Goal: Task Accomplishment & Management: Complete application form

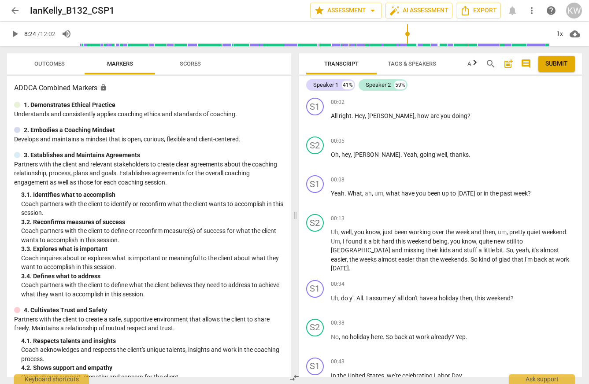
scroll to position [294, 0]
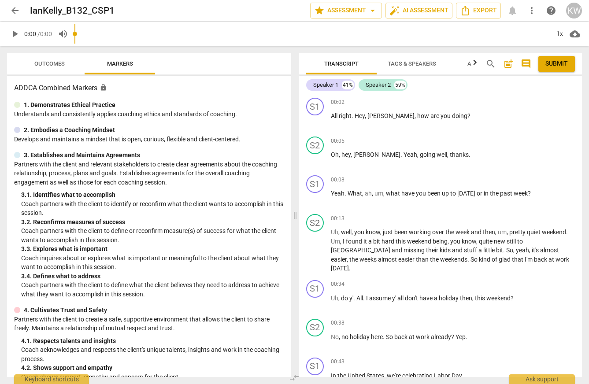
type input "0.45"
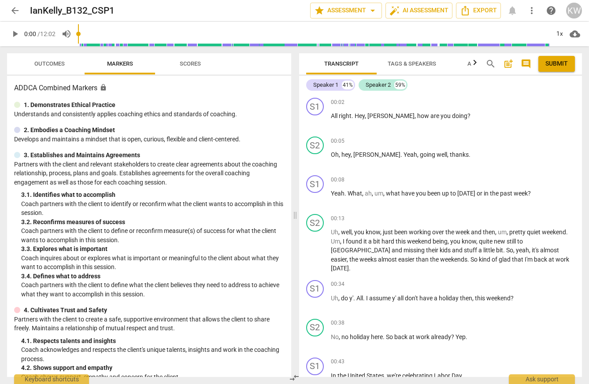
click at [14, 36] on span "play_arrow" at bounding box center [15, 34] width 11 height 11
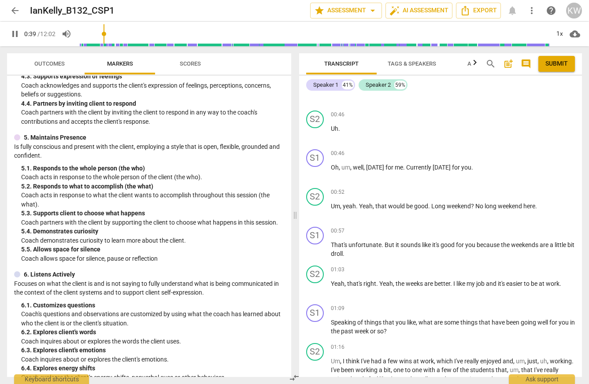
scroll to position [289, 0]
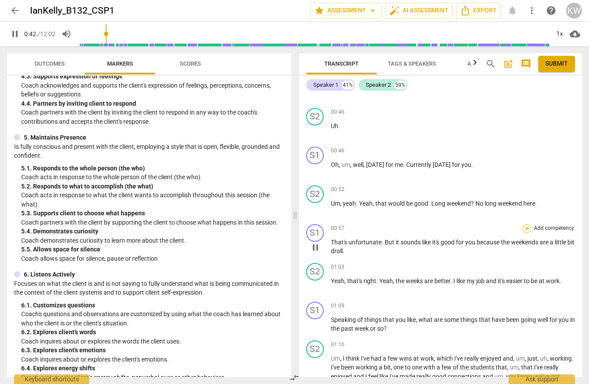
click at [527, 233] on div "+" at bounding box center [527, 228] width 9 height 9
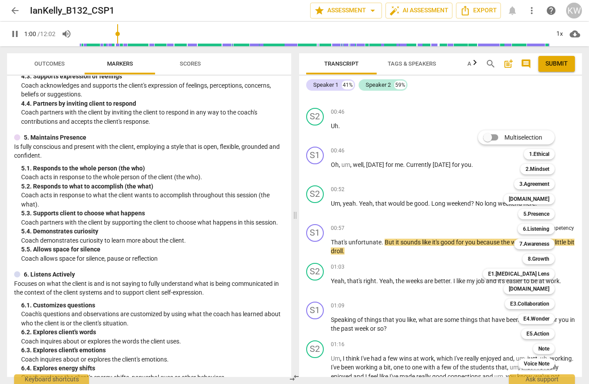
click at [176, 275] on div at bounding box center [294, 192] width 589 height 384
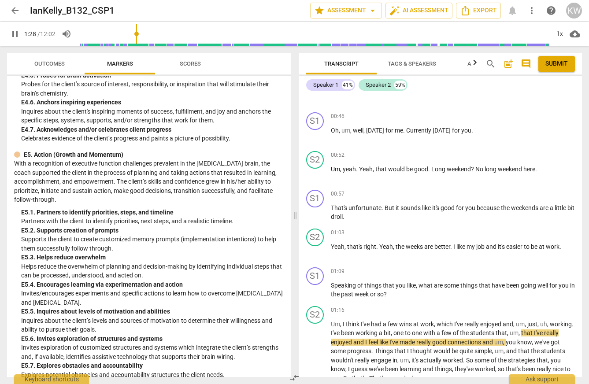
scroll to position [321, 0]
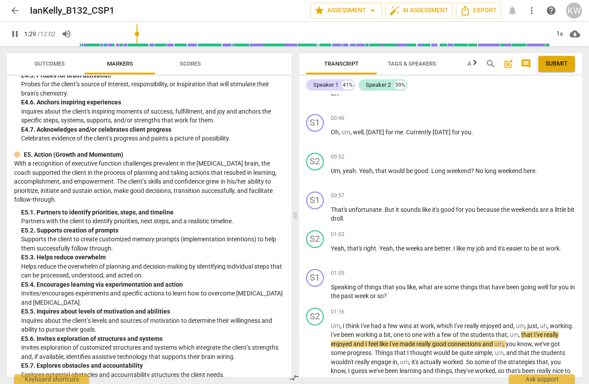
click at [15, 34] on span "pause" at bounding box center [15, 34] width 11 height 11
type input "90"
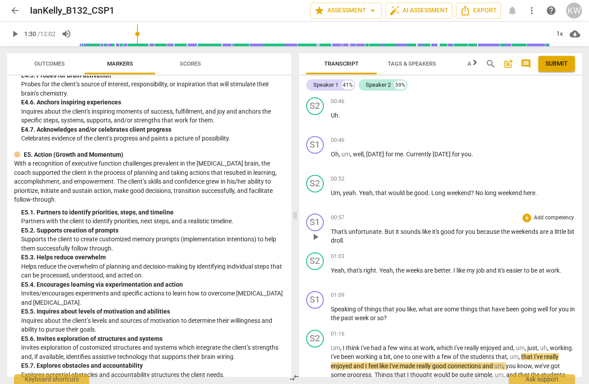
scroll to position [295, 0]
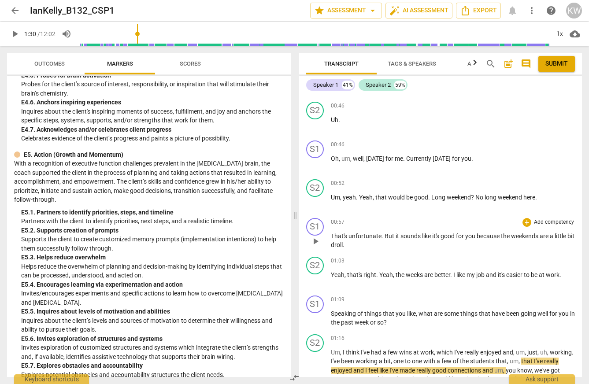
click at [541, 227] on p "Add competency" at bounding box center [554, 223] width 42 height 8
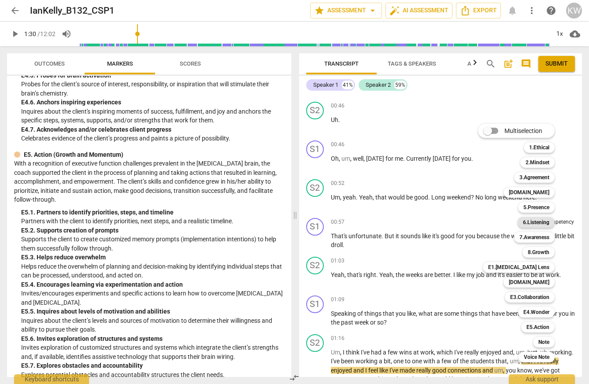
click at [550, 224] on b "6.Listening" at bounding box center [536, 222] width 26 height 11
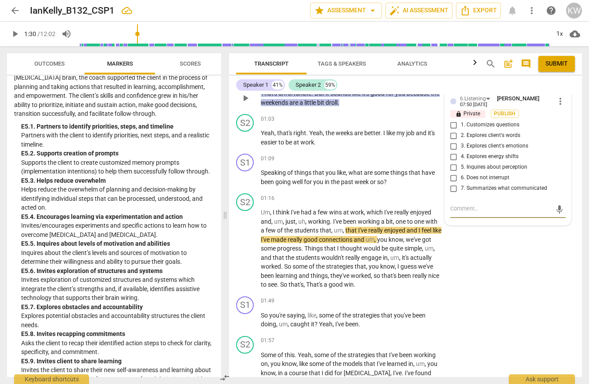
scroll to position [468, 0]
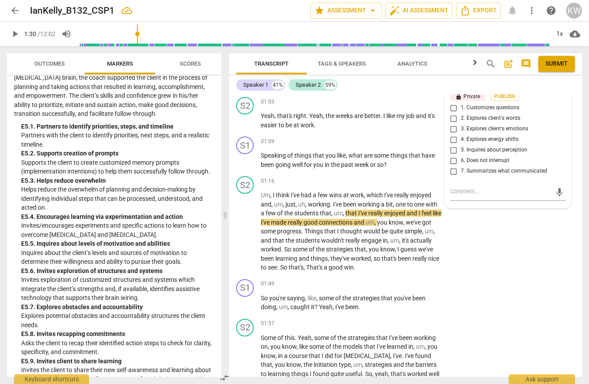
click at [492, 85] on div "6.Listening" at bounding box center [477, 81] width 34 height 7
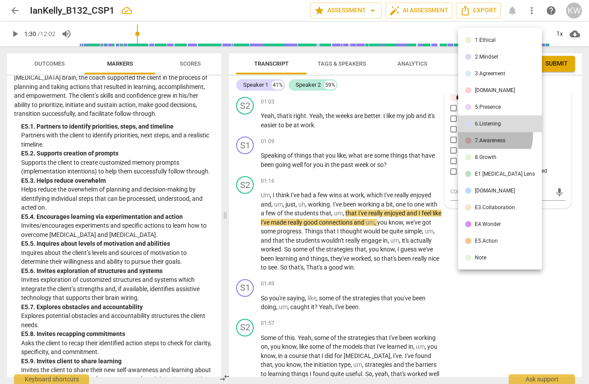
click at [493, 139] on div "7.Awareness" at bounding box center [490, 140] width 30 height 5
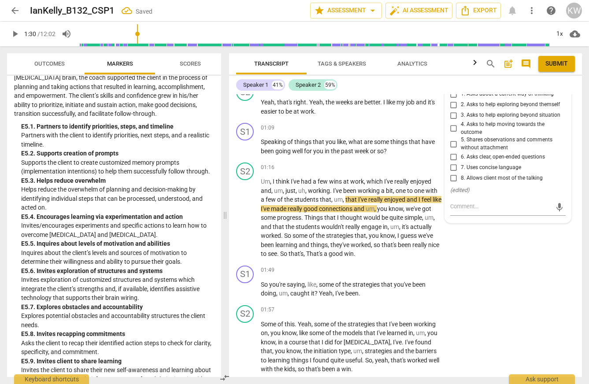
scroll to position [484, 0]
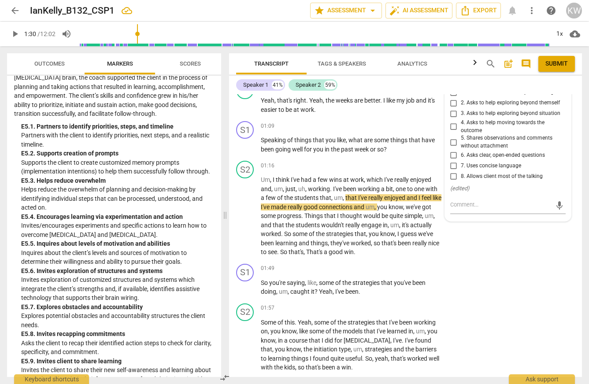
click at [557, 74] on span "more_vert" at bounding box center [560, 68] width 11 height 11
click at [485, 111] on div at bounding box center [294, 192] width 589 height 384
click at [496, 70] on div "7.Awareness" at bounding box center [479, 65] width 38 height 7
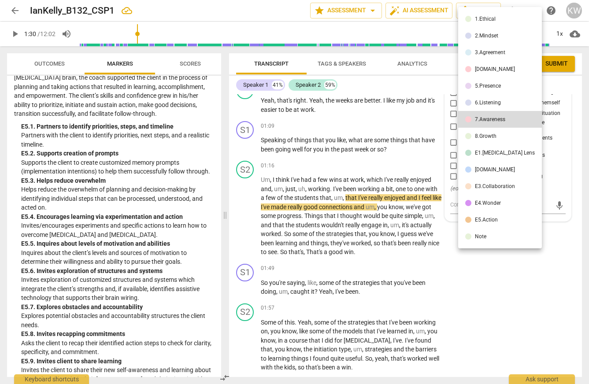
click at [495, 172] on div "[DOMAIN_NAME]" at bounding box center [495, 169] width 40 height 5
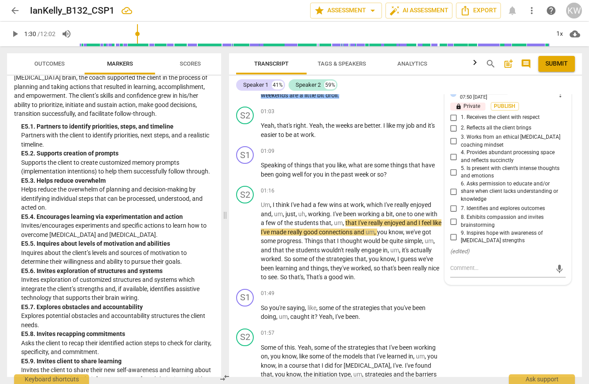
scroll to position [458, 0]
click at [486, 95] on div "[DOMAIN_NAME]" at bounding box center [484, 91] width 48 height 7
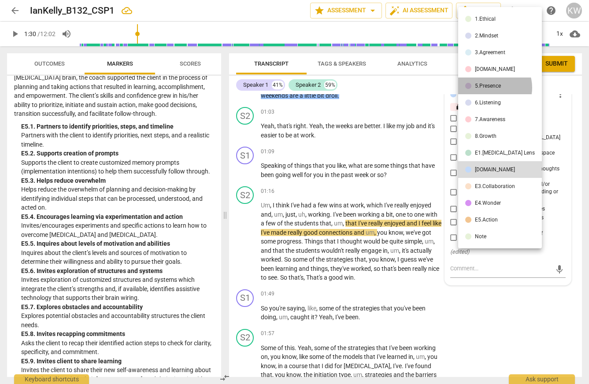
click at [490, 89] on div "5.Presence" at bounding box center [488, 85] width 26 height 5
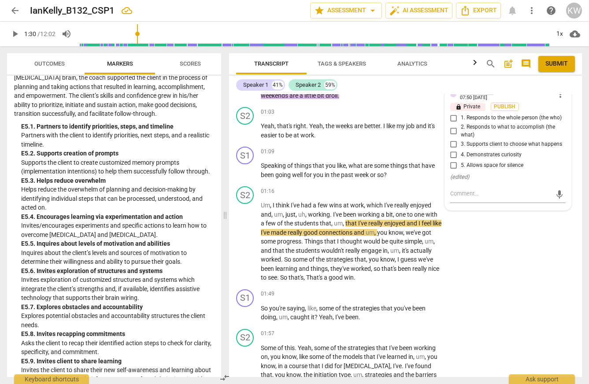
click at [491, 95] on div "5.Presence" at bounding box center [477, 91] width 34 height 7
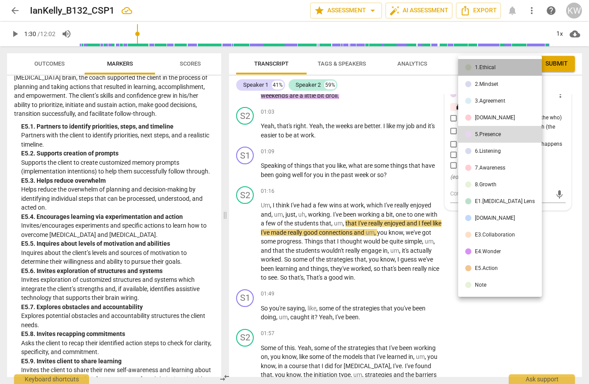
click at [506, 70] on li "1.Ethical" at bounding box center [501, 67] width 84 height 17
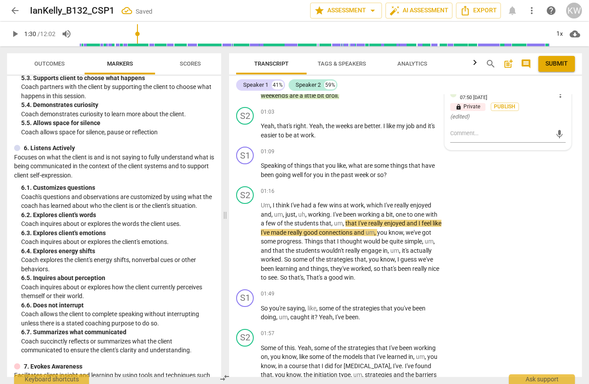
scroll to position [0, 0]
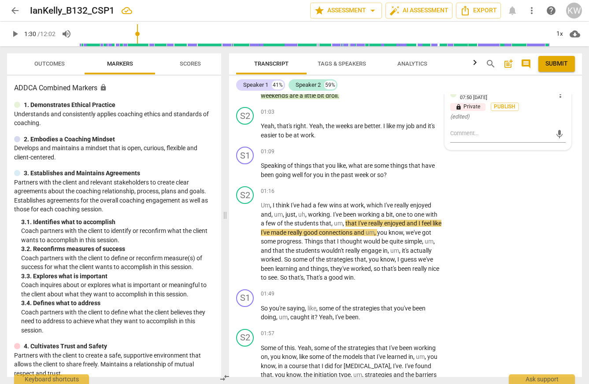
click at [485, 95] on div "1.Ethical" at bounding box center [474, 91] width 28 height 7
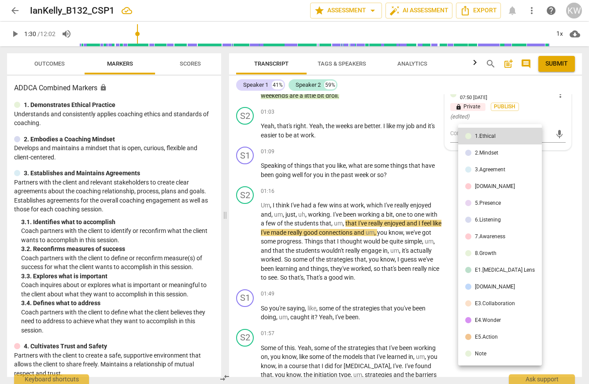
click at [490, 192] on li "[DOMAIN_NAME]" at bounding box center [501, 186] width 84 height 17
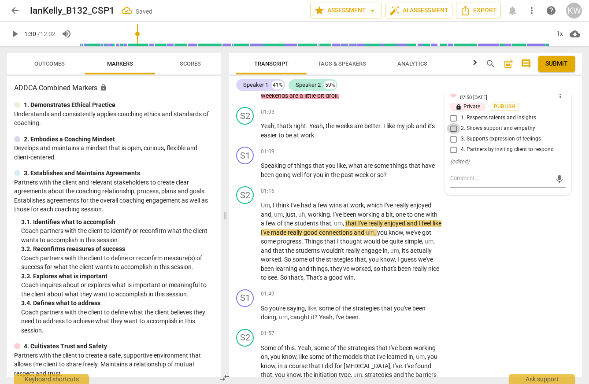
click at [453, 134] on input "2. Shows support and empathy" at bounding box center [454, 128] width 14 height 11
checkbox input "true"
click at [512, 111] on span "Publish" at bounding box center [505, 106] width 13 height 7
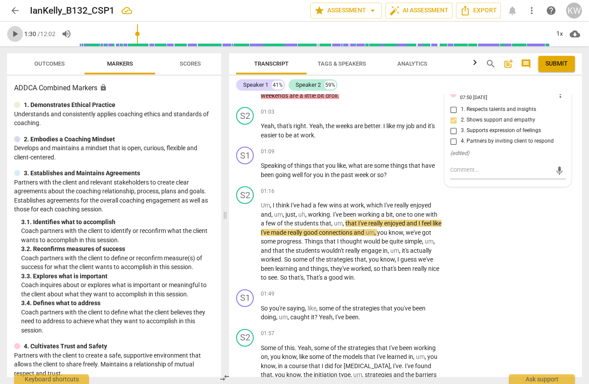
click at [13, 36] on span "play_arrow" at bounding box center [15, 34] width 11 height 11
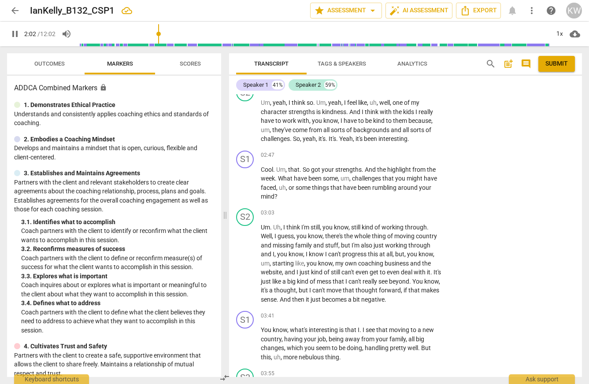
scroll to position [829, 0]
click at [420, 43] on p "Add competency" at bounding box center [415, 39] width 42 height 8
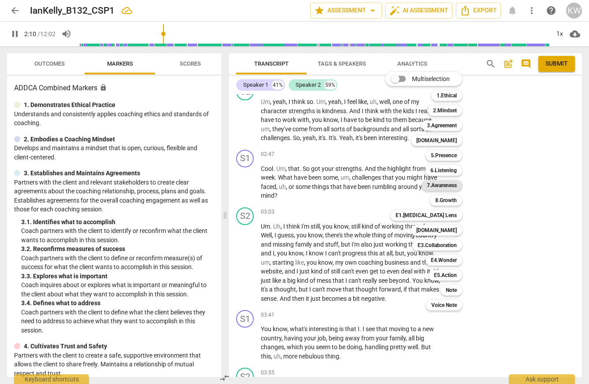
click at [457, 184] on b "7.Awareness" at bounding box center [442, 185] width 30 height 11
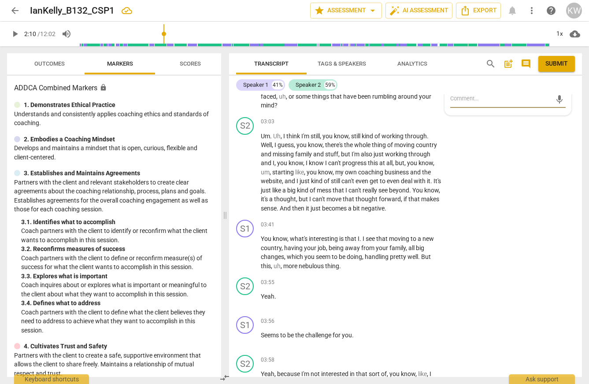
scroll to position [919, 0]
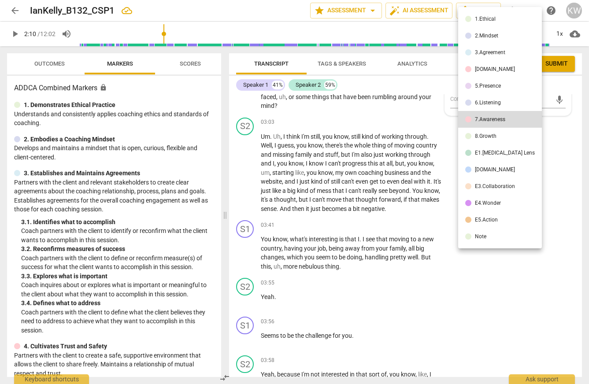
click at [493, 156] on div "E1.[MEDICAL_DATA] Lens" at bounding box center [505, 152] width 60 height 5
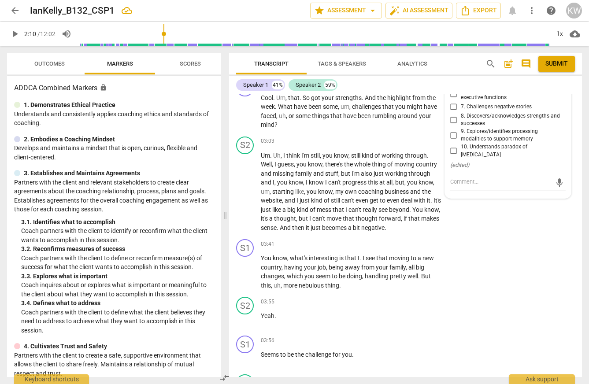
scroll to position [894, 0]
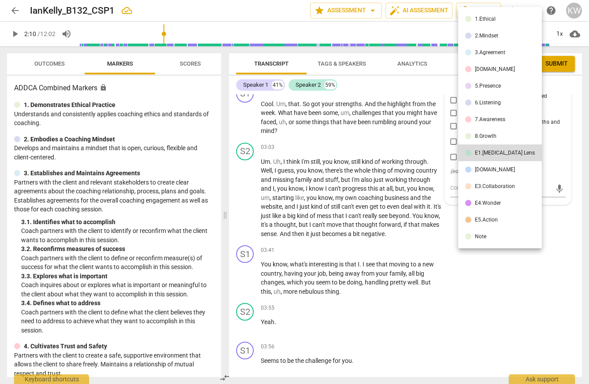
click at [492, 72] on div "[DOMAIN_NAME]" at bounding box center [495, 69] width 40 height 5
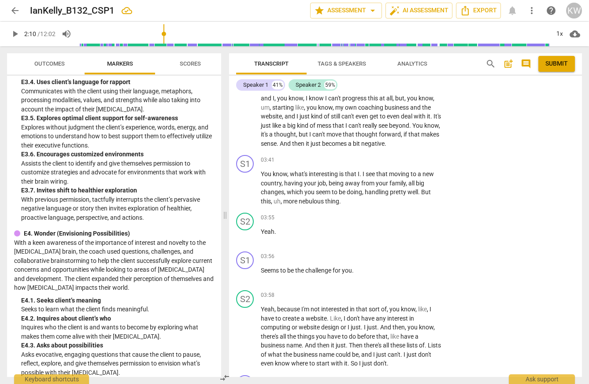
scroll to position [989, 0]
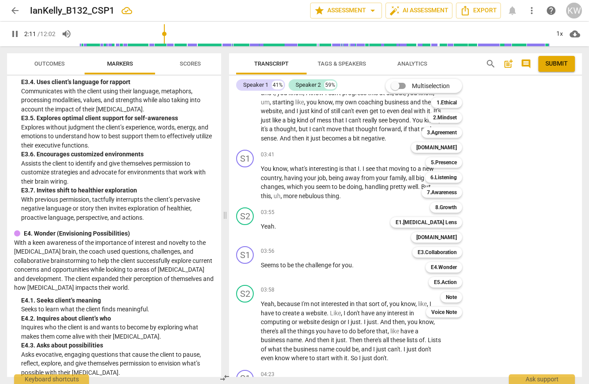
scroll to position [881, 0]
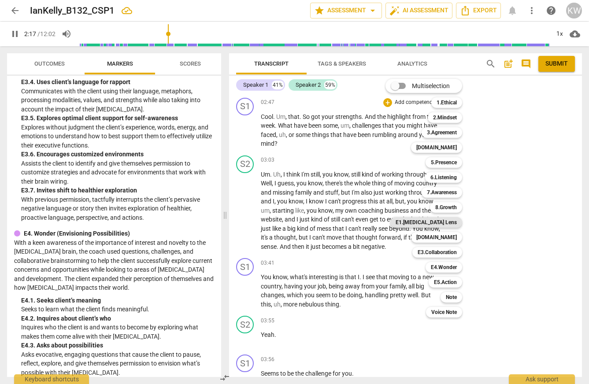
click at [449, 223] on b "E1.[MEDICAL_DATA] Lens" at bounding box center [426, 222] width 61 height 11
type input "138"
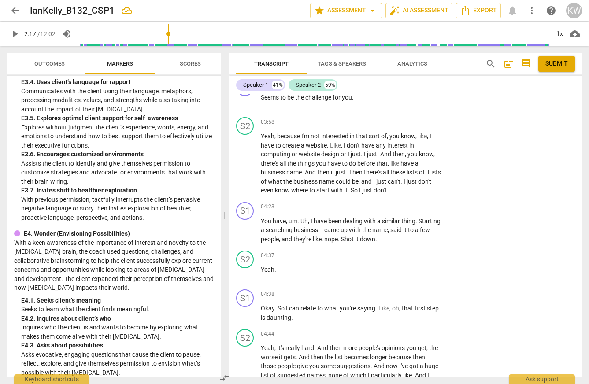
scroll to position [1158, 0]
checkbox input "true"
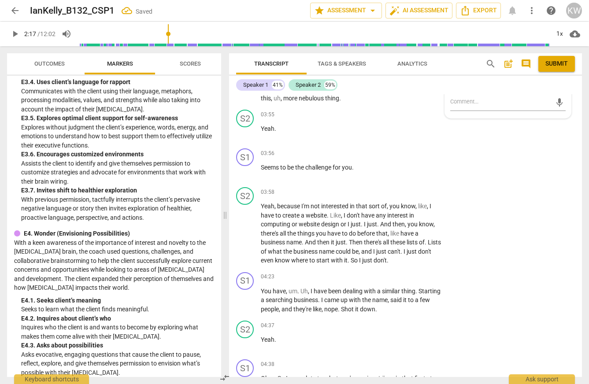
scroll to position [1079, 0]
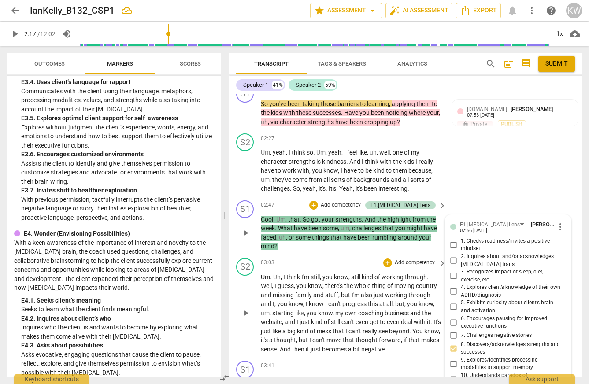
scroll to position [782, 0]
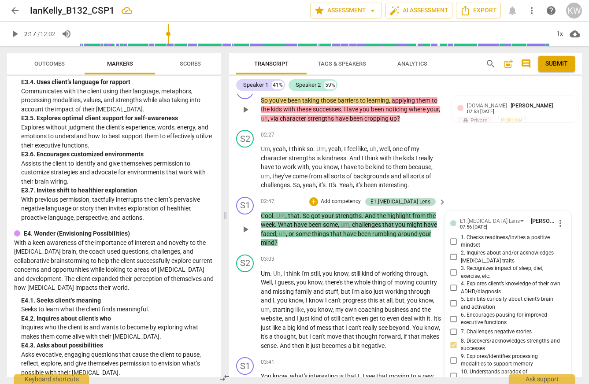
click at [428, 90] on div "[DOMAIN_NAME]" at bounding box center [411, 86] width 40 height 8
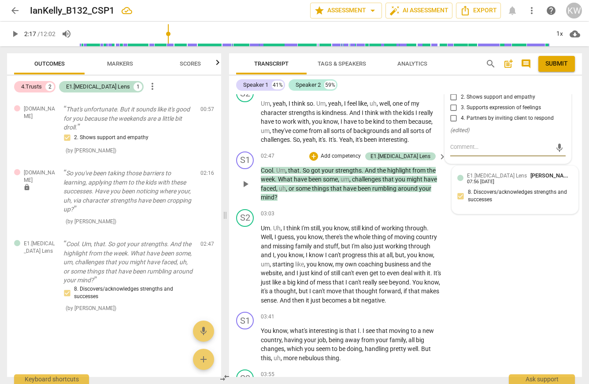
scroll to position [828, 0]
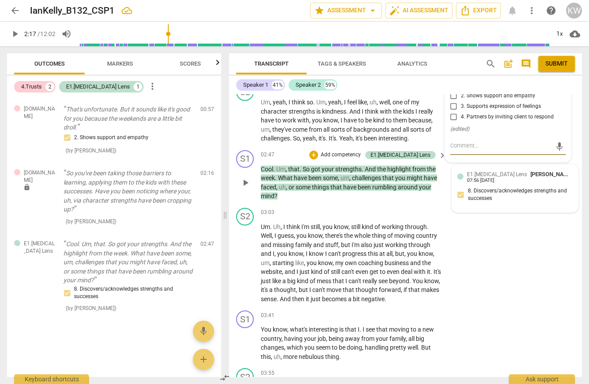
click at [452, 91] on input "1. Respects talents and insights" at bounding box center [454, 85] width 14 height 11
checkbox input "true"
click at [455, 123] on input "4. Partners by inviting client to respond" at bounding box center [454, 117] width 14 height 11
checkbox input "true"
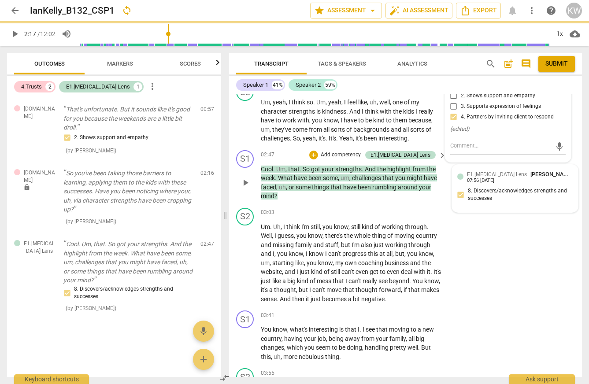
type input "138"
checkbox input "false"
checkbox input "true"
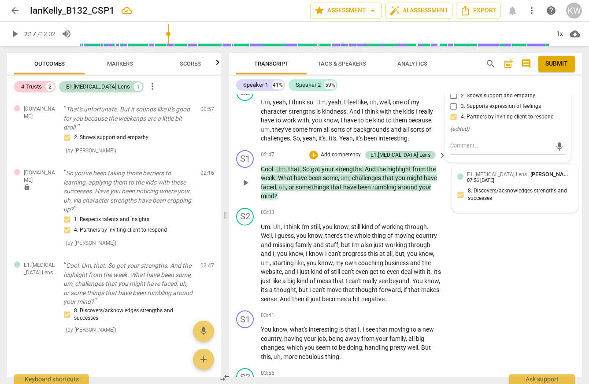
click at [505, 78] on span "Publish" at bounding box center [505, 74] width 13 height 7
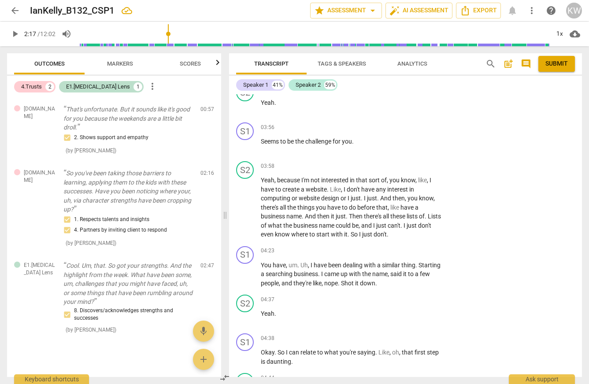
scroll to position [1117, 0]
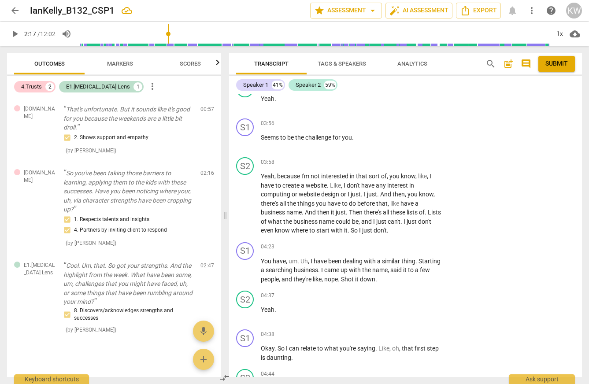
click at [12, 35] on span "play_arrow" at bounding box center [15, 34] width 11 height 11
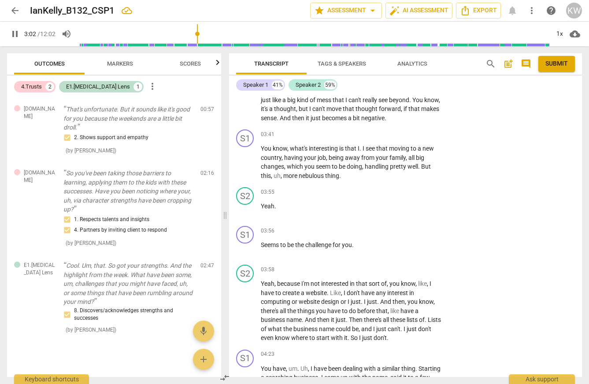
scroll to position [1009, 0]
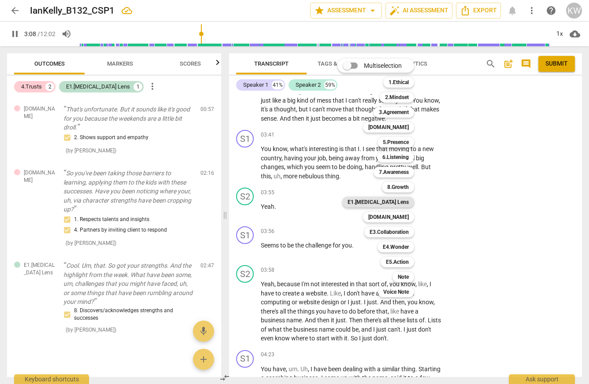
click at [402, 202] on b "E1.[MEDICAL_DATA] Lens" at bounding box center [378, 202] width 61 height 11
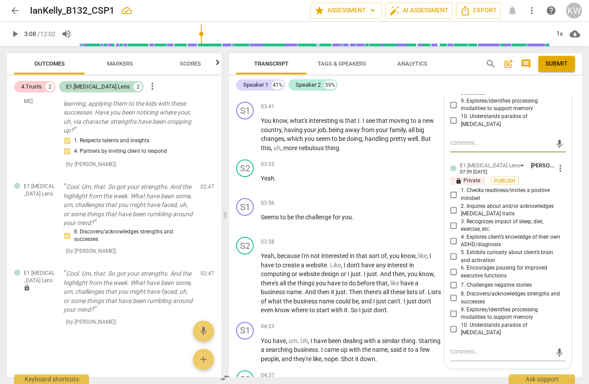
scroll to position [1036, 0]
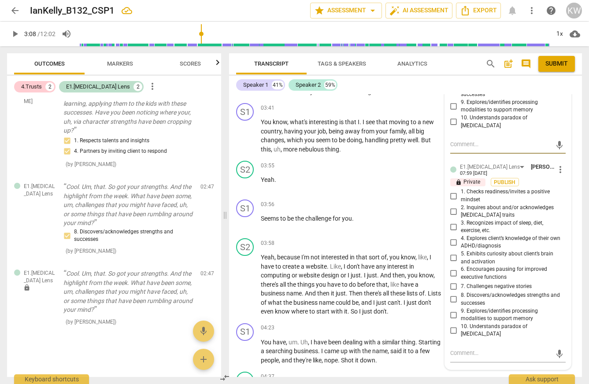
click at [14, 33] on span "play_arrow" at bounding box center [15, 34] width 11 height 11
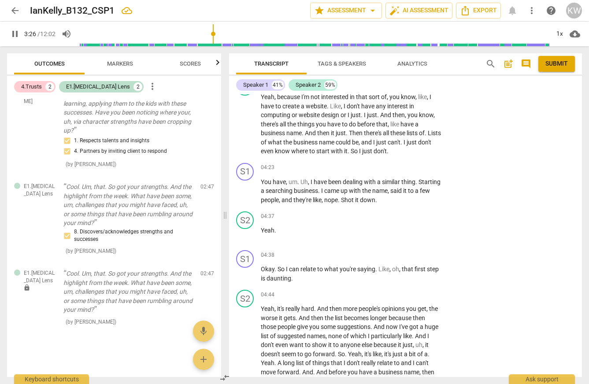
scroll to position [1198, 0]
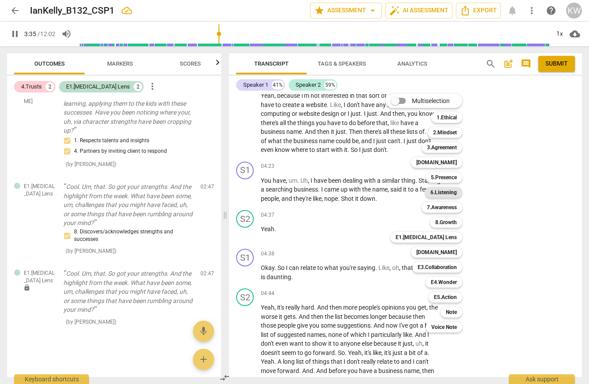
click at [454, 194] on b "6.Listening" at bounding box center [444, 192] width 26 height 11
type input "216"
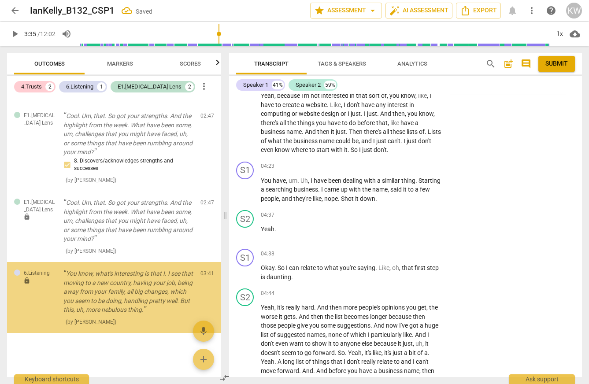
scroll to position [282, 0]
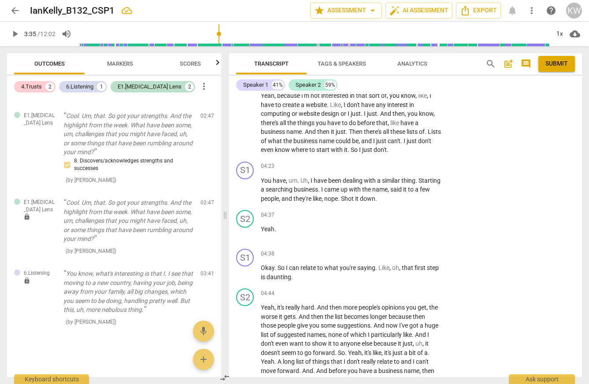
click at [451, 61] on input "7. Summarizes what communicated" at bounding box center [454, 55] width 14 height 11
checkbox input "true"
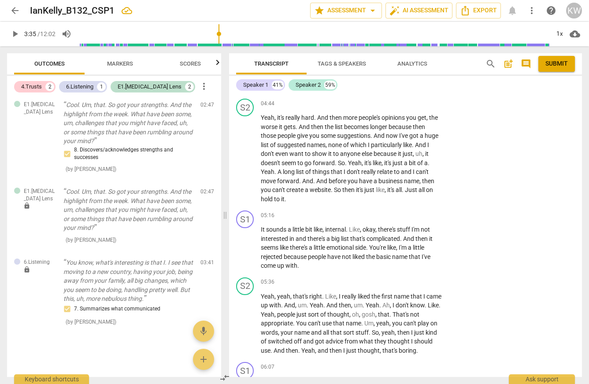
scroll to position [1389, 0]
click at [15, 34] on span "play_arrow" at bounding box center [15, 34] width 11 height 11
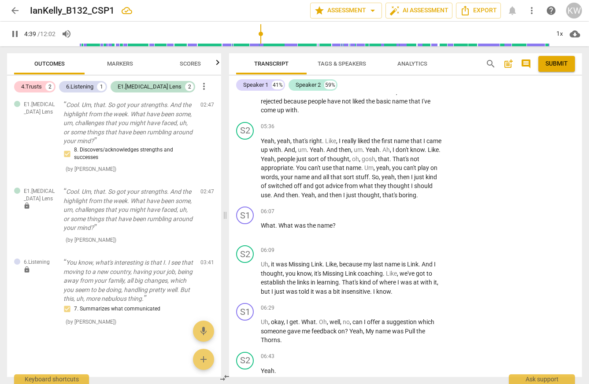
scroll to position [1578, 0]
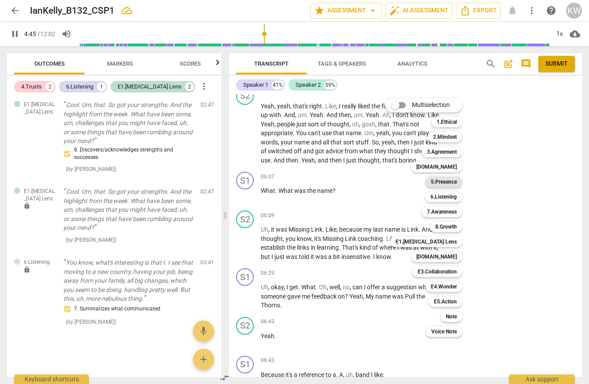
click at [457, 179] on b "5.Presence" at bounding box center [444, 182] width 26 height 11
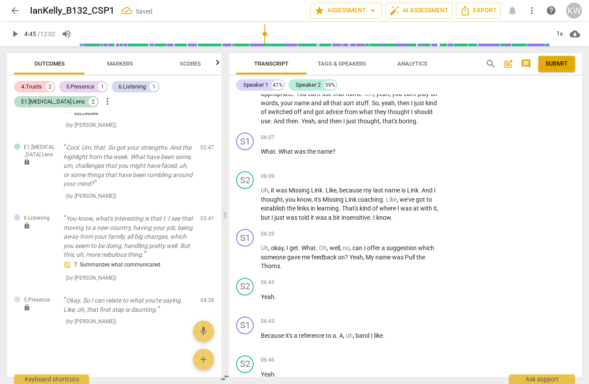
scroll to position [1620, 0]
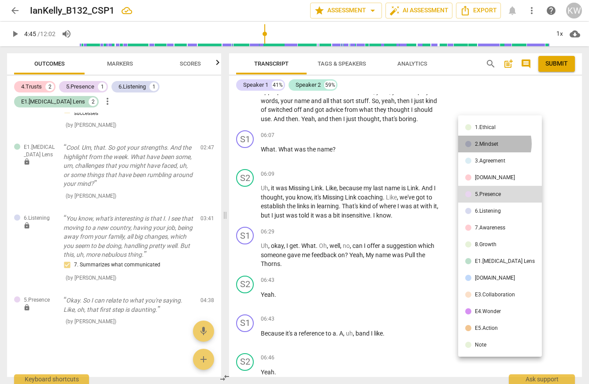
click at [492, 145] on div "2.Mindset" at bounding box center [486, 144] width 23 height 5
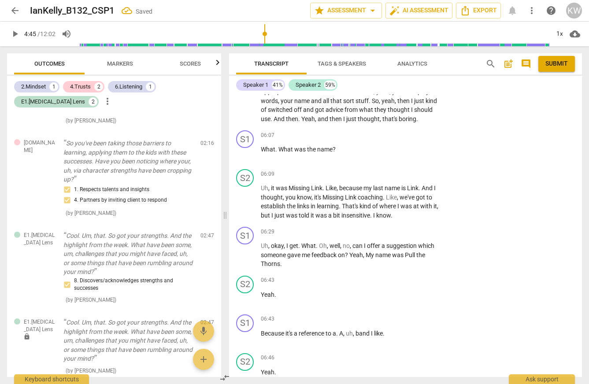
scroll to position [0, 0]
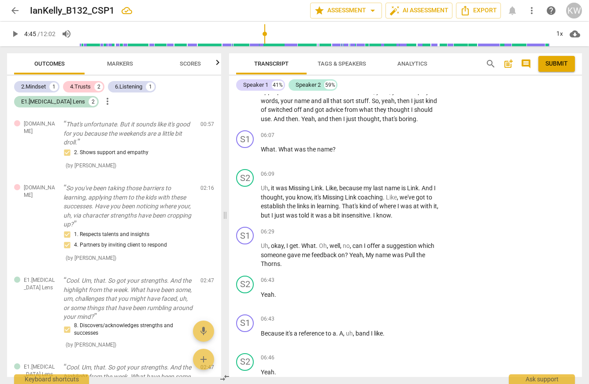
click at [129, 64] on span "Markers" at bounding box center [120, 63] width 26 height 7
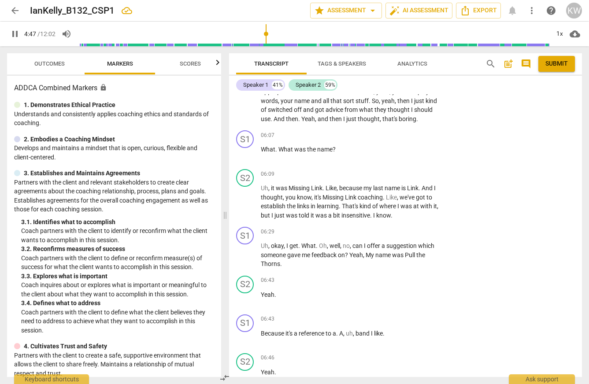
click at [15, 32] on span "pause" at bounding box center [15, 34] width 11 height 11
type input "288"
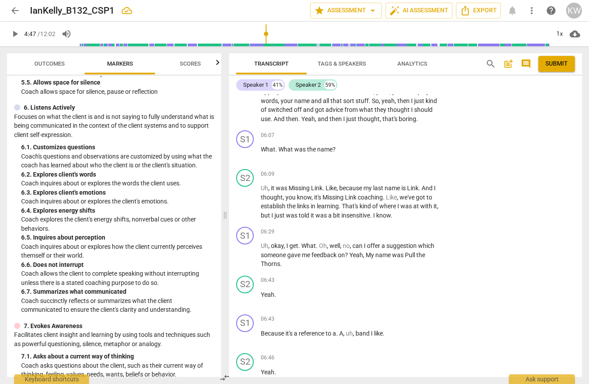
scroll to position [532, 0]
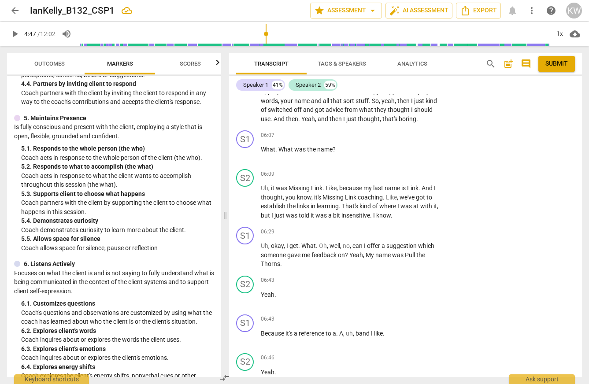
scroll to position [369, 0]
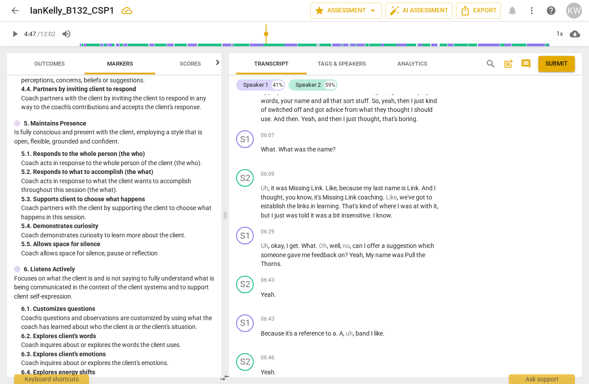
click at [37, 67] on div "4. 3. Supports expression of feelings" at bounding box center [117, 62] width 193 height 9
drag, startPoint x: 21, startPoint y: 196, endPoint x: 203, endPoint y: 212, distance: 182.8
click at [203, 85] on p "Coach acknowledges and supports the client's expression of feelings, perception…" at bounding box center [117, 76] width 193 height 18
copy p "Coach acknowledges and supports the client's expression of feelings, perception…"
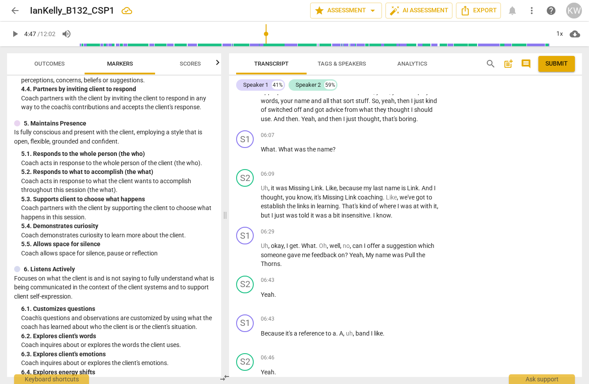
type textarea "Coach acknowledges and supports the client's expression of feelings, perception…"
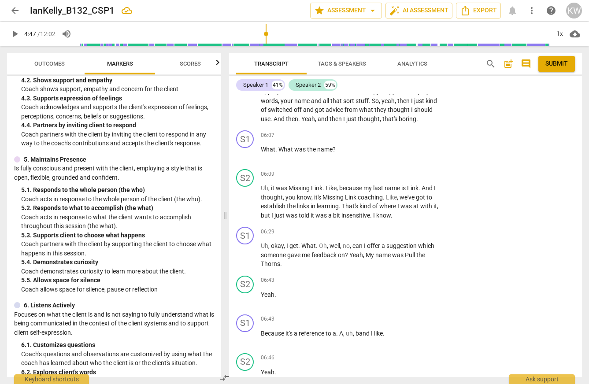
scroll to position [332, 0]
type textarea "Coach acknowledges and supports the client's expression of feelings, perception…"
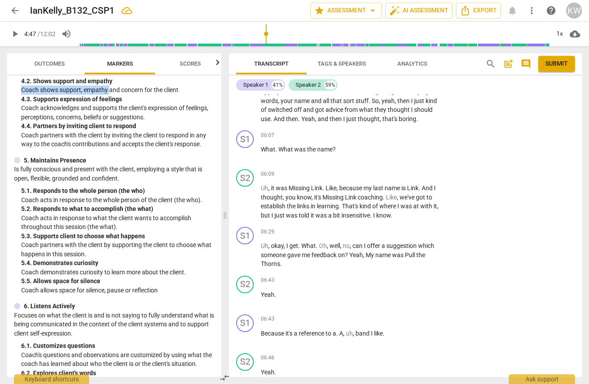
drag, startPoint x: 20, startPoint y: 198, endPoint x: 130, endPoint y: 200, distance: 109.8
click at [130, 149] on div "4. Cultivates Trust and Safety Partners with the client to create a safe, suppo…" at bounding box center [114, 79] width 200 height 139
copy p "Coach shows support, empathy"
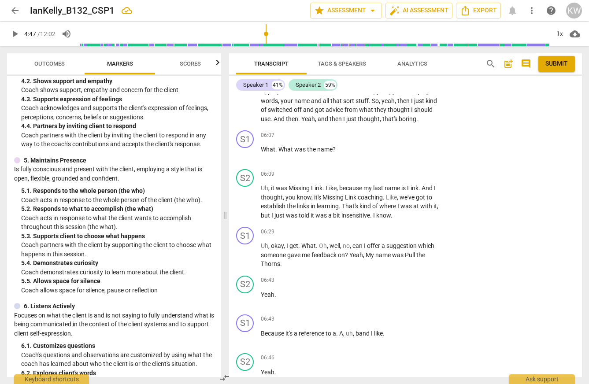
type textarea "Coach acknowledges and supports the client's expression of feelings, perception…"
paste textarea "Coach shows support, empathy"
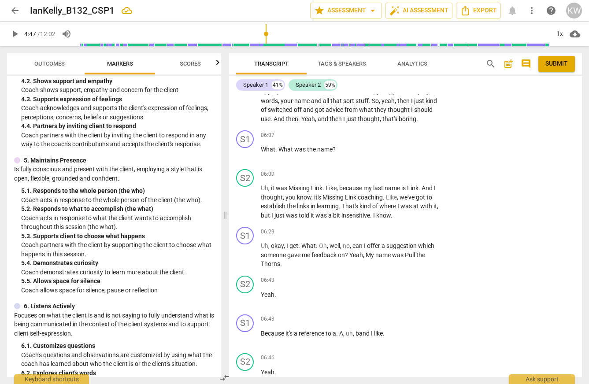
type textarea "Coach acknowledges and supports the client's expression of feelings, perception…"
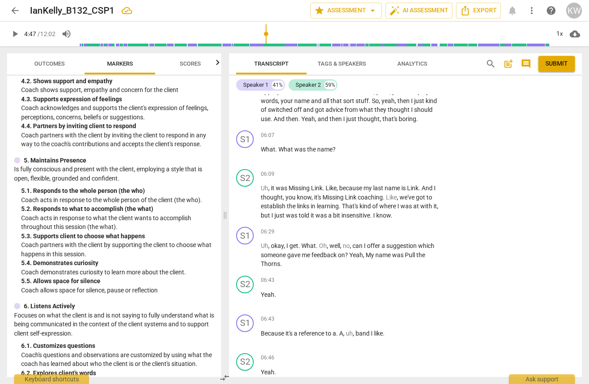
type textarea "Coach acknowledges and supports the client's expression of feelings, perception…"
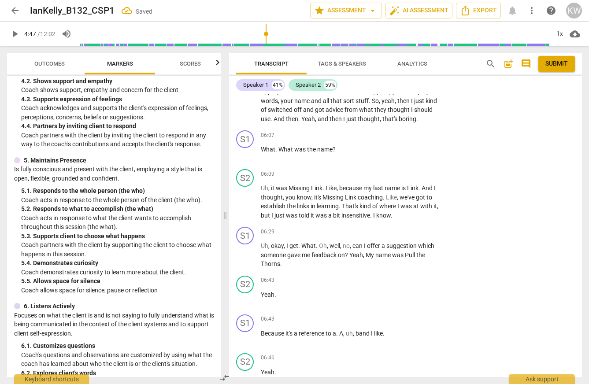
click at [15, 35] on span "play_arrow" at bounding box center [15, 34] width 11 height 11
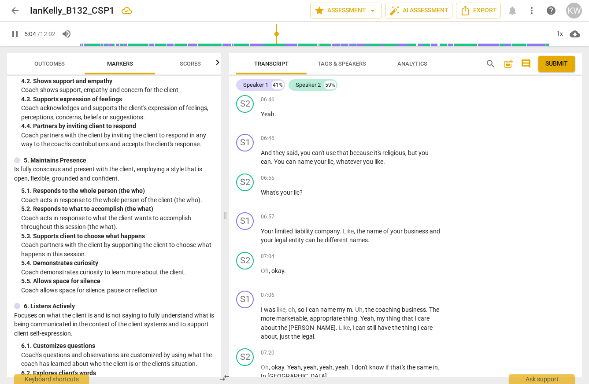
scroll to position [1880, 0]
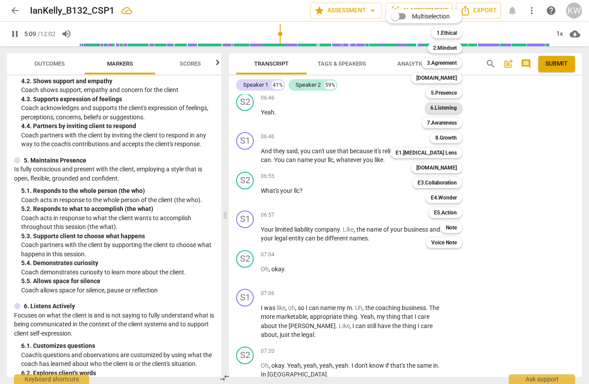
click at [457, 108] on b "6.Listening" at bounding box center [444, 108] width 26 height 11
type input "310"
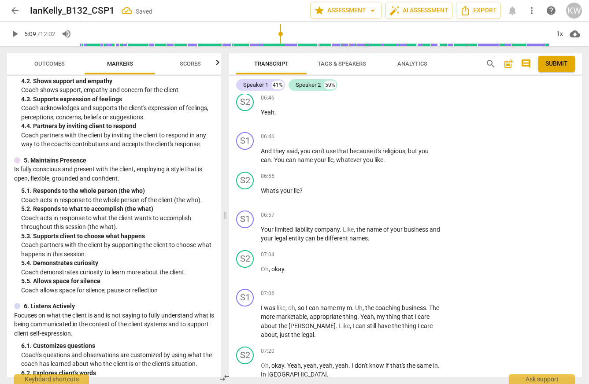
checkbox input "true"
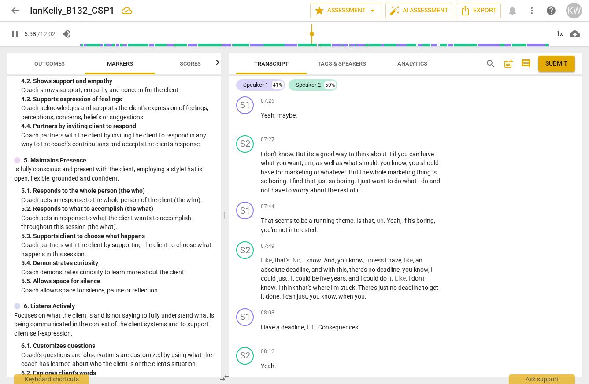
scroll to position [2170, 0]
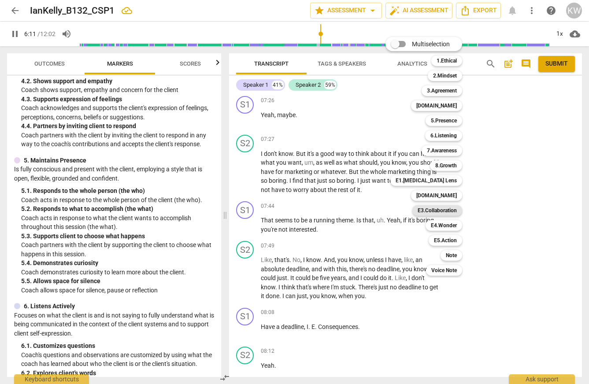
click at [452, 208] on b "E3.Collaboration" at bounding box center [437, 210] width 39 height 11
type input "372"
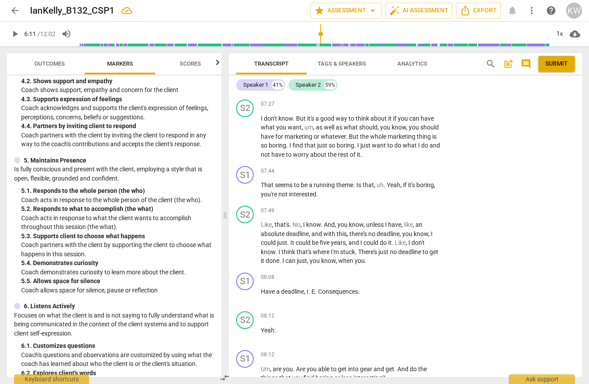
scroll to position [2207, 0]
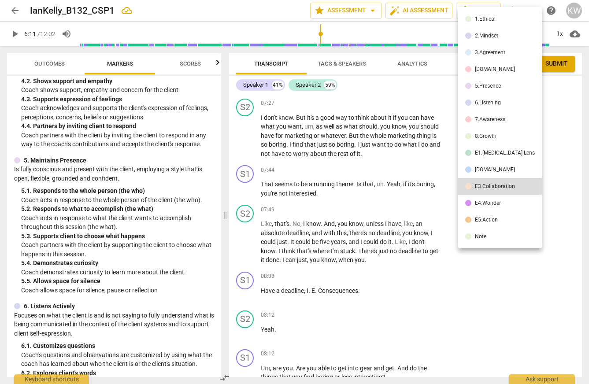
click at [490, 70] on div "[DOMAIN_NAME]" at bounding box center [495, 69] width 40 height 5
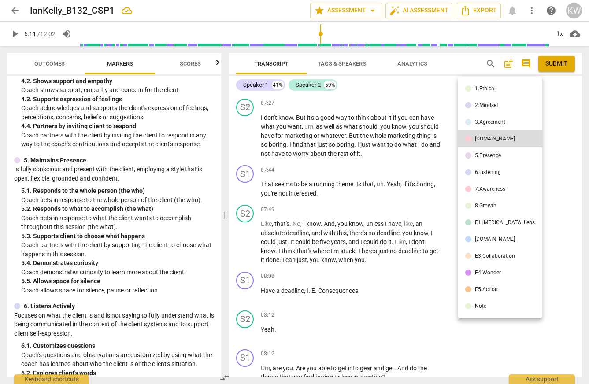
click at [479, 158] on div "5.Presence" at bounding box center [488, 155] width 26 height 5
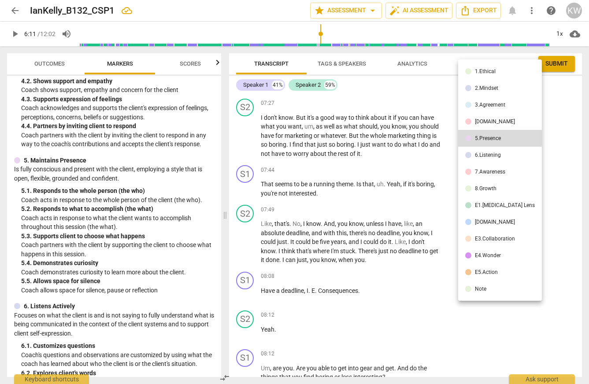
click at [485, 191] on div "8.Growth" at bounding box center [486, 188] width 22 height 5
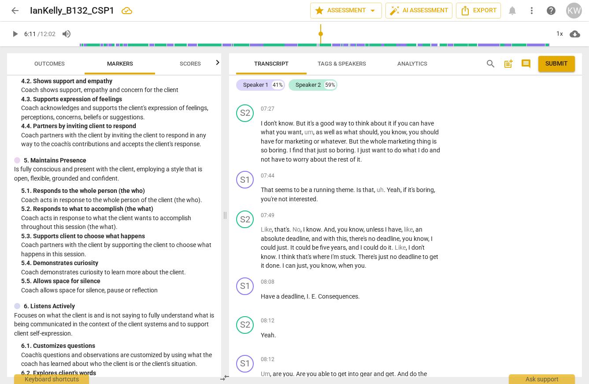
scroll to position [2195, 0]
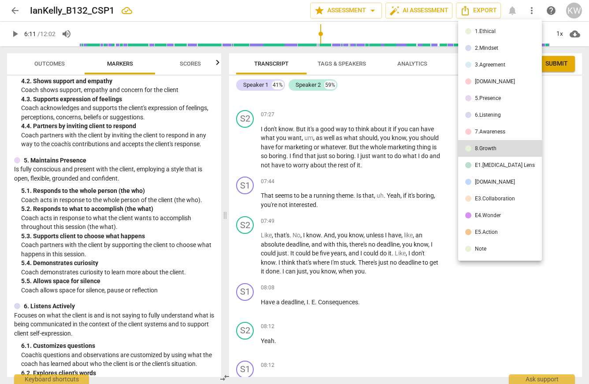
click at [496, 30] on div "1.Ethical" at bounding box center [485, 31] width 21 height 5
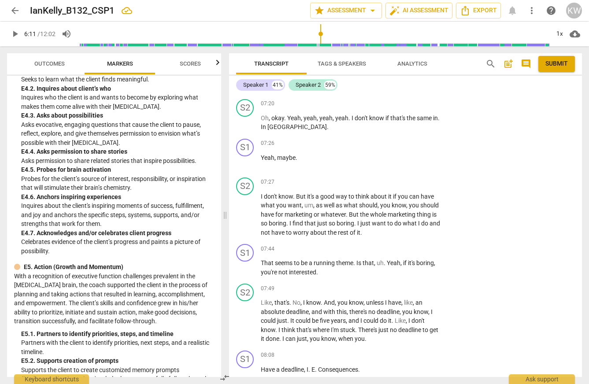
scroll to position [2542, 0]
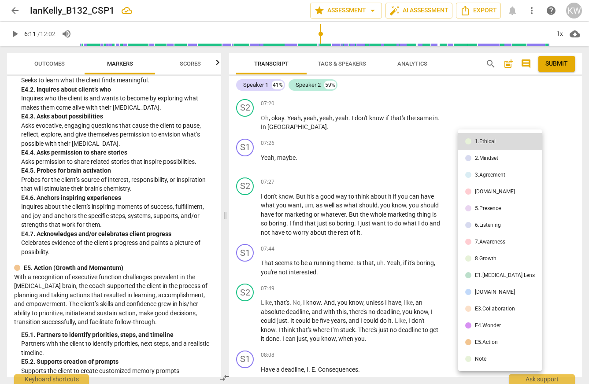
click at [497, 301] on li "[DOMAIN_NAME]" at bounding box center [501, 292] width 84 height 17
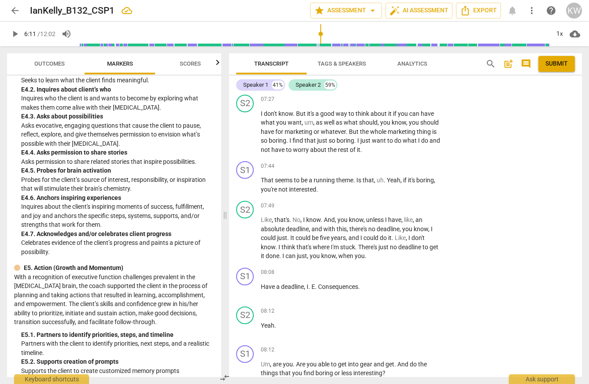
scroll to position [2211, 0]
checkbox input "true"
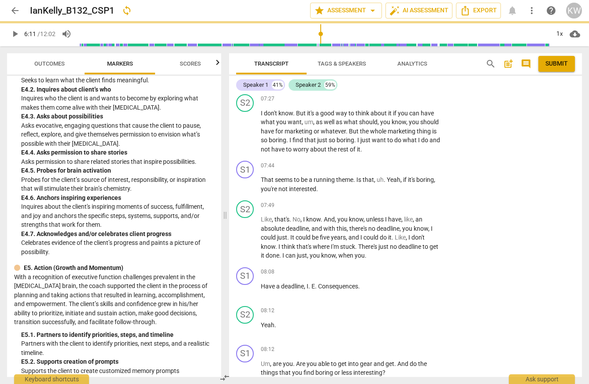
checkbox input "true"
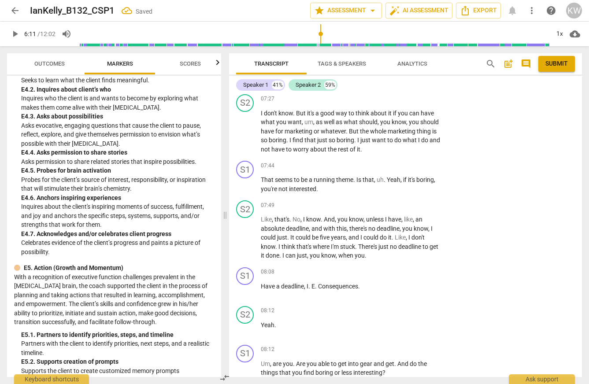
checkbox input "true"
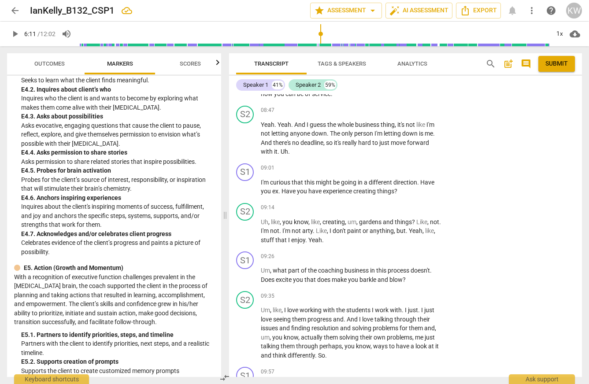
scroll to position [2611, 0]
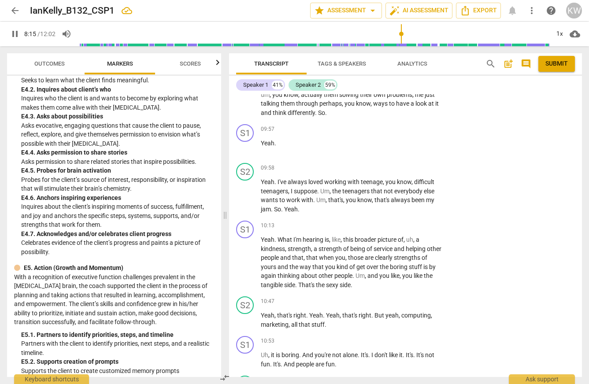
scroll to position [2850, 0]
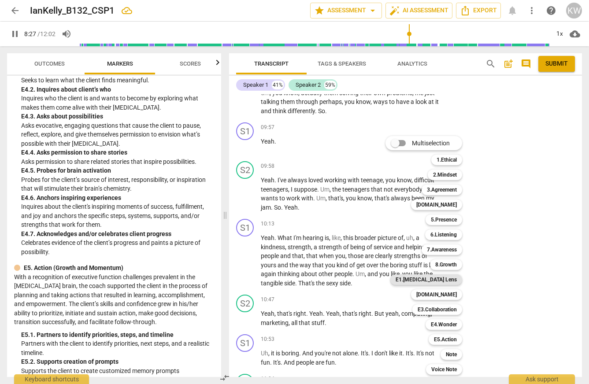
click at [457, 281] on b "E1.[MEDICAL_DATA] Lens" at bounding box center [426, 280] width 61 height 11
type input "508"
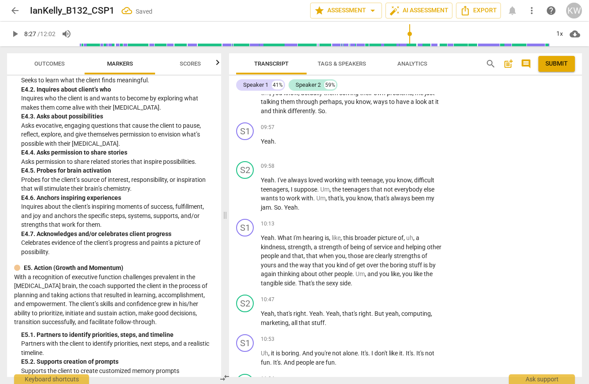
scroll to position [3147, 0]
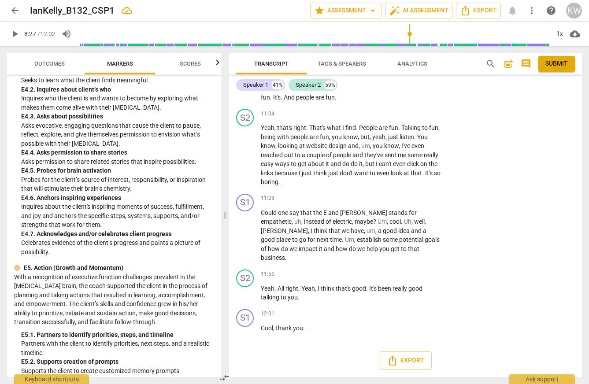
checkbox input "true"
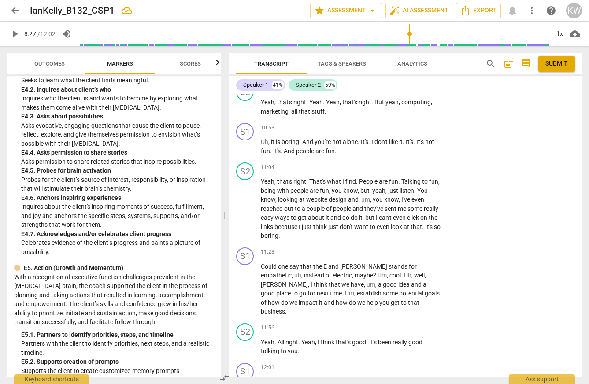
scroll to position [3061, 0]
checkbox input "true"
click at [16, 33] on span "play_arrow" at bounding box center [15, 34] width 11 height 11
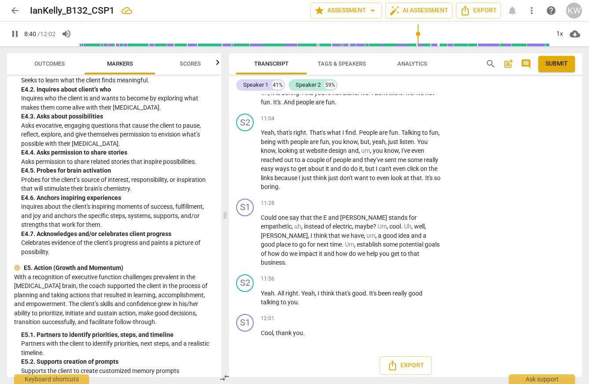
scroll to position [3113, 0]
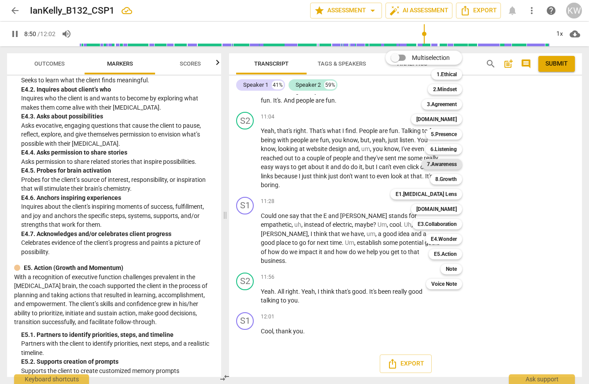
click at [447, 164] on b "7.Awareness" at bounding box center [442, 164] width 30 height 11
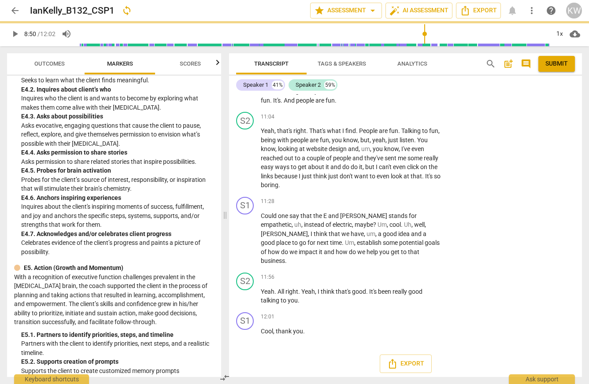
type input "531"
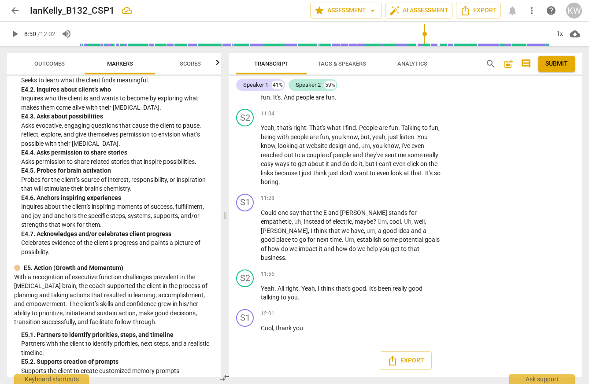
scroll to position [3167, 0]
checkbox input "true"
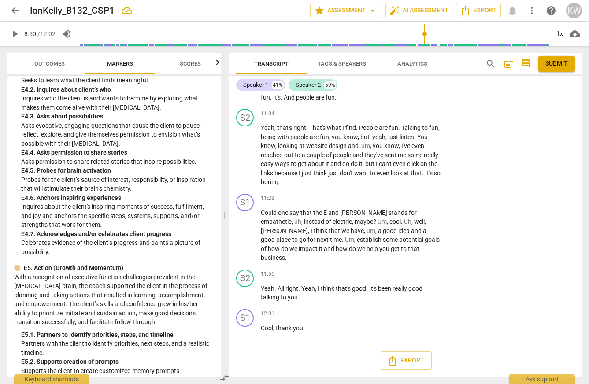
click at [15, 33] on span "play_arrow" at bounding box center [15, 34] width 11 height 11
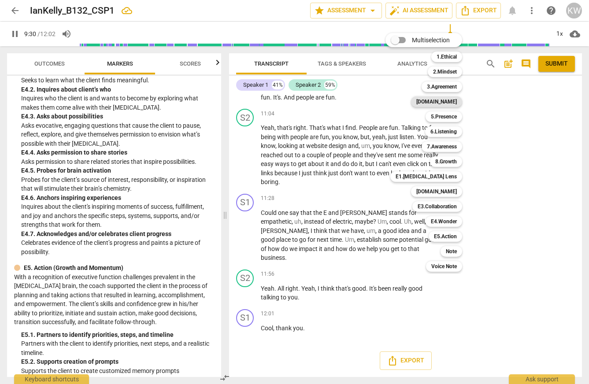
click at [457, 103] on b "[DOMAIN_NAME]" at bounding box center [437, 102] width 41 height 11
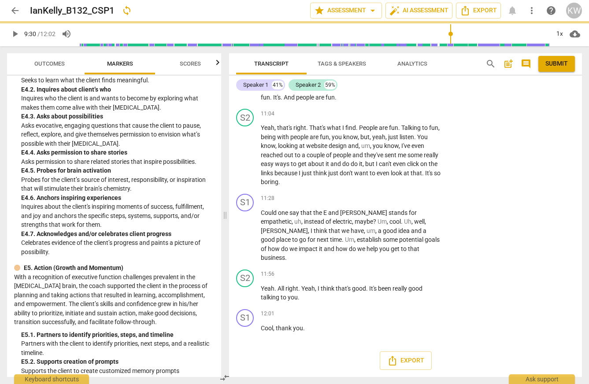
type input "570"
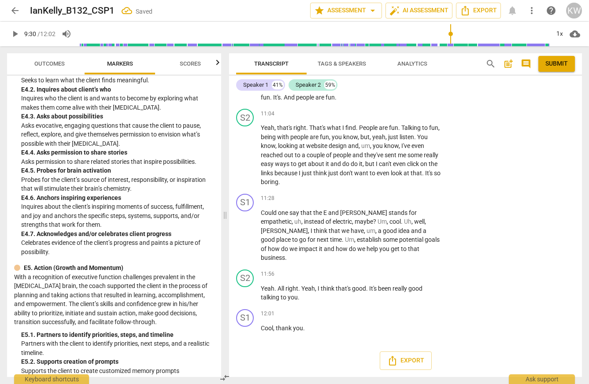
scroll to position [3291, 0]
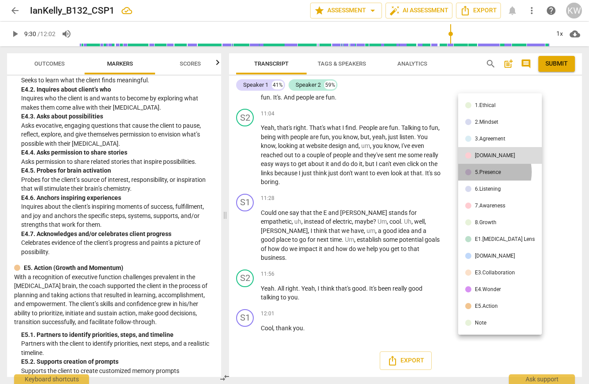
click at [482, 174] on div "5.Presence" at bounding box center [488, 172] width 26 height 5
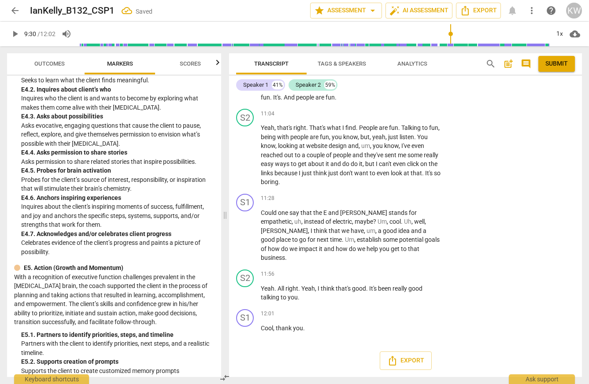
scroll to position [3303, 0]
checkbox input "true"
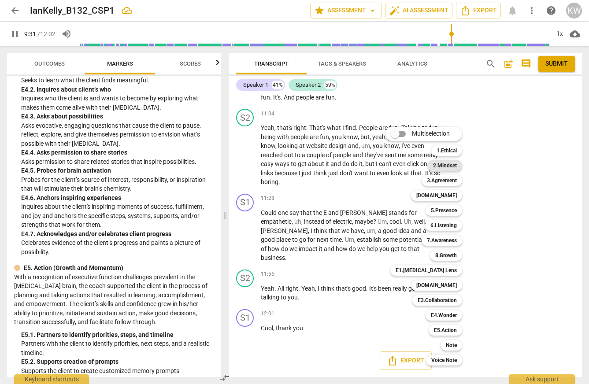
click at [457, 162] on b "2.Mindset" at bounding box center [445, 165] width 24 height 11
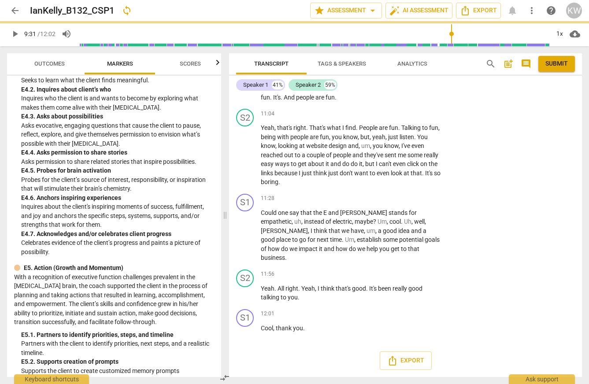
type input "572"
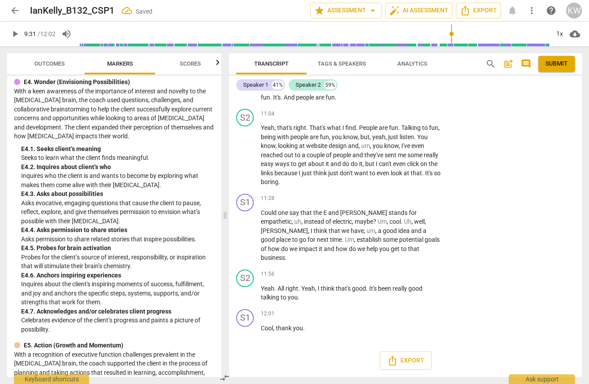
scroll to position [2459, 0]
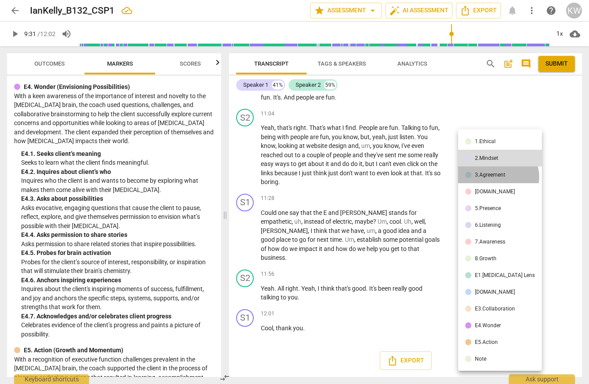
click at [498, 178] on div "3.Agreement" at bounding box center [490, 174] width 30 height 5
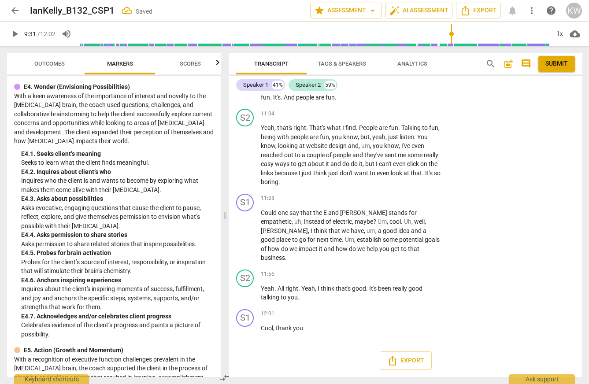
scroll to position [3340, 0]
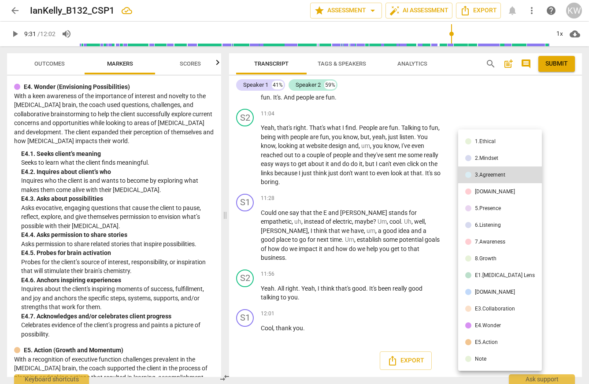
click at [495, 194] on div "[DOMAIN_NAME]" at bounding box center [495, 191] width 40 height 5
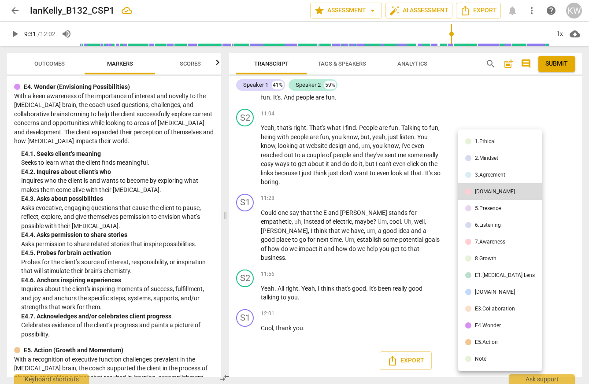
click at [484, 211] on div "5.Presence" at bounding box center [488, 208] width 26 height 5
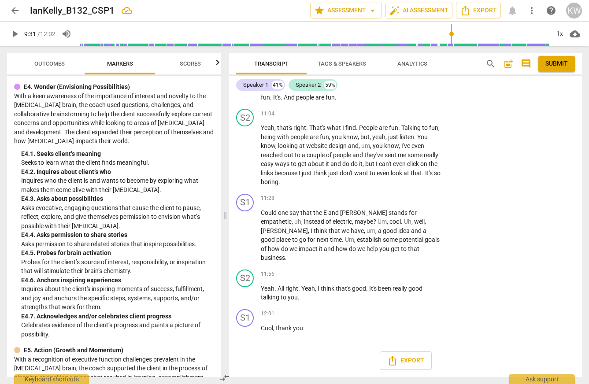
scroll to position [3374, 0]
checkbox input "true"
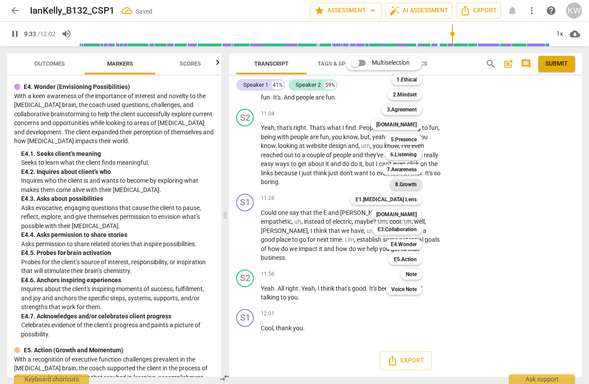
click at [417, 183] on b "8.Growth" at bounding box center [406, 184] width 22 height 11
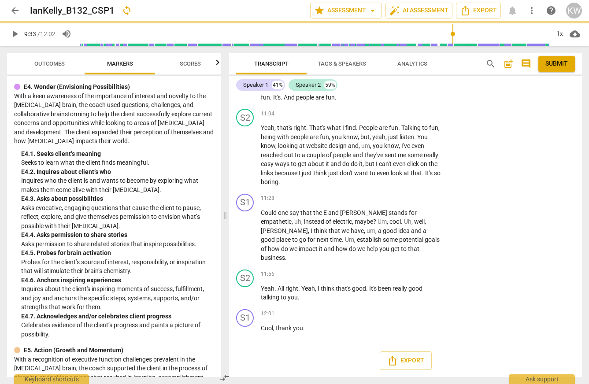
type input "574"
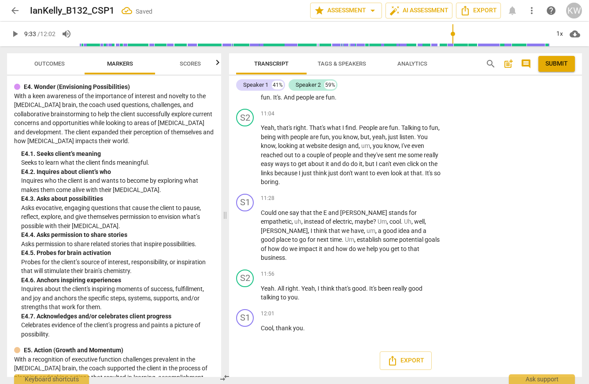
scroll to position [3550, 0]
checkbox input "true"
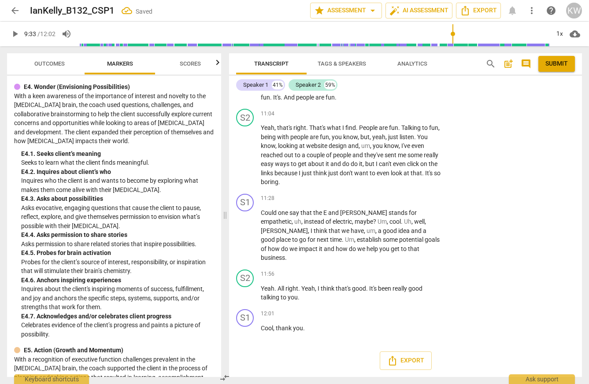
scroll to position [3543, 0]
click at [12, 35] on span "play_arrow" at bounding box center [15, 34] width 11 height 11
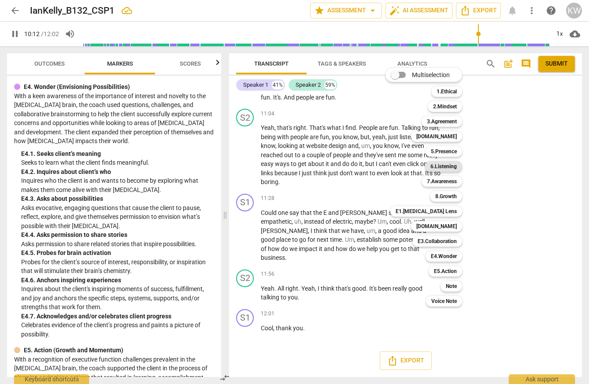
click at [457, 168] on b "6.Listening" at bounding box center [444, 166] width 26 height 11
type input "613"
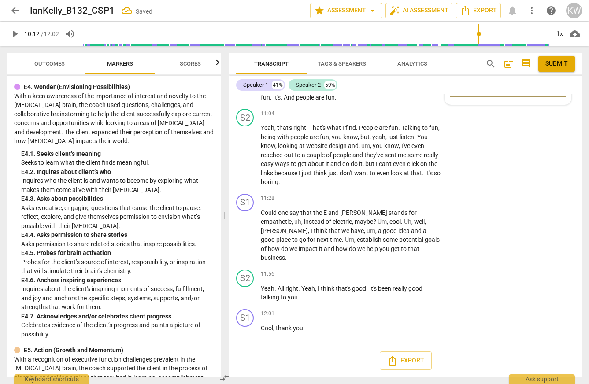
scroll to position [3666, 0]
click at [453, 63] on input "6. Does not interrupt" at bounding box center [454, 57] width 14 height 11
checkbox input "true"
click at [454, 73] on input "7. Summarizes what communicated" at bounding box center [454, 68] width 14 height 11
checkbox input "true"
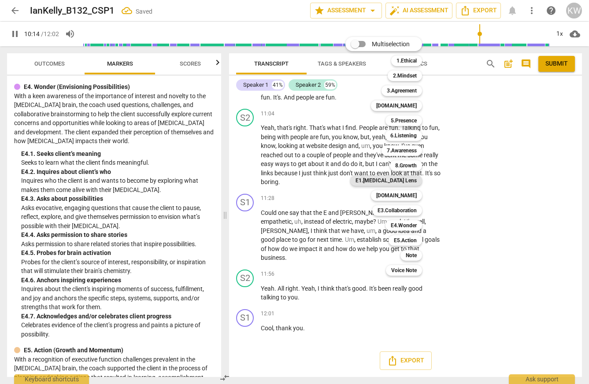
click at [417, 183] on b "E1.[MEDICAL_DATA] Lens" at bounding box center [386, 180] width 61 height 11
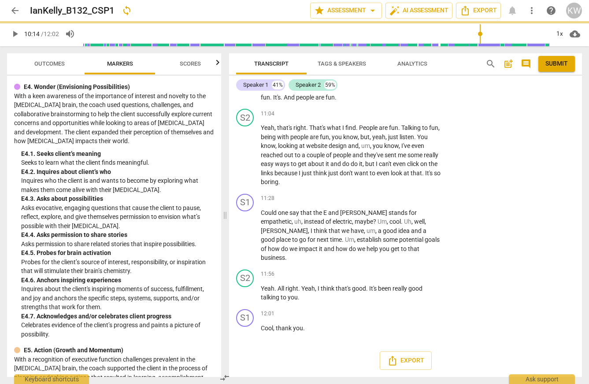
type input "615"
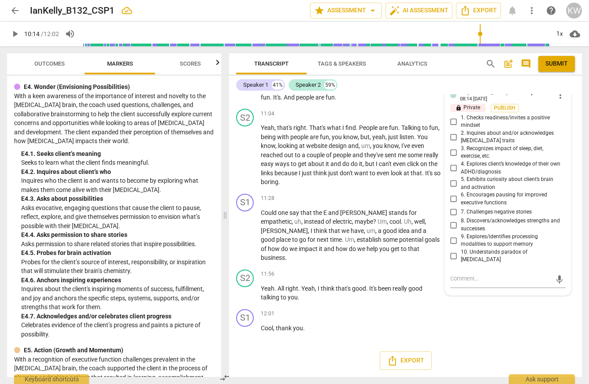
scroll to position [3908, 0]
click at [452, 231] on input "8. Discovers/acknowledges strengths and successes" at bounding box center [454, 225] width 14 height 11
checkbox input "true"
click at [510, 112] on span "Publish" at bounding box center [505, 107] width 13 height 7
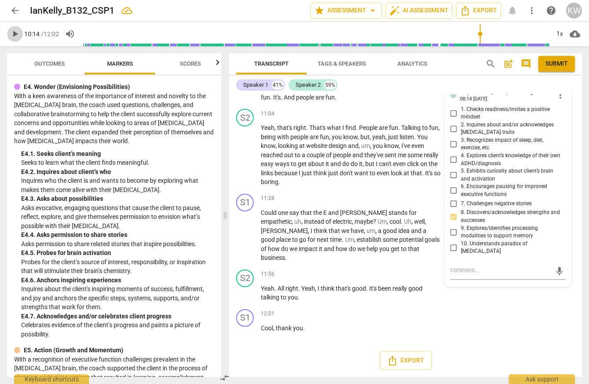
click at [15, 33] on span "play_arrow" at bounding box center [15, 34] width 11 height 11
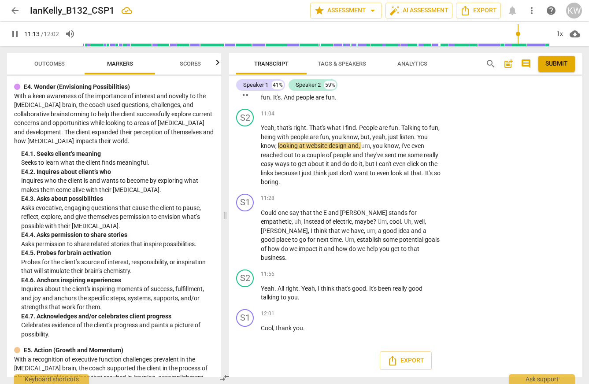
scroll to position [3944, 0]
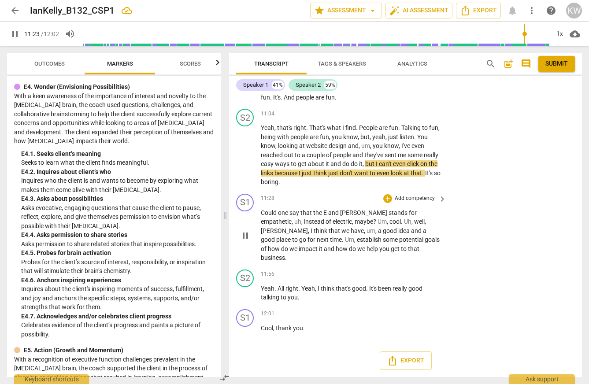
click at [403, 195] on p "Add competency" at bounding box center [415, 199] width 42 height 8
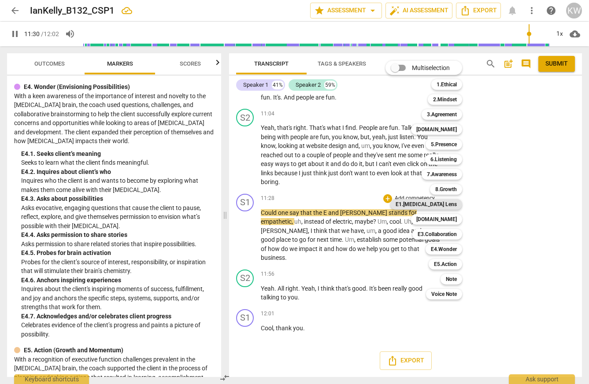
click at [455, 206] on b "E1.[MEDICAL_DATA] Lens" at bounding box center [426, 204] width 61 height 11
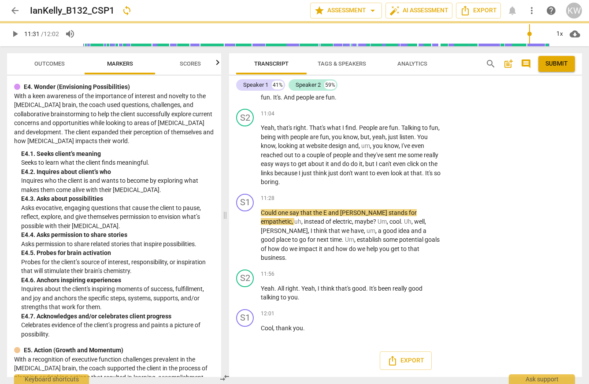
type input "691"
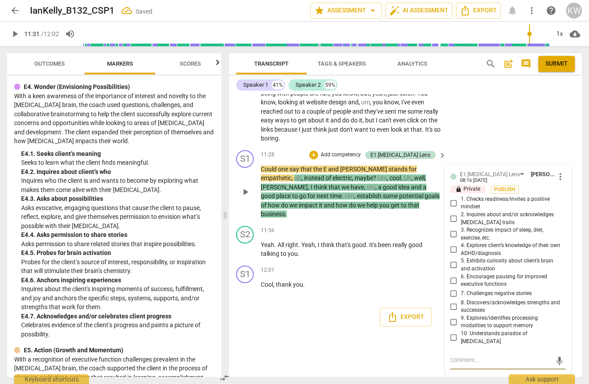
scroll to position [4008, 0]
click at [452, 214] on input "2. Inquires about and/or acknowledges [MEDICAL_DATA] traits" at bounding box center [454, 219] width 14 height 11
checkbox input "true"
click at [452, 302] on input "8. Discovers/acknowledges strengths and successes" at bounding box center [454, 307] width 14 height 11
checkbox input "true"
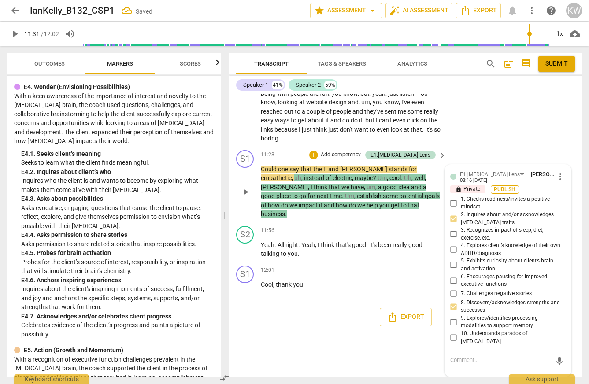
click at [511, 186] on span "Publish" at bounding box center [505, 189] width 13 height 7
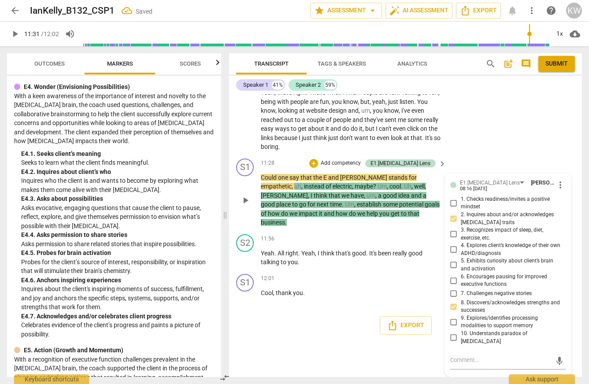
click at [362, 160] on p "Add competency" at bounding box center [341, 164] width 42 height 8
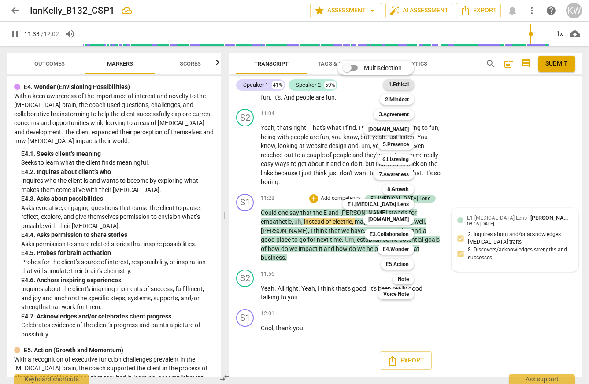
click at [406, 84] on b "1.Ethical" at bounding box center [399, 84] width 20 height 11
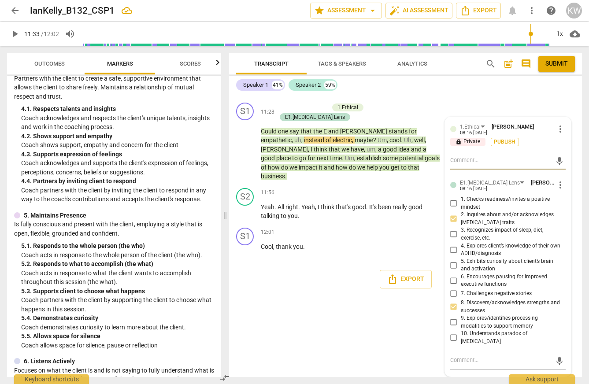
scroll to position [0, 0]
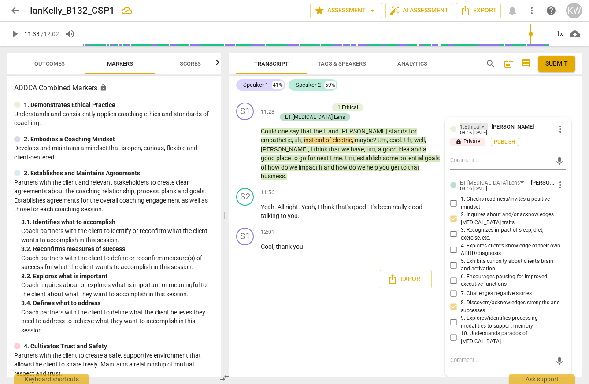
click at [478, 131] on div "1.Ethical" at bounding box center [470, 127] width 21 height 8
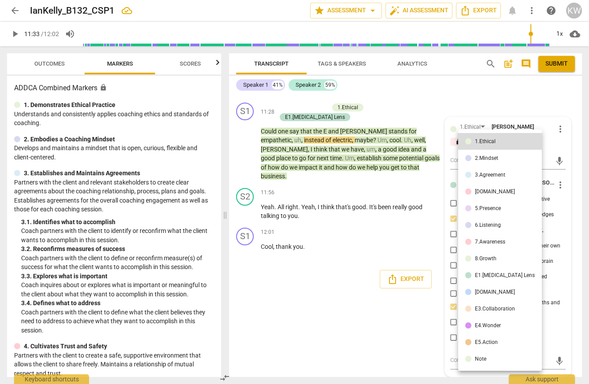
click at [492, 160] on div "2.Mindset" at bounding box center [486, 158] width 23 height 5
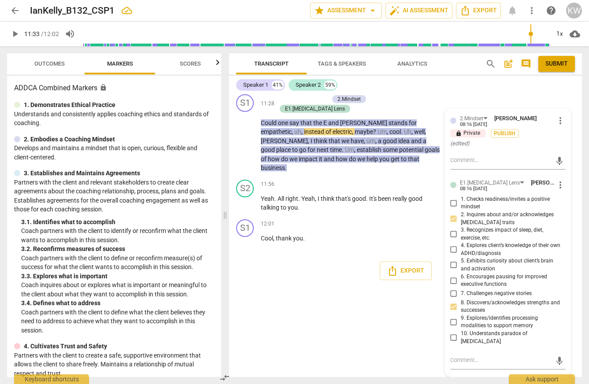
click at [501, 91] on div "S2 play_arrow pause 11:04 + Add competency keyboard_arrow_right Yeah , that's r…" at bounding box center [405, 48] width 353 height 85
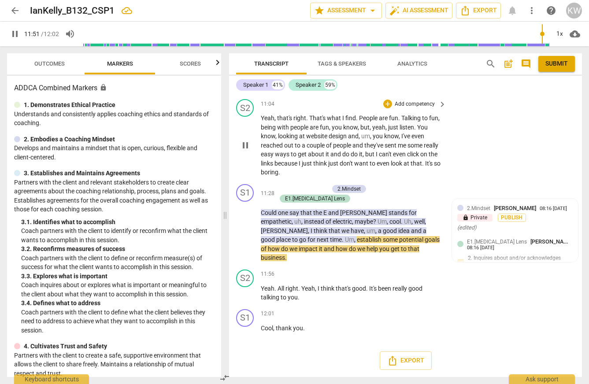
scroll to position [3944, 0]
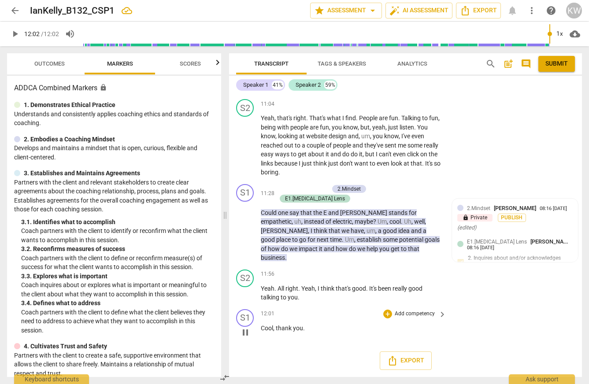
type input "722"
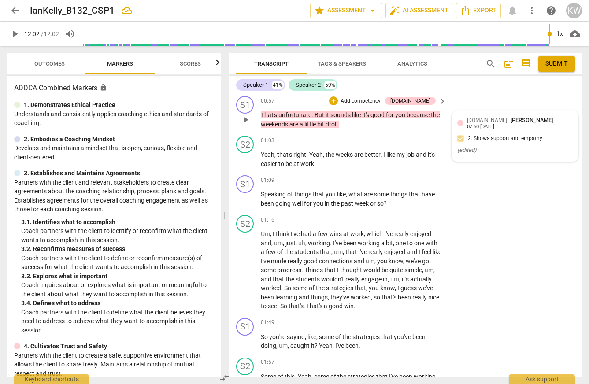
scroll to position [0, 0]
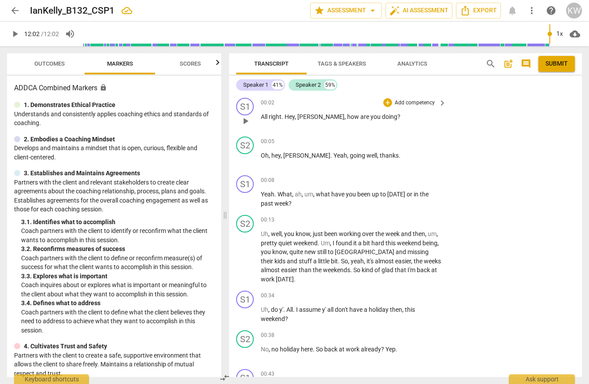
click at [415, 103] on p "Add competency" at bounding box center [415, 103] width 42 height 8
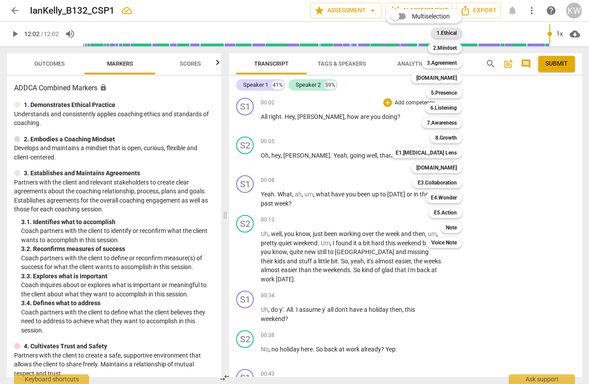
click at [457, 33] on b "1.Ethical" at bounding box center [447, 33] width 20 height 11
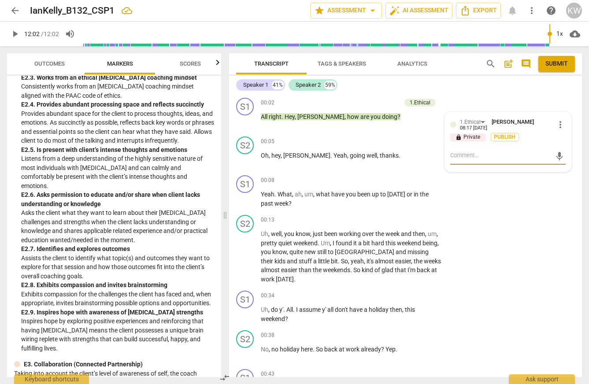
scroll to position [1878, 0]
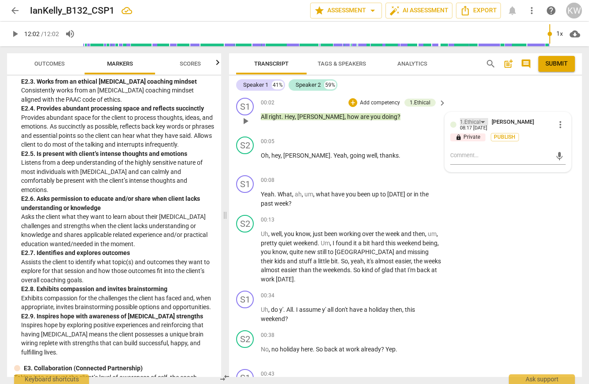
click at [473, 123] on div "1.Ethical" at bounding box center [470, 122] width 21 height 8
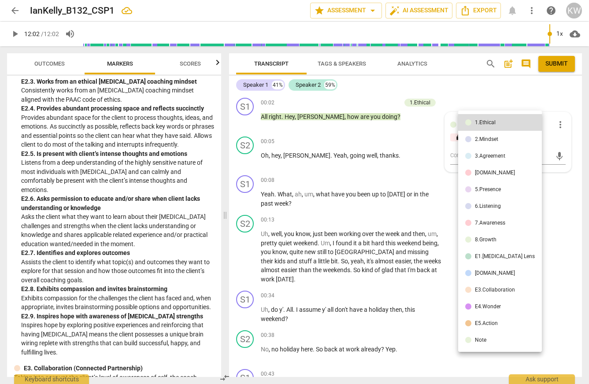
click at [490, 259] on div "E1.[MEDICAL_DATA] Lens" at bounding box center [505, 256] width 60 height 5
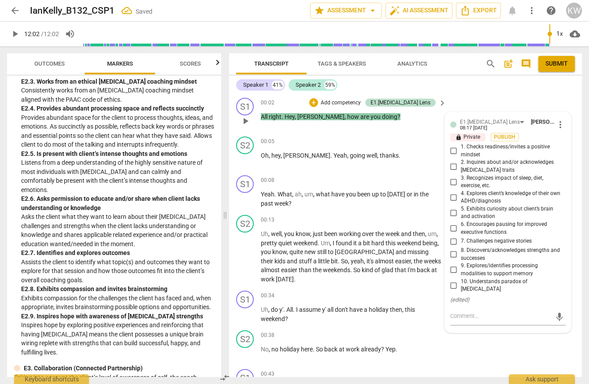
click at [453, 157] on input "1. Checks readiness/invites a positive mindset" at bounding box center [454, 151] width 14 height 11
checkbox input "true"
click at [512, 139] on span "Publish" at bounding box center [505, 137] width 13 height 7
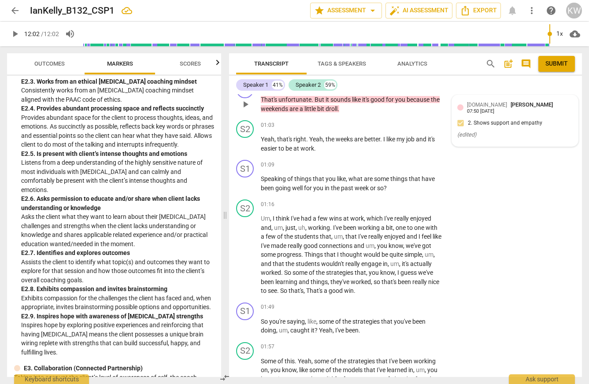
scroll to position [444, 0]
click at [380, 90] on p "Add competency" at bounding box center [361, 86] width 42 height 8
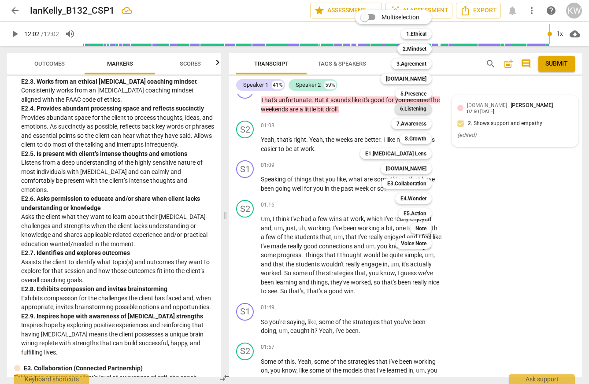
click at [420, 110] on b "6.Listening" at bounding box center [413, 109] width 26 height 11
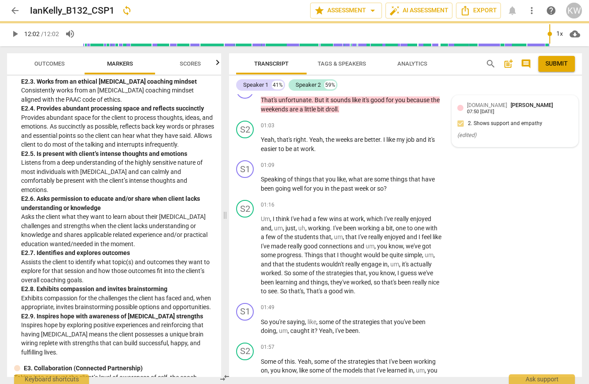
type input "722"
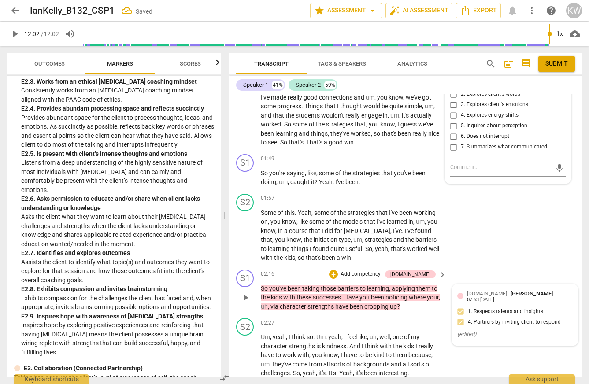
scroll to position [641, 0]
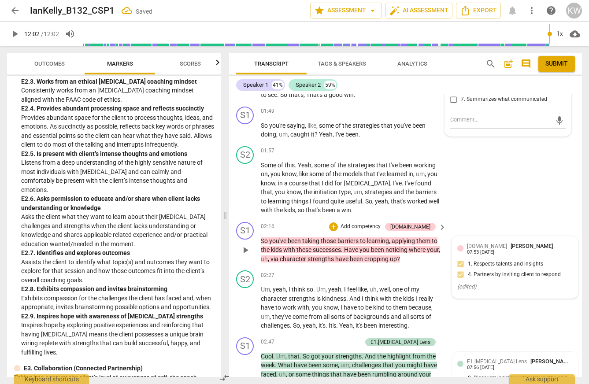
click at [453, 105] on input "7. Summarizes what communicated" at bounding box center [454, 99] width 14 height 11
checkbox input "true"
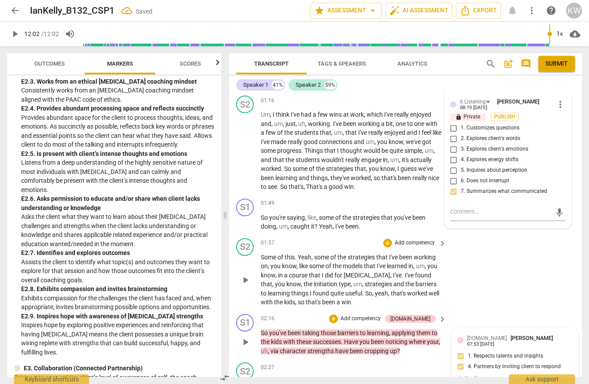
scroll to position [548, 0]
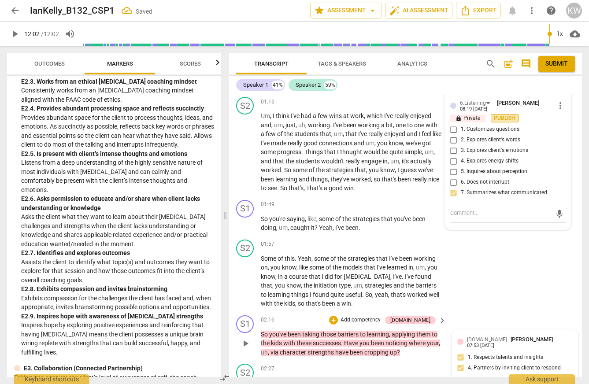
click at [505, 122] on span "Publish" at bounding box center [505, 118] width 13 height 7
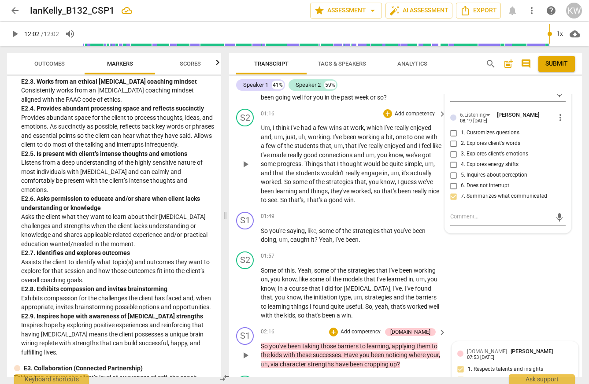
scroll to position [538, 0]
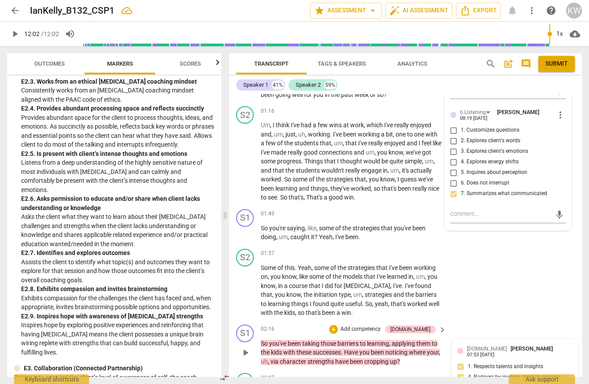
click at [414, 76] on p "Add competency" at bounding box center [415, 72] width 42 height 8
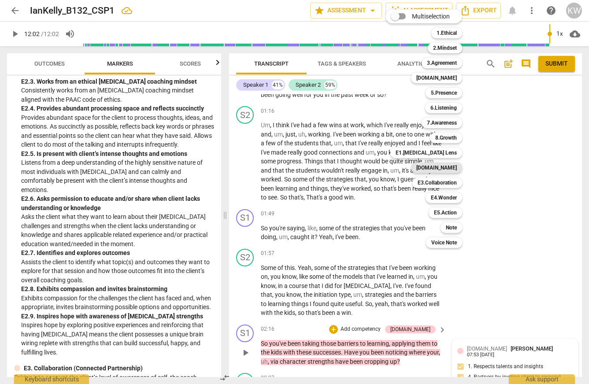
click at [455, 171] on b "[DOMAIN_NAME]" at bounding box center [437, 168] width 41 height 11
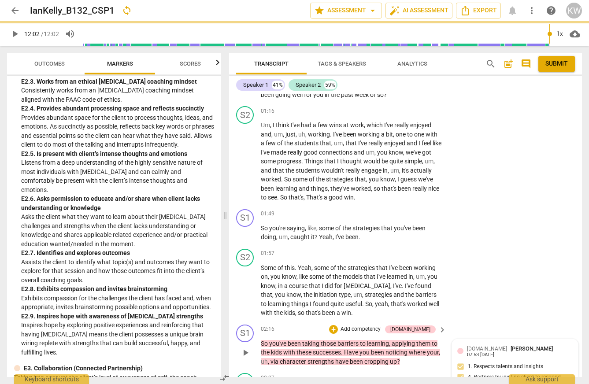
type input "722"
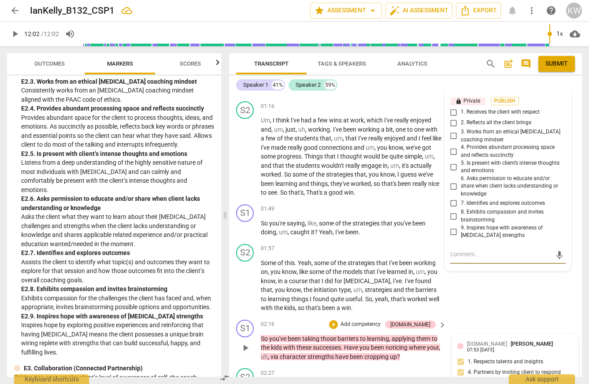
scroll to position [542, 0]
click at [478, 91] on div "[DOMAIN_NAME]" at bounding box center [480, 87] width 40 height 8
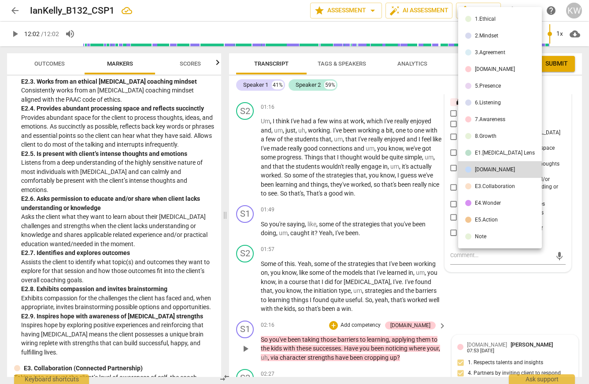
click at [500, 51] on div "3.Agreement" at bounding box center [490, 52] width 30 height 5
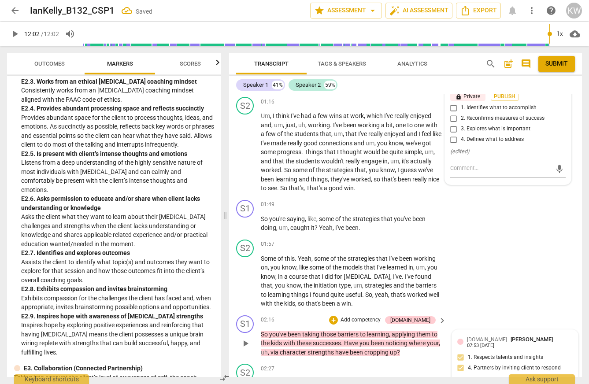
scroll to position [549, 0]
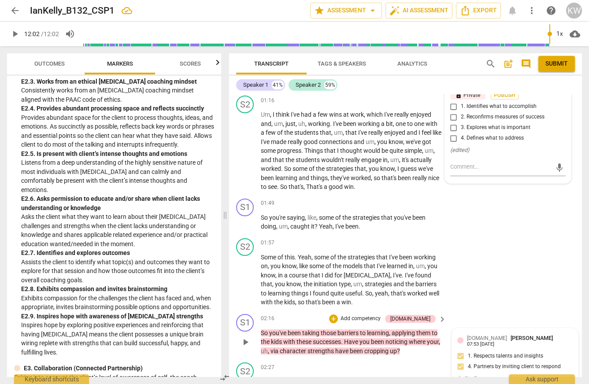
click at [488, 85] on div "3.Agreement" at bounding box center [475, 80] width 30 height 8
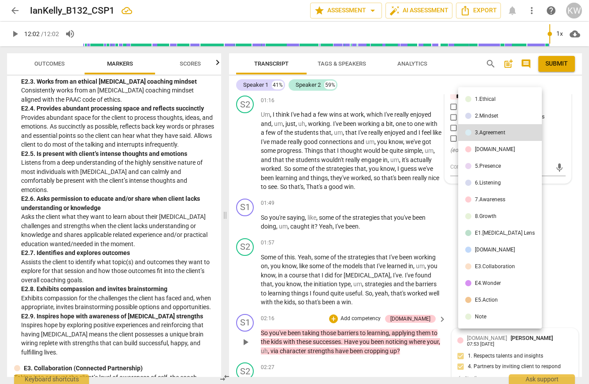
click at [492, 149] on div "[DOMAIN_NAME]" at bounding box center [495, 149] width 40 height 5
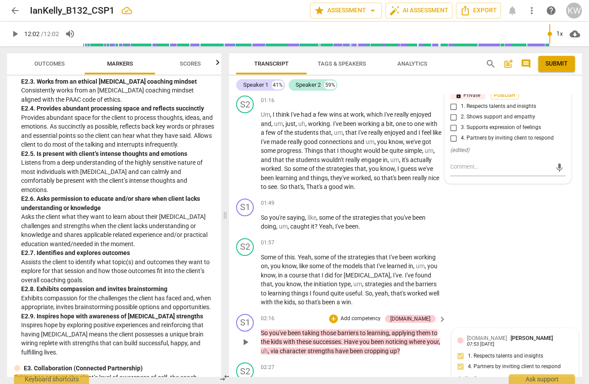
click at [478, 85] on div "[DOMAIN_NAME]" at bounding box center [480, 80] width 40 height 8
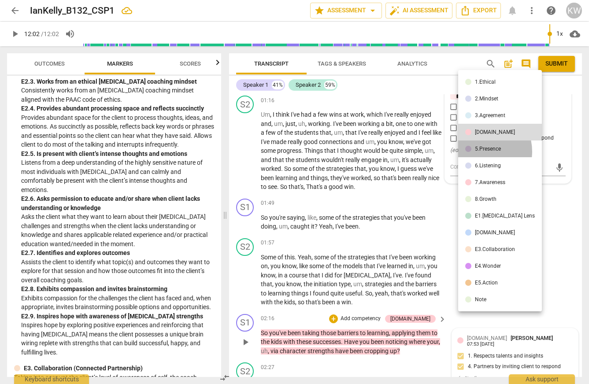
click at [481, 152] on div "5.Presence" at bounding box center [488, 148] width 26 height 5
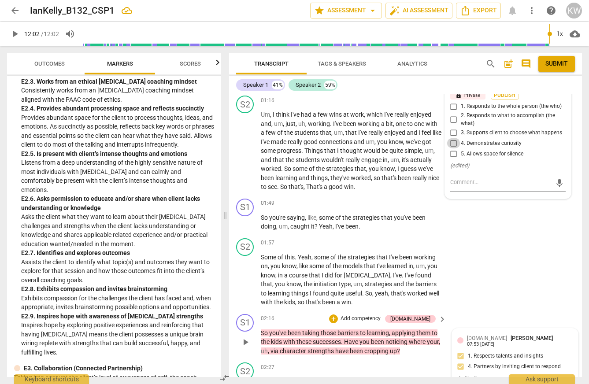
click at [452, 149] on input "4. Demonstrates curiosity" at bounding box center [454, 143] width 14 height 11
checkbox input "true"
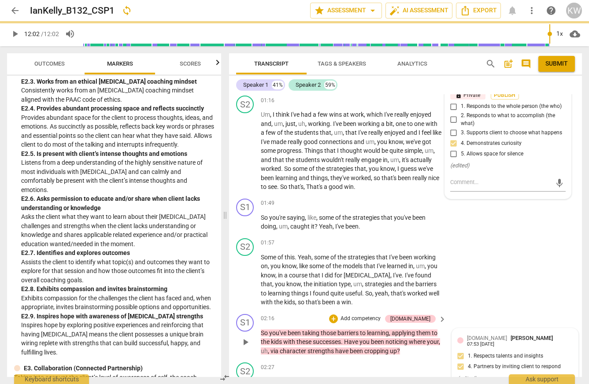
click at [345, 65] on div "+" at bounding box center [347, 60] width 9 height 9
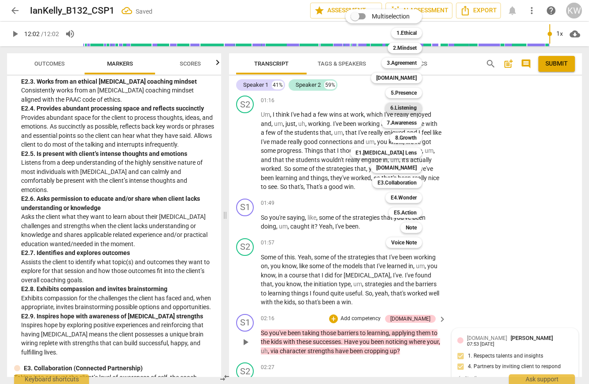
click at [417, 107] on b "6.Listening" at bounding box center [404, 108] width 26 height 11
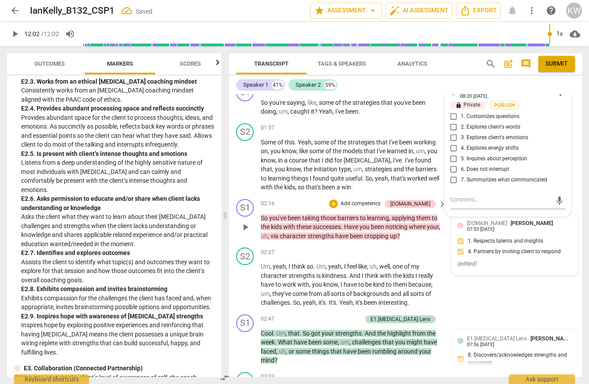
scroll to position [671, 0]
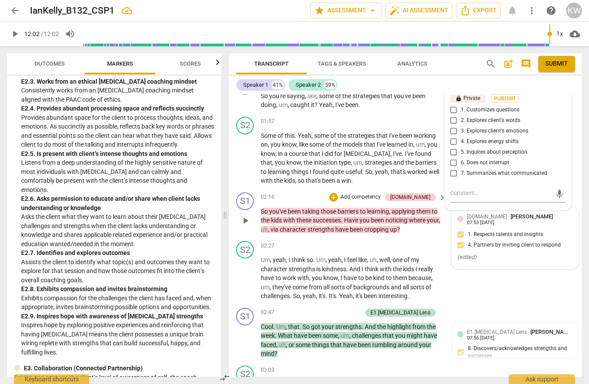
click at [484, 88] on div "6.Listening" at bounding box center [473, 83] width 26 height 8
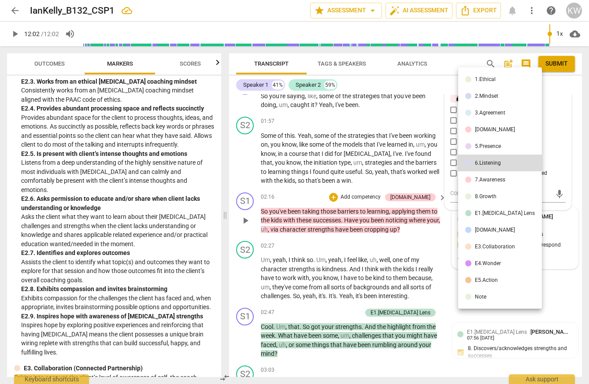
click at [484, 181] on div "7.Awareness" at bounding box center [490, 179] width 30 height 5
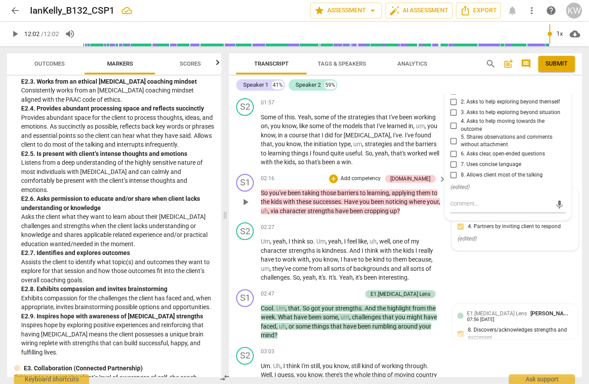
scroll to position [691, 0]
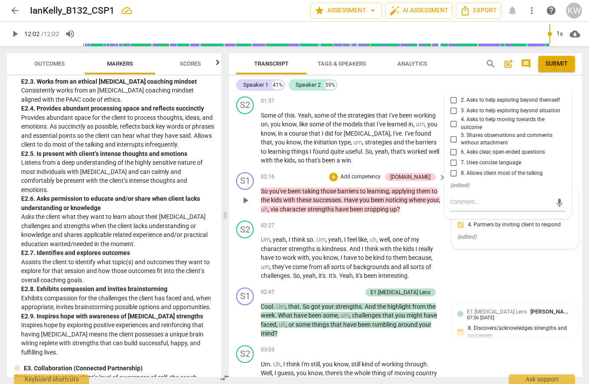
click at [481, 67] on div "7.Awareness" at bounding box center [475, 63] width 30 height 8
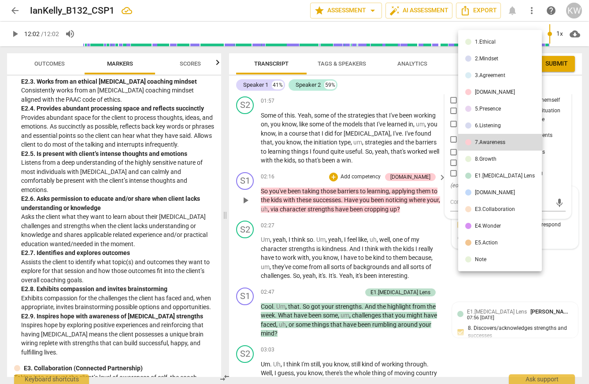
click at [482, 161] on div "8.Growth" at bounding box center [486, 159] width 22 height 5
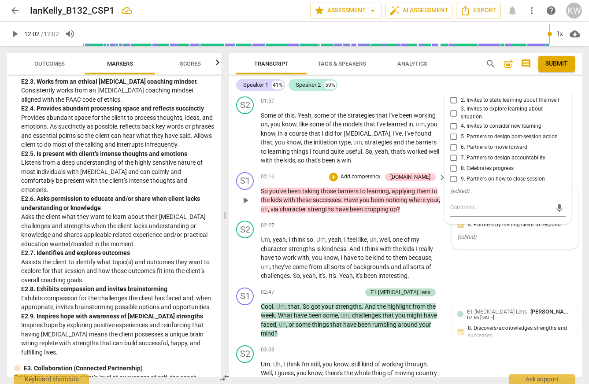
click at [481, 67] on div "8.Growth" at bounding box center [471, 63] width 22 height 8
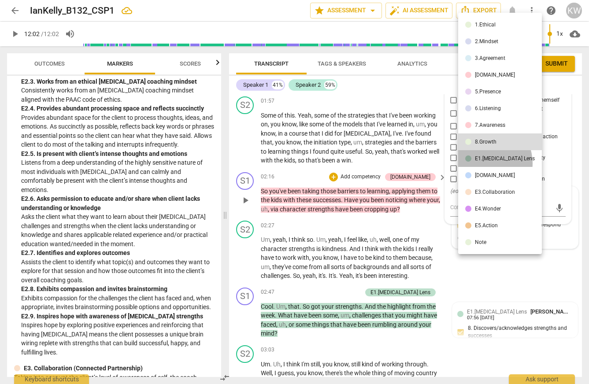
click at [484, 167] on li "E1.[MEDICAL_DATA] Lens" at bounding box center [501, 158] width 84 height 17
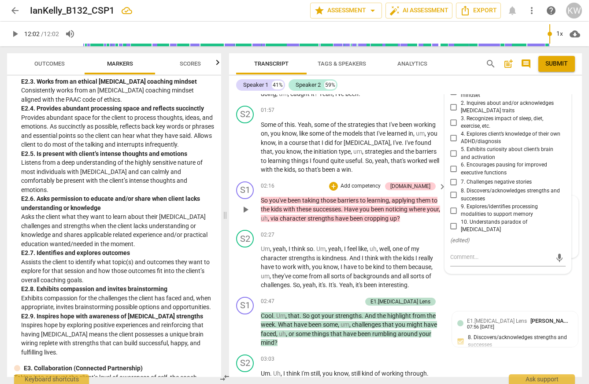
scroll to position [673, 0]
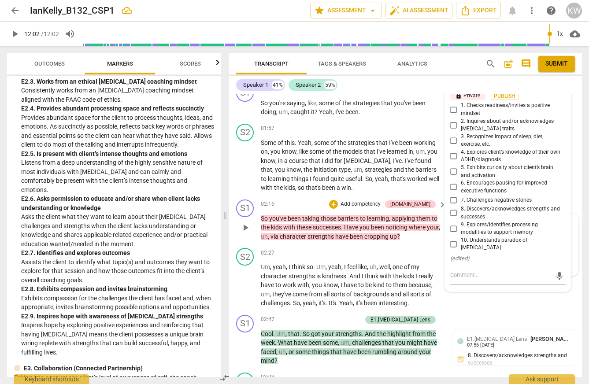
click at [481, 85] on div "E1.[MEDICAL_DATA] Lens" at bounding box center [490, 81] width 60 height 8
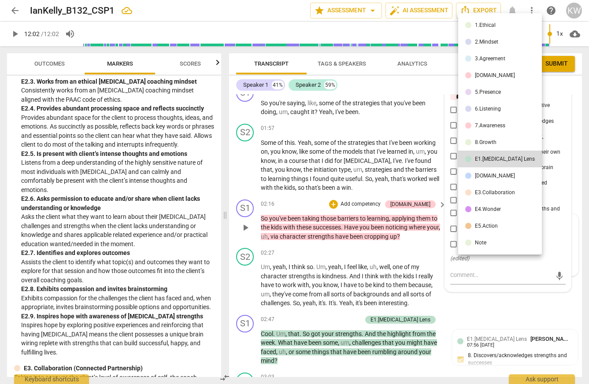
click at [481, 179] on div "[DOMAIN_NAME]" at bounding box center [495, 175] width 40 height 5
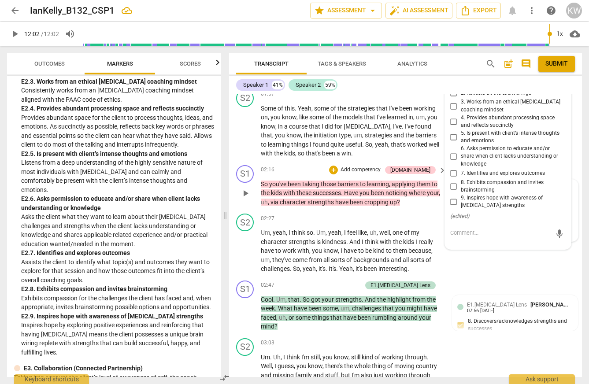
scroll to position [700, 0]
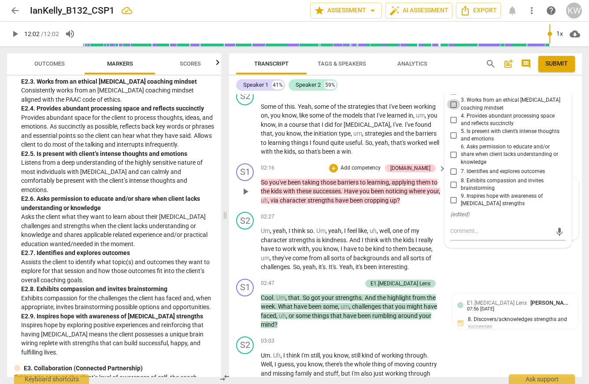
click at [452, 110] on input "3. Works from an ethical [MEDICAL_DATA] coaching mindset" at bounding box center [454, 104] width 14 height 11
checkbox input "true"
click at [452, 125] on input "4. Provides abundant processing space and reflects succinctly" at bounding box center [454, 120] width 14 height 11
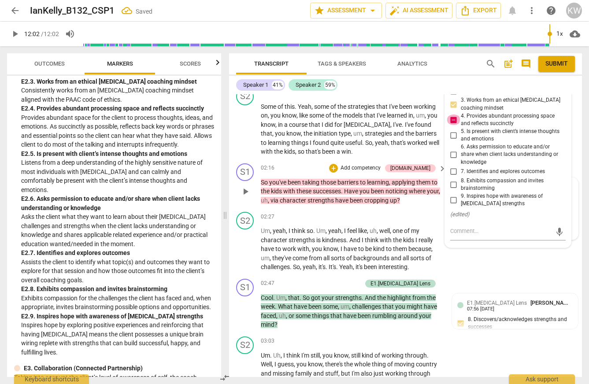
checkbox input "false"
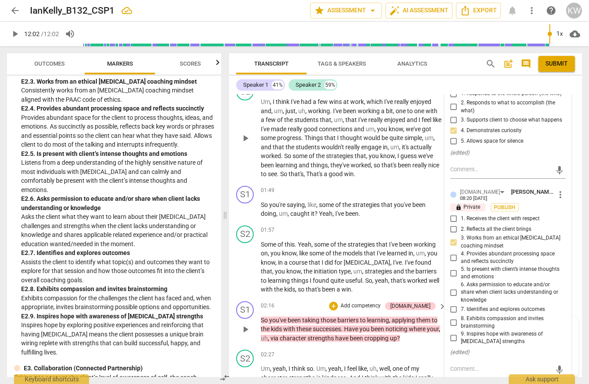
scroll to position [574, 0]
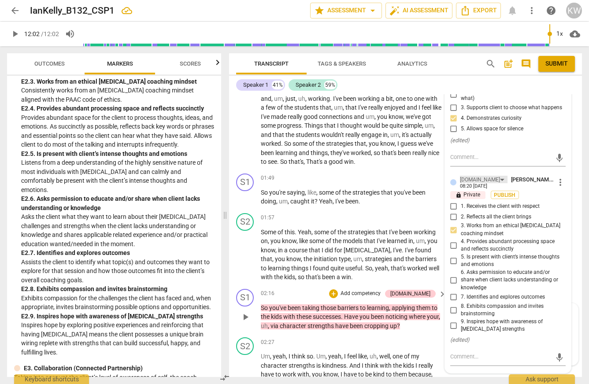
click at [470, 184] on div "[DOMAIN_NAME]" at bounding box center [480, 180] width 40 height 8
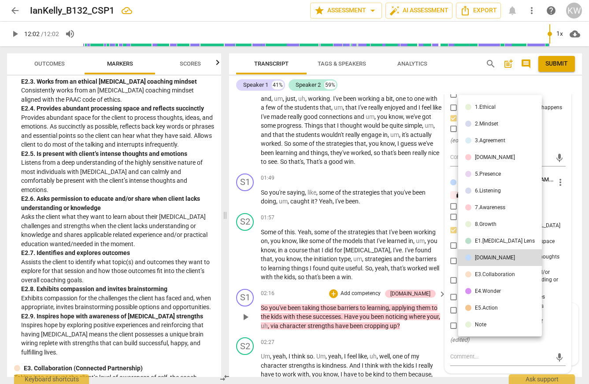
click at [478, 276] on div "E3.Collaboration" at bounding box center [495, 274] width 40 height 5
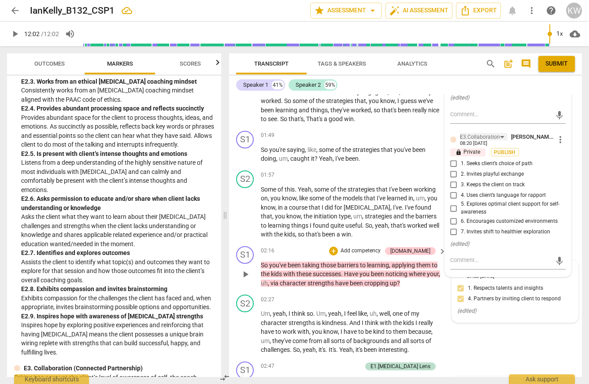
scroll to position [615, 0]
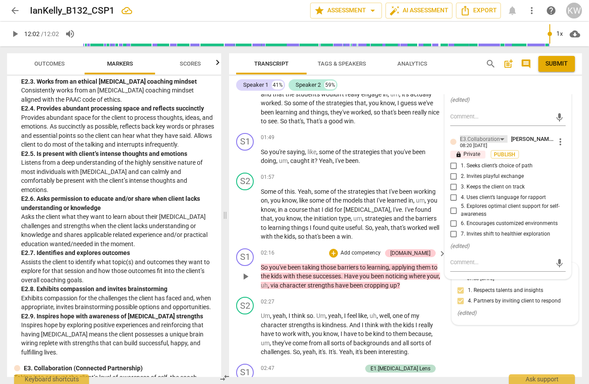
click at [482, 144] on div "E3.Collaboration" at bounding box center [480, 139] width 40 height 8
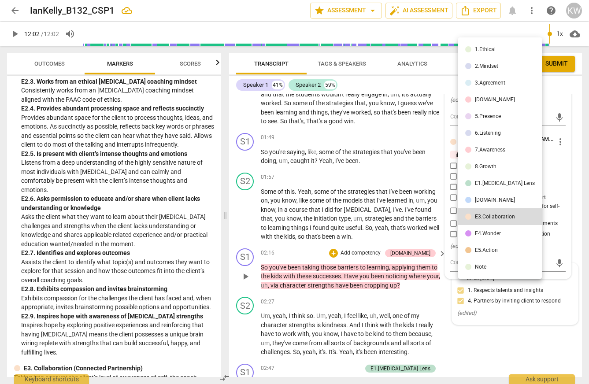
click at [488, 236] on div "E4.Wonder" at bounding box center [488, 233] width 26 height 5
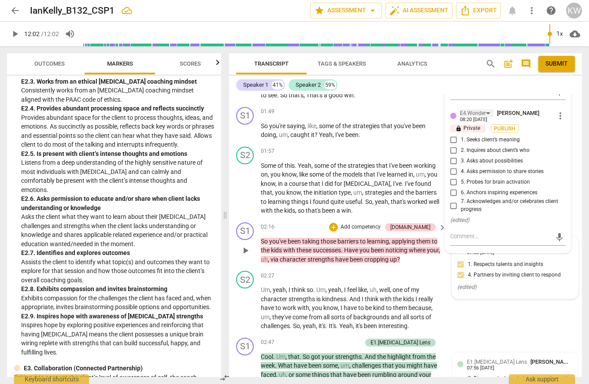
scroll to position [634, 0]
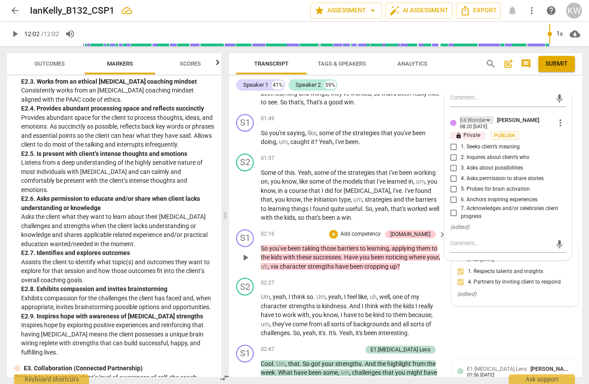
click at [483, 125] on div "E4.Wonder" at bounding box center [473, 120] width 26 height 8
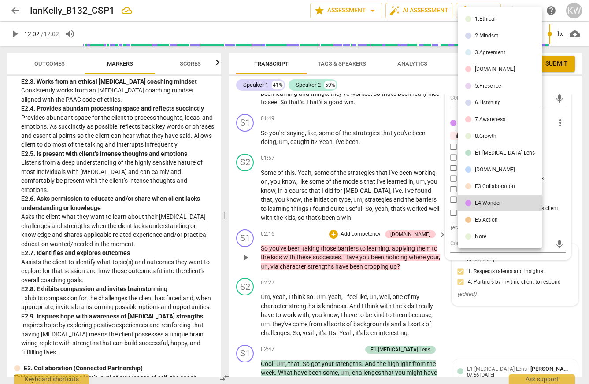
click at [497, 223] on div "E5.Action" at bounding box center [486, 219] width 23 height 5
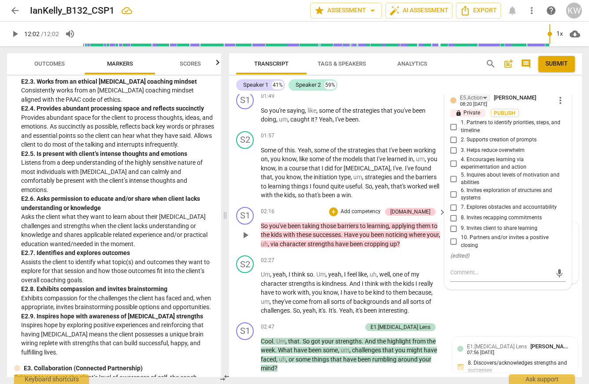
scroll to position [655, 0]
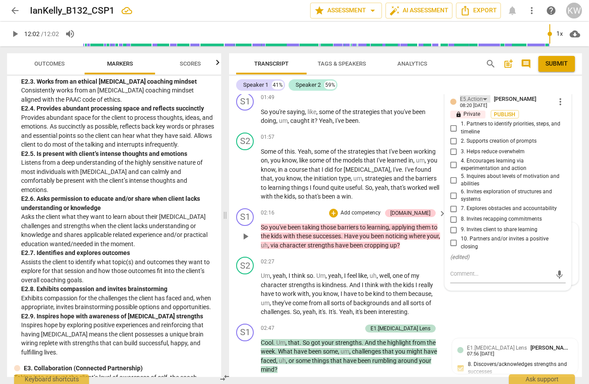
click at [483, 104] on div "E5.Action" at bounding box center [471, 99] width 23 height 8
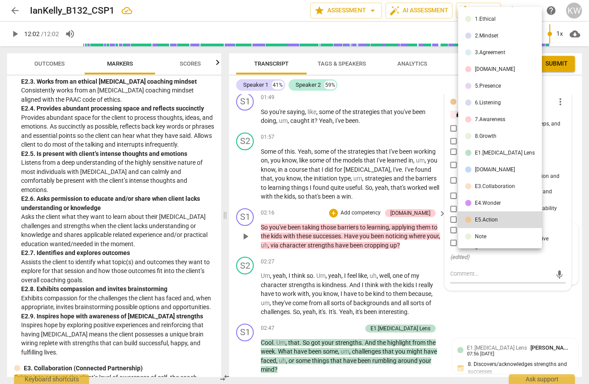
click at [492, 36] on div "2.Mindset" at bounding box center [486, 35] width 23 height 5
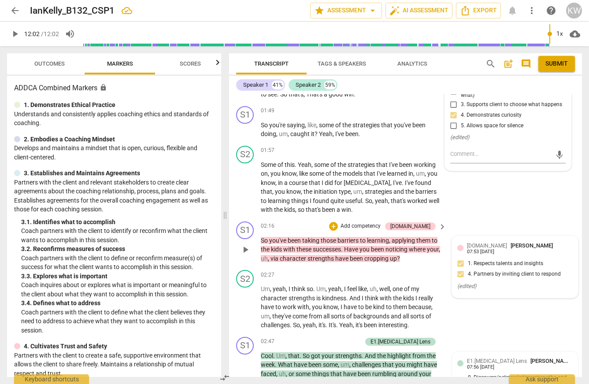
scroll to position [642, 0]
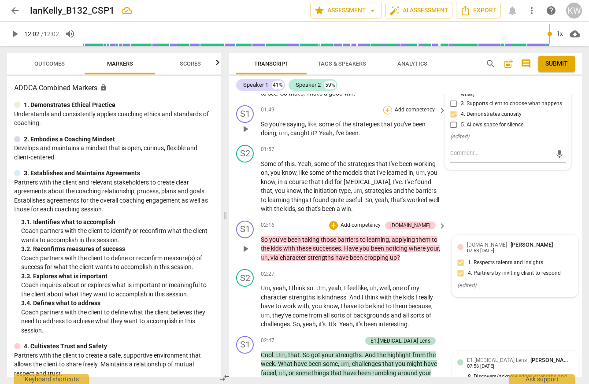
click at [388, 115] on div "+" at bounding box center [388, 110] width 9 height 9
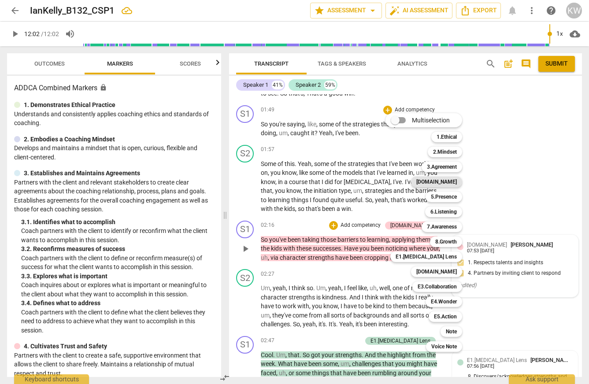
click at [457, 184] on b "[DOMAIN_NAME]" at bounding box center [437, 182] width 41 height 11
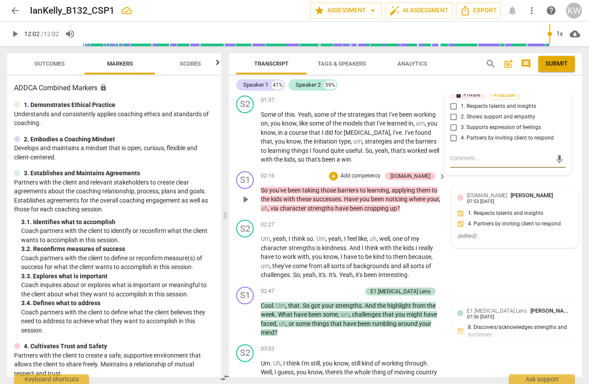
scroll to position [695, 0]
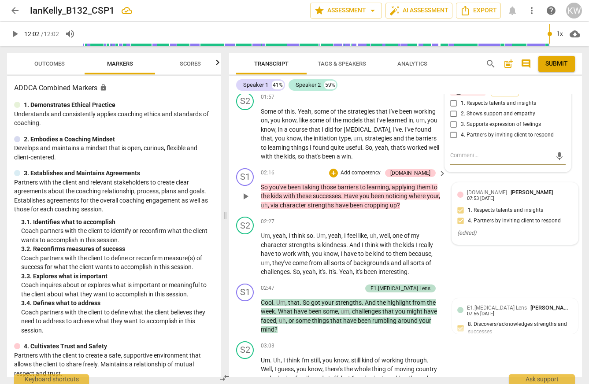
click at [477, 82] on div "[DOMAIN_NAME]" at bounding box center [480, 77] width 40 height 8
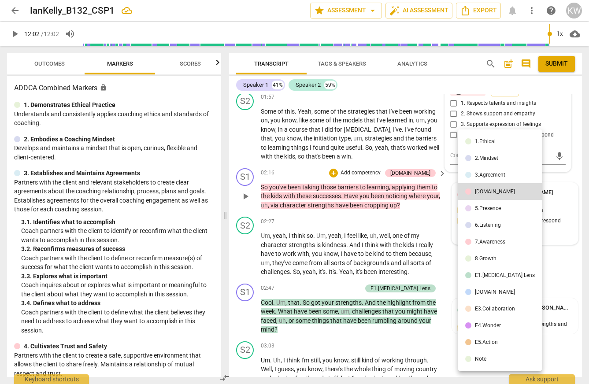
click at [494, 211] on div "5.Presence" at bounding box center [488, 208] width 26 height 5
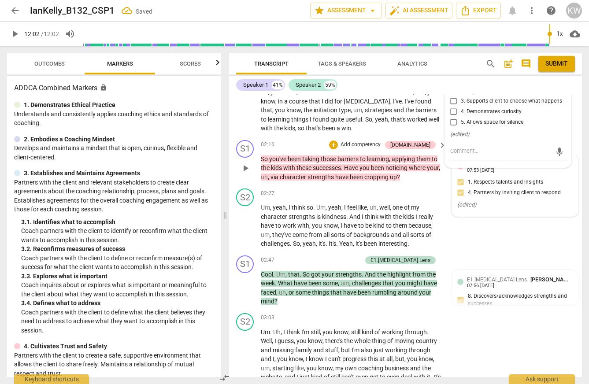
scroll to position [724, 0]
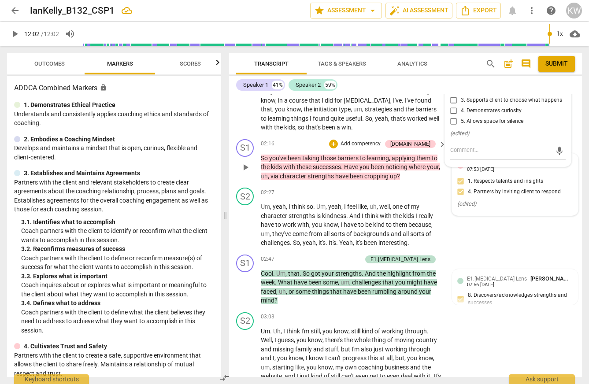
click at [485, 52] on div "5.Presence" at bounding box center [473, 48] width 26 height 8
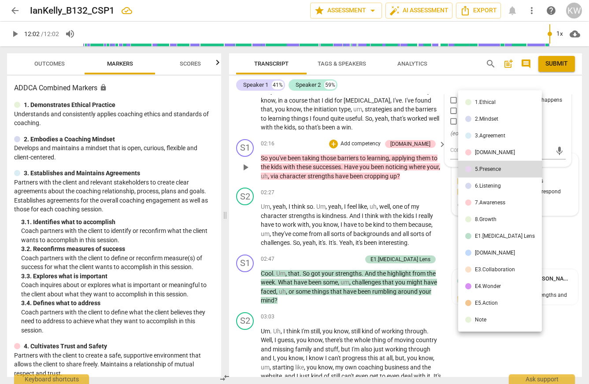
click at [485, 188] on div "6.Listening" at bounding box center [488, 185] width 26 height 5
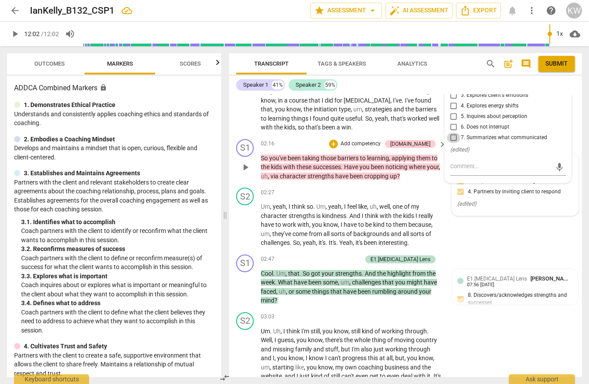
click at [452, 143] on input "7. Summarizes what communicated" at bounding box center [454, 138] width 14 height 11
checkbox input "true"
click at [374, 33] on p "Add competency" at bounding box center [375, 29] width 42 height 8
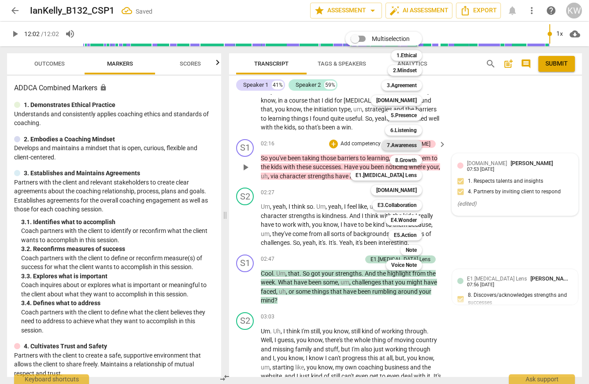
click at [417, 145] on b "7.Awareness" at bounding box center [402, 145] width 30 height 11
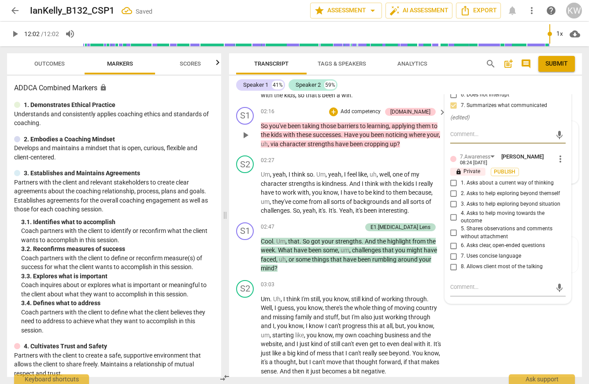
scroll to position [757, 0]
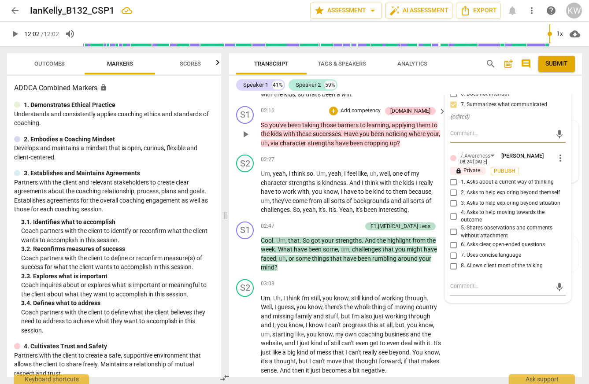
click at [473, 19] on div "6.Listening" at bounding box center [473, 15] width 26 height 8
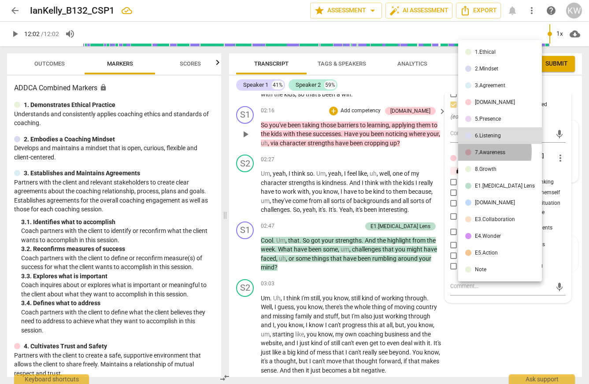
click at [474, 154] on li "7.Awareness" at bounding box center [501, 152] width 84 height 17
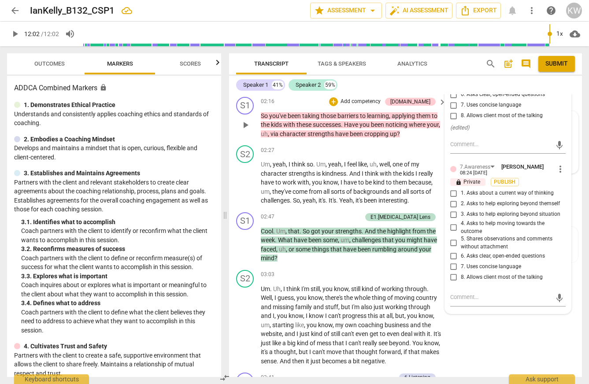
scroll to position [767, 0]
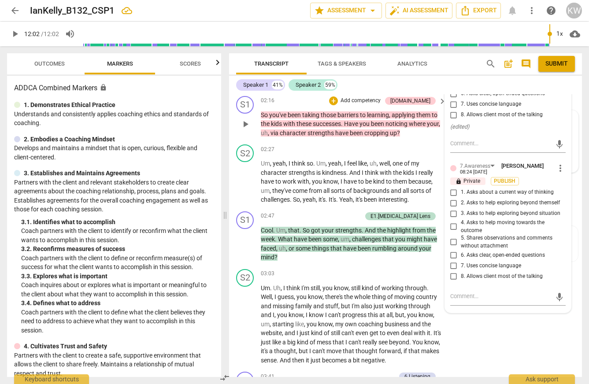
click at [481, 9] on div "7.Awareness" at bounding box center [475, 5] width 30 height 8
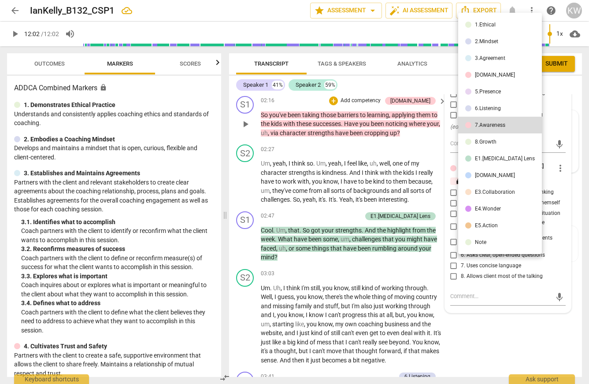
click at [485, 145] on div "8.Growth" at bounding box center [486, 141] width 22 height 5
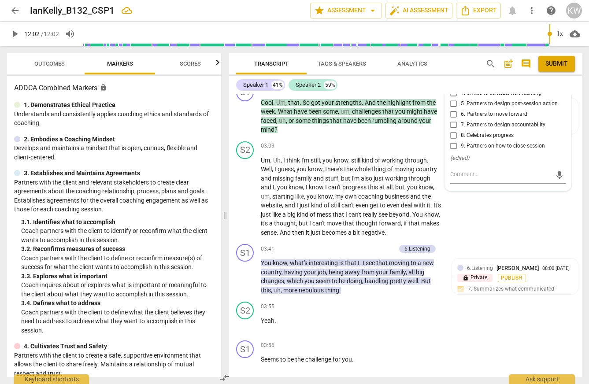
scroll to position [895, 0]
click at [453, 142] on input "8. Celebrates progress" at bounding box center [454, 136] width 14 height 11
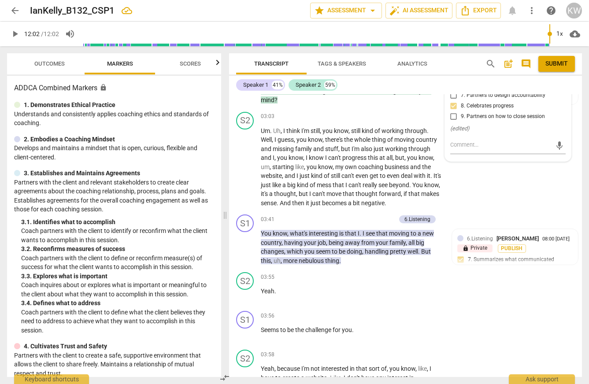
scroll to position [926, 0]
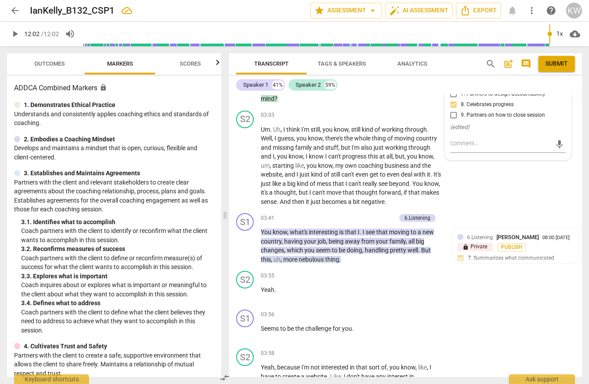
click at [454, 110] on input "8. Celebrates progress" at bounding box center [454, 105] width 14 height 11
checkbox input "false"
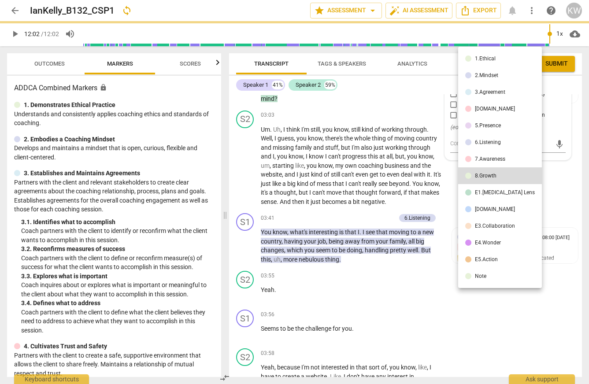
click at [484, 195] on div "E1.[MEDICAL_DATA] Lens" at bounding box center [505, 192] width 60 height 5
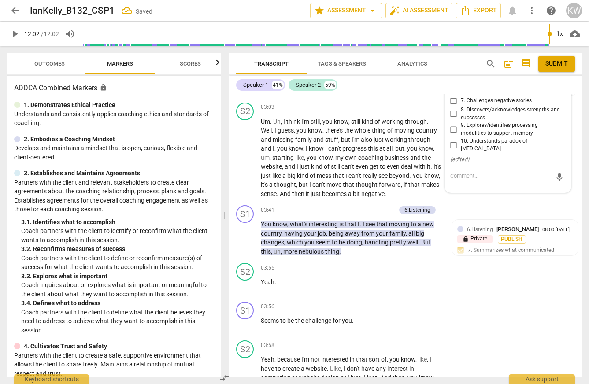
scroll to position [944, 0]
click at [453, 119] on input "8. Discovers/acknowledges strengths and successes" at bounding box center [454, 113] width 14 height 11
checkbox input "true"
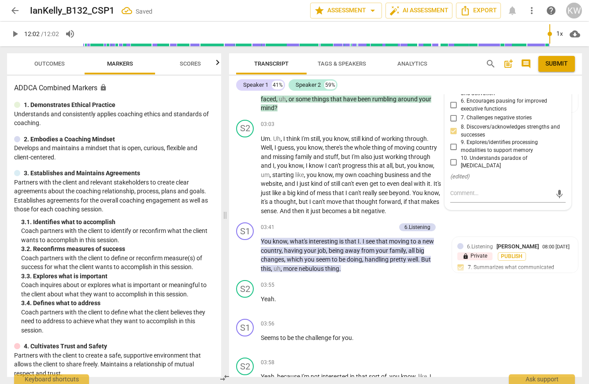
scroll to position [925, 0]
click at [512, 19] on span "Publish" at bounding box center [505, 14] width 13 height 7
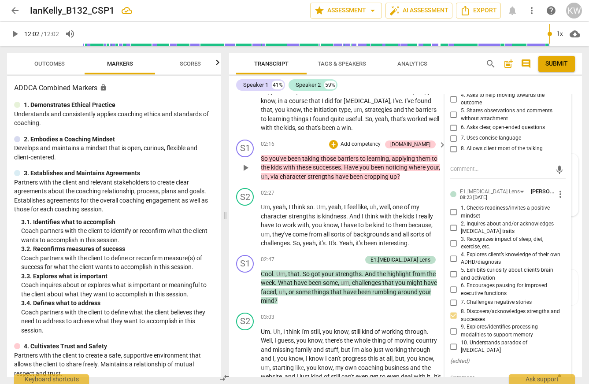
scroll to position [731, 0]
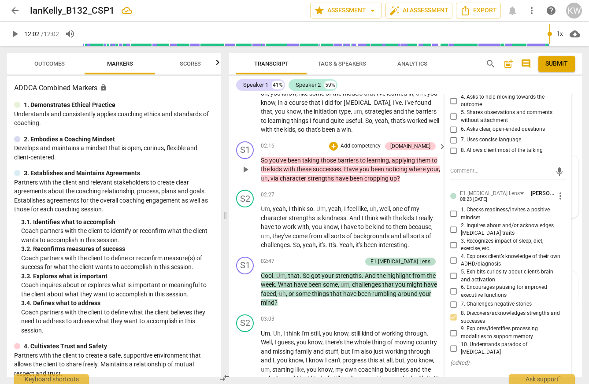
click at [480, 45] on div "7.Awareness" at bounding box center [475, 41] width 30 height 8
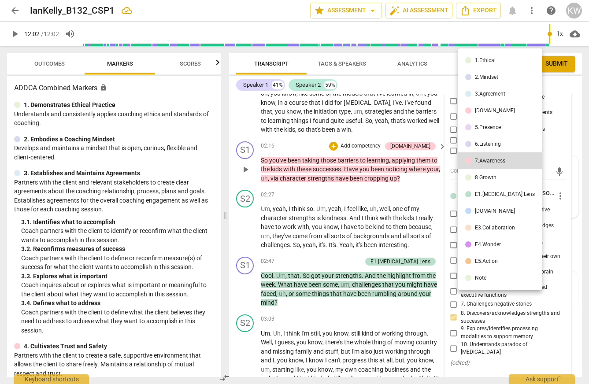
click at [485, 145] on div "6.Listening" at bounding box center [488, 144] width 26 height 5
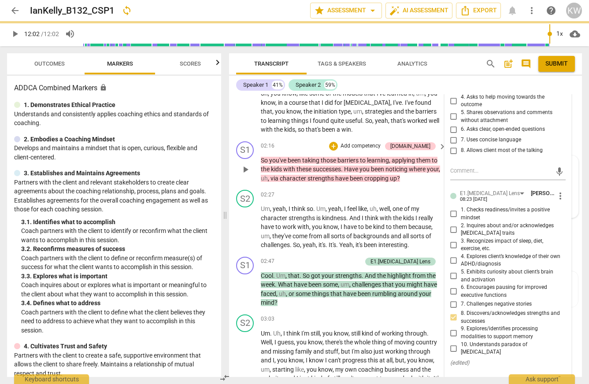
type input "722"
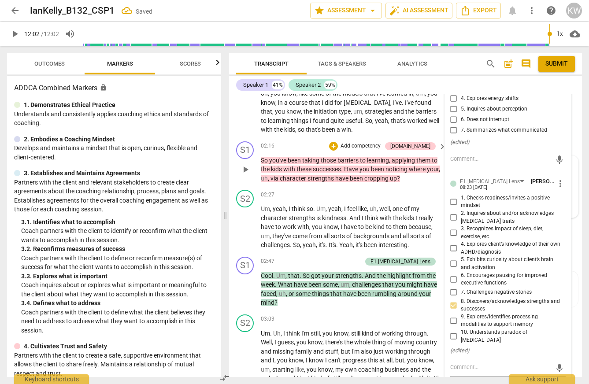
click at [453, 136] on input "7. Summarizes what communicated" at bounding box center [454, 130] width 14 height 11
checkbox input "true"
click at [512, 60] on span "Publish" at bounding box center [505, 55] width 13 height 7
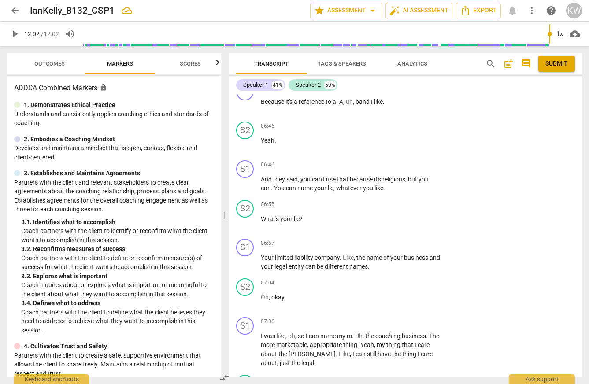
scroll to position [1857, 0]
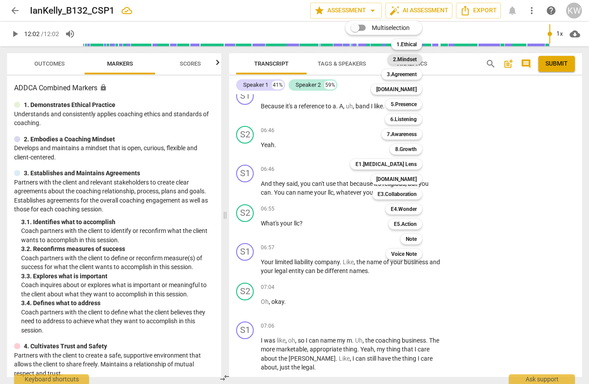
click at [411, 61] on b "2.Mindset" at bounding box center [405, 59] width 24 height 11
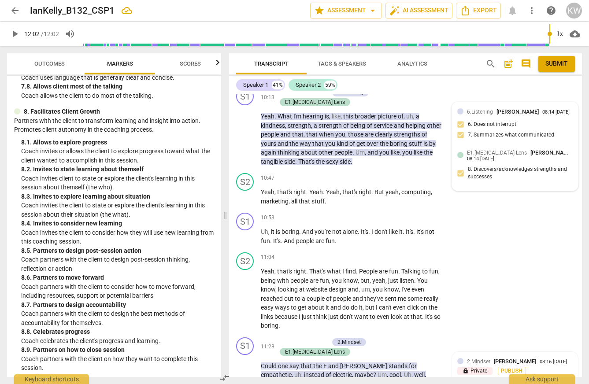
scroll to position [1027, 0]
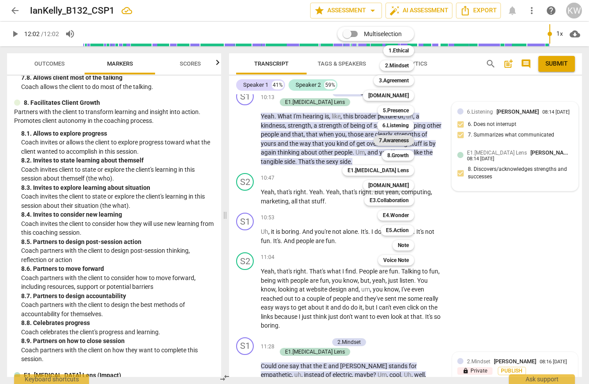
click at [409, 139] on b "7.Awareness" at bounding box center [394, 140] width 30 height 11
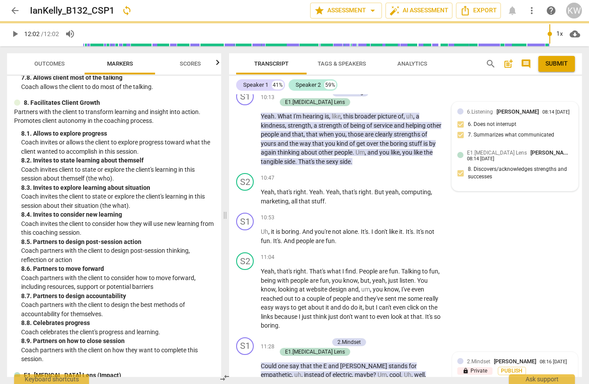
type input "722"
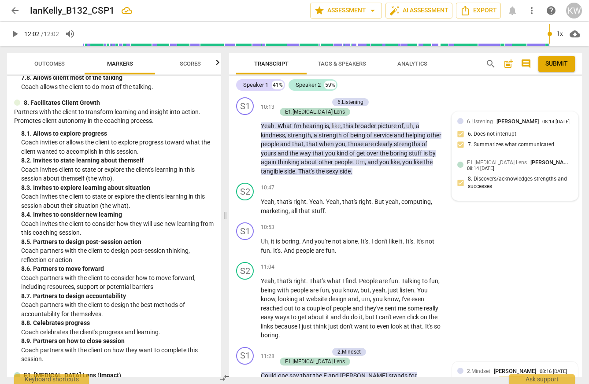
checkbox input "true"
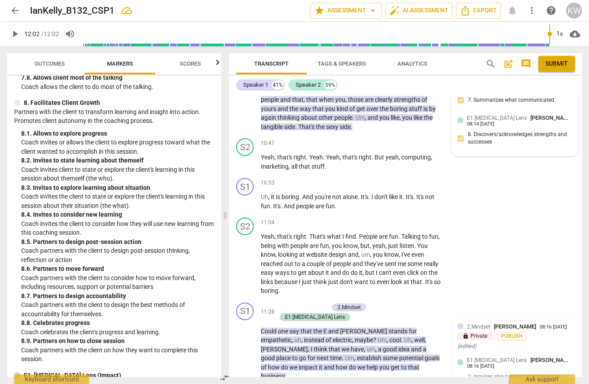
scroll to position [3035, 0]
checkbox input "true"
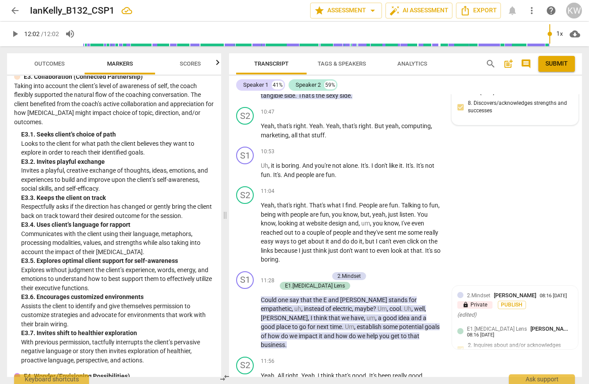
scroll to position [3068, 0]
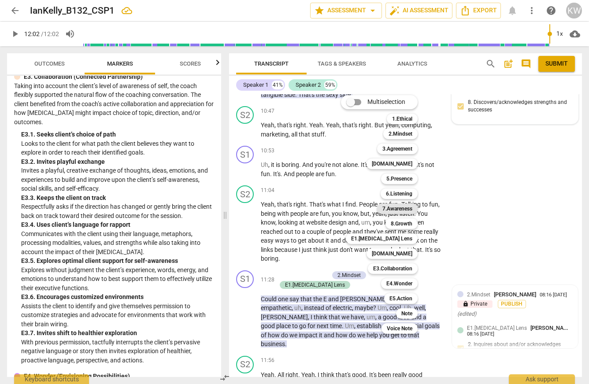
click at [412, 208] on b "7.Awareness" at bounding box center [398, 209] width 30 height 11
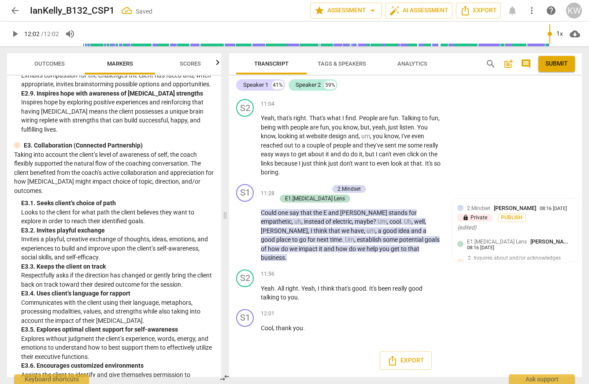
scroll to position [2105, 0]
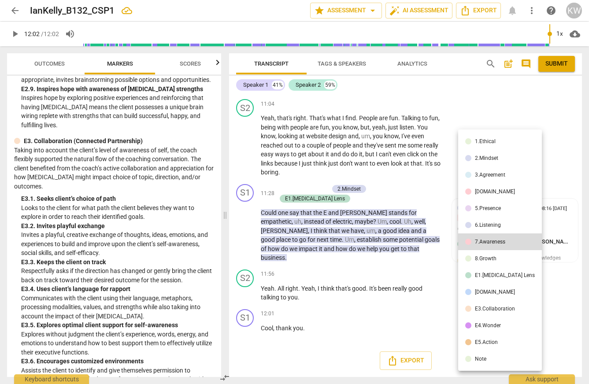
click at [496, 276] on div "E1.[MEDICAL_DATA] Lens" at bounding box center [505, 275] width 60 height 5
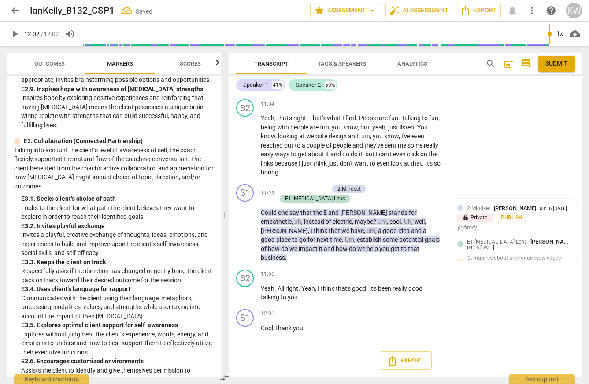
scroll to position [3351, 0]
checkbox input "true"
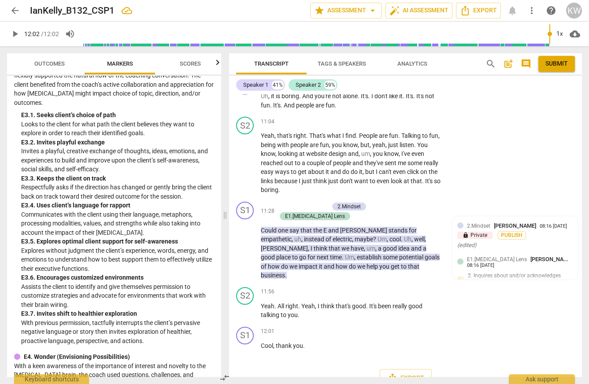
scroll to position [3146, 0]
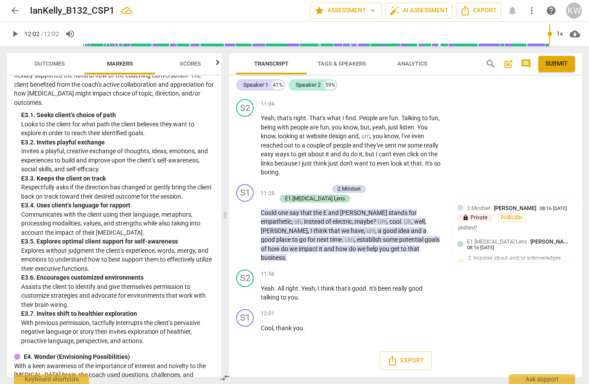
scroll to position [3236, 0]
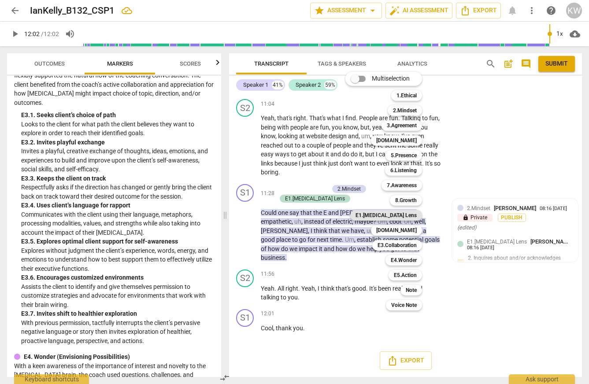
click at [417, 217] on b "E1.[MEDICAL_DATA] Lens" at bounding box center [386, 215] width 61 height 11
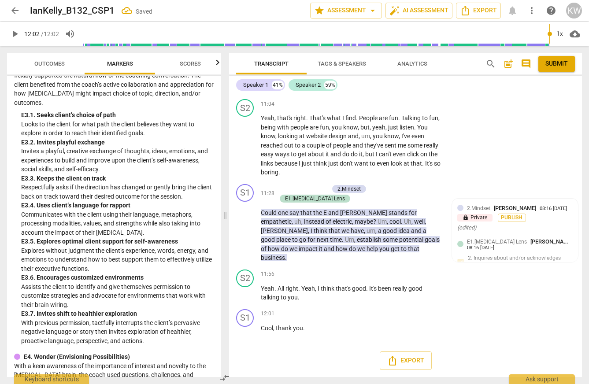
scroll to position [3435, 0]
checkbox input "true"
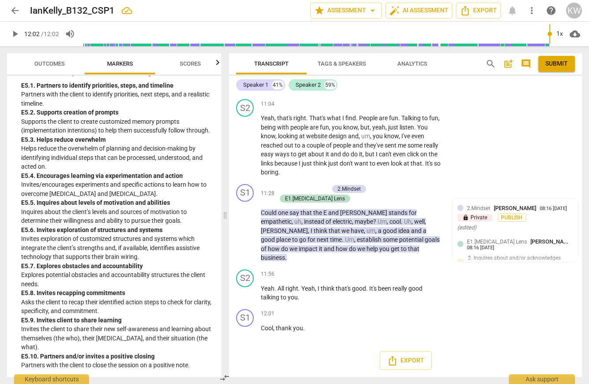
scroll to position [3389, 0]
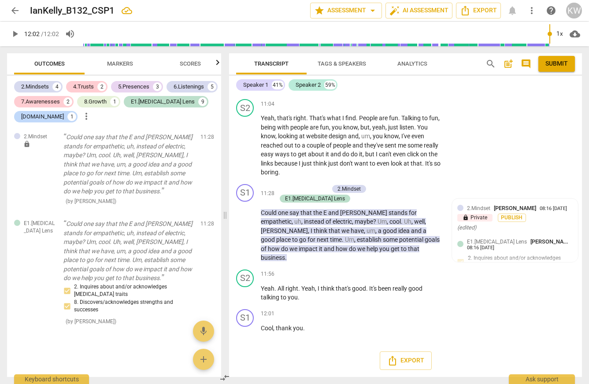
scroll to position [3639, 0]
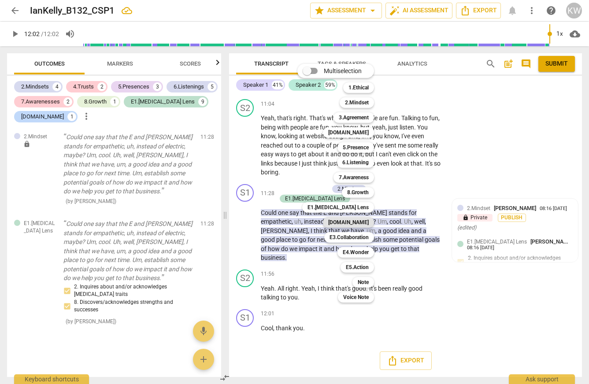
click at [369, 221] on b "[DOMAIN_NAME]" at bounding box center [348, 222] width 41 height 11
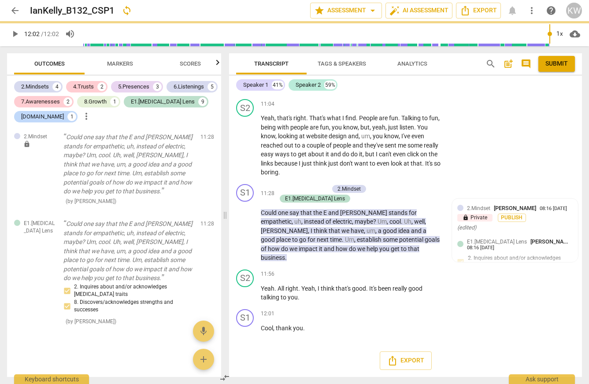
type input "722"
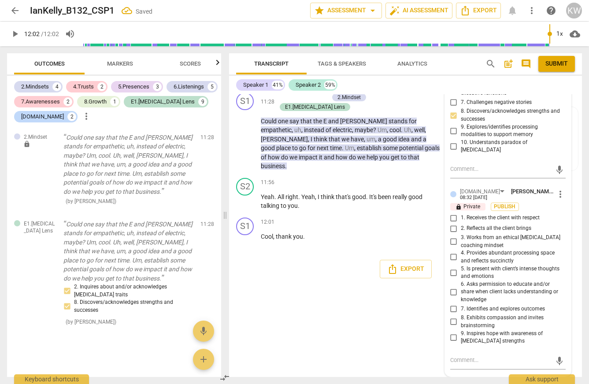
scroll to position [4048, 0]
click at [452, 213] on input "1. Receives the client with respect" at bounding box center [454, 218] width 14 height 11
checkbox input "true"
click at [452, 224] on input "2. Reflects all the client brings" at bounding box center [454, 229] width 14 height 11
checkbox input "true"
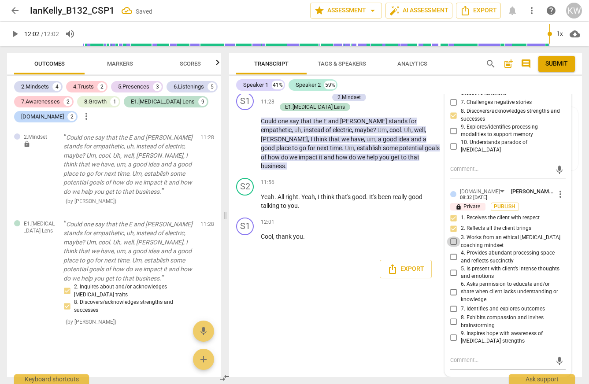
click at [452, 237] on input "3. Works from an ethical [MEDICAL_DATA] coaching mindset" at bounding box center [454, 242] width 14 height 11
checkbox input "true"
click at [453, 252] on input "4. Provides abundant processing space and reflects succinctly" at bounding box center [454, 257] width 14 height 11
checkbox input "true"
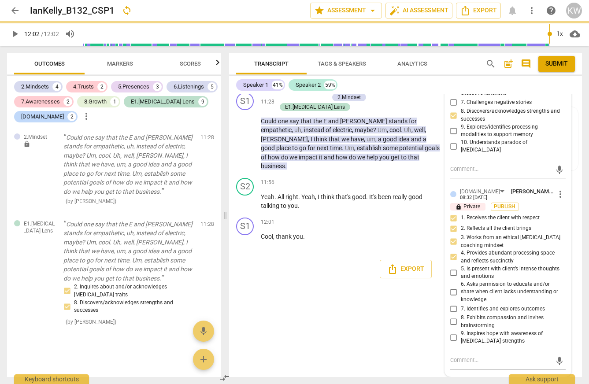
click at [454, 268] on input "5. Is present with client’s intense thoughts and emotions" at bounding box center [454, 273] width 14 height 11
checkbox input "true"
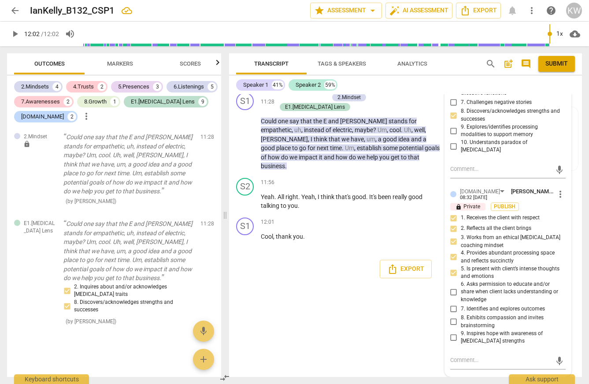
scroll to position [4064, 0]
click at [504, 203] on span "Publish" at bounding box center [505, 206] width 13 height 7
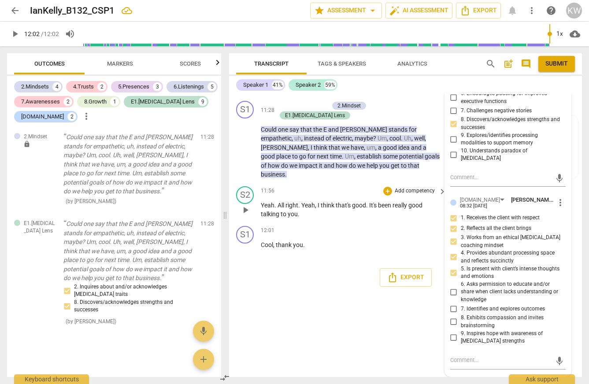
scroll to position [3758, 0]
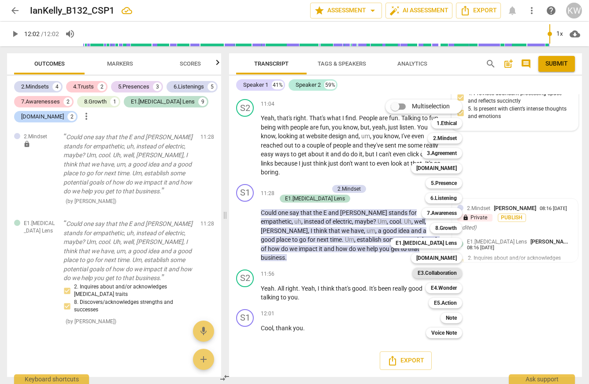
click at [457, 274] on b "E3.Collaboration" at bounding box center [437, 273] width 39 height 11
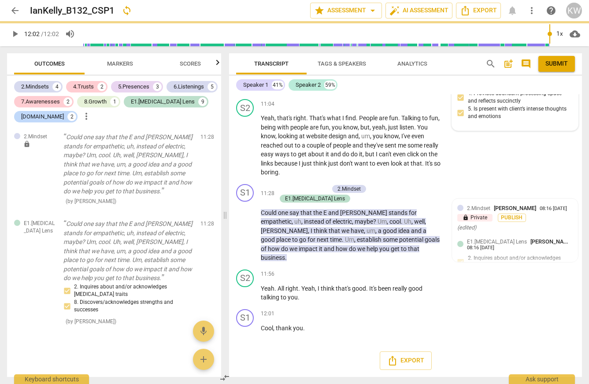
type input "722"
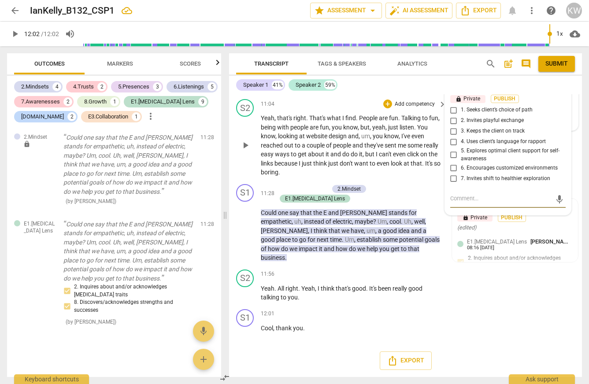
scroll to position [3845, 0]
click at [496, 88] on div "E3.Collaboration" at bounding box center [480, 84] width 40 height 8
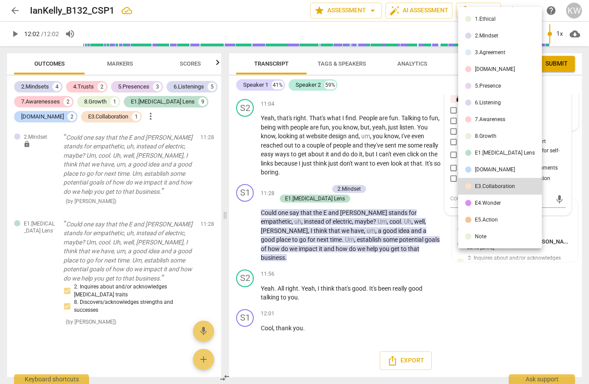
click at [498, 172] on div "[DOMAIN_NAME]" at bounding box center [495, 169] width 40 height 5
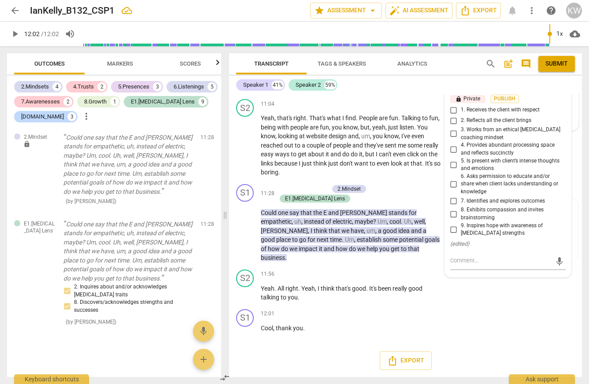
scroll to position [3862, 0]
click at [453, 170] on input "5. Is present with client’s intense thoughts and emotions" at bounding box center [454, 165] width 14 height 11
checkbox input "true"
click at [326, 193] on p "Add competency" at bounding box center [308, 189] width 42 height 8
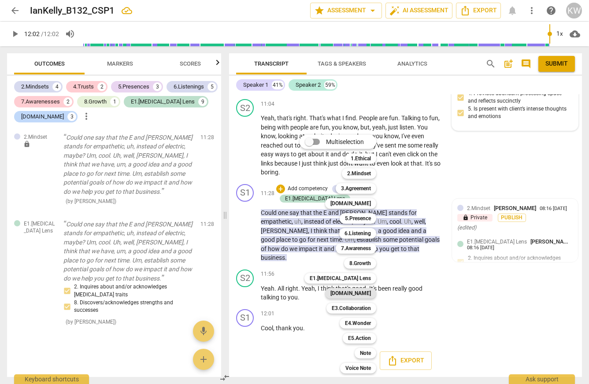
click at [368, 296] on b "[DOMAIN_NAME]" at bounding box center [351, 293] width 41 height 11
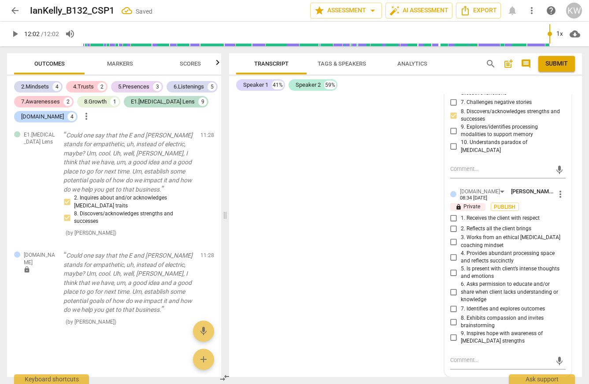
scroll to position [4306, 0]
click at [453, 340] on input "9. Inspires hope with awareness of [MEDICAL_DATA] strengths" at bounding box center [454, 337] width 14 height 11
checkbox input "true"
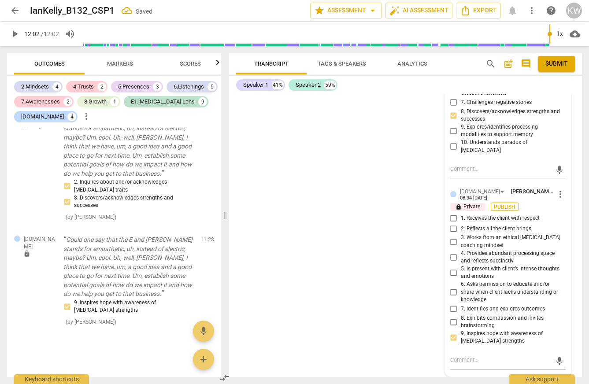
click at [509, 204] on span "Publish" at bounding box center [505, 207] width 13 height 7
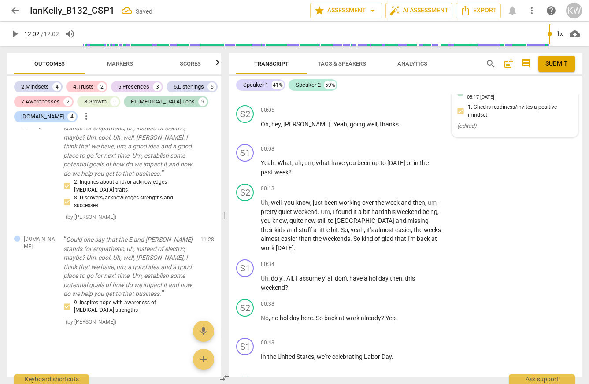
scroll to position [0, 0]
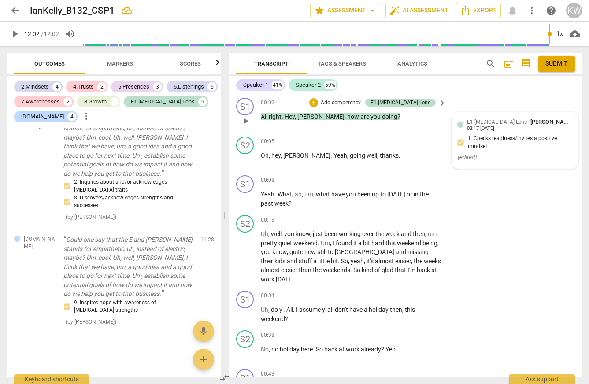
click at [558, 60] on span "Submit" at bounding box center [557, 64] width 22 height 9
click at [314, 7] on span "star Assessment arrow_drop_down" at bounding box center [346, 10] width 64 height 11
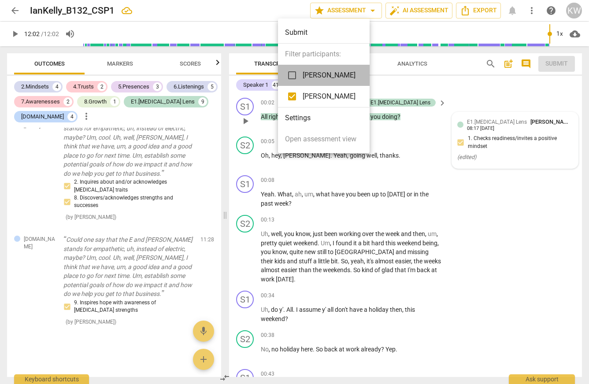
click at [309, 78] on span "[PERSON_NAME]" at bounding box center [329, 75] width 53 height 11
checkbox input "true"
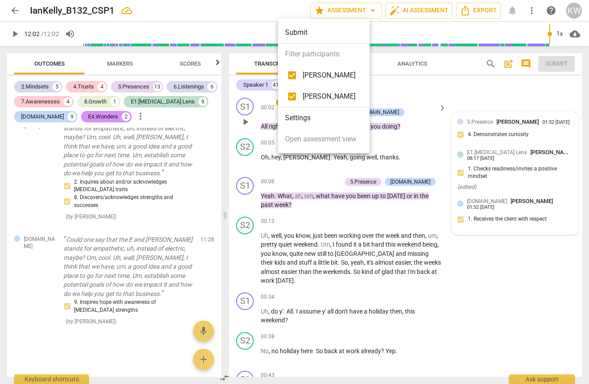
click at [292, 98] on input "checkbox" at bounding box center [292, 96] width 21 height 21
checkbox input "false"
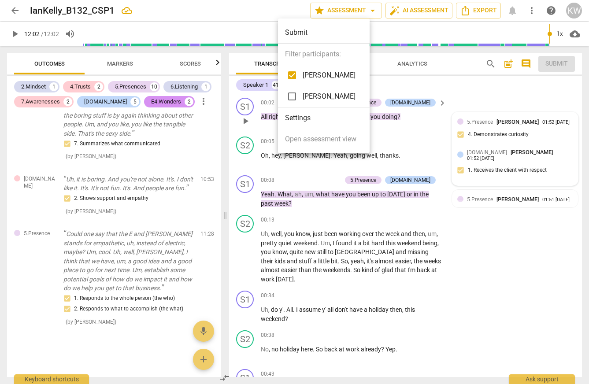
scroll to position [1920, 0]
click at [479, 159] on div at bounding box center [294, 192] width 589 height 384
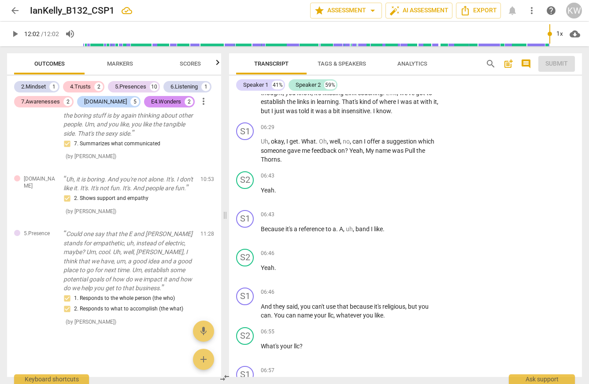
scroll to position [1661, 0]
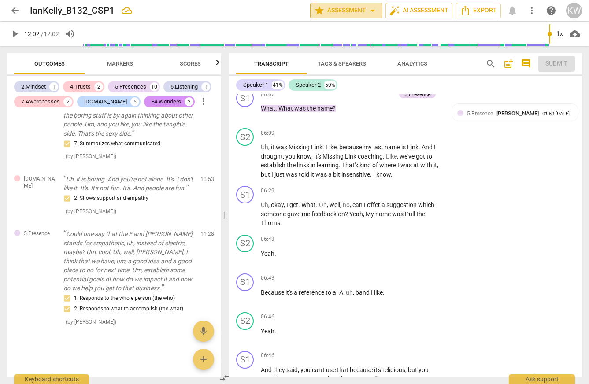
click at [314, 14] on span "star Assessment arrow_drop_down" at bounding box center [346, 10] width 64 height 11
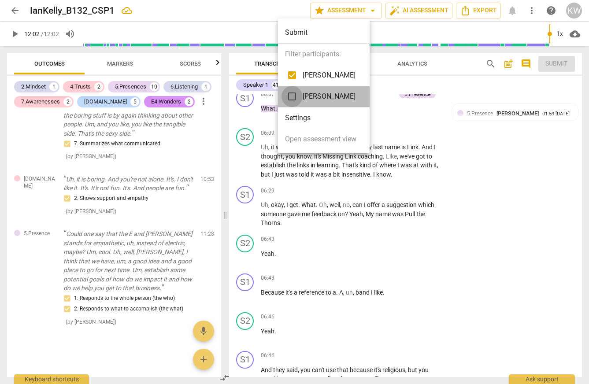
click at [292, 97] on input "checkbox" at bounding box center [292, 96] width 21 height 21
checkbox input "true"
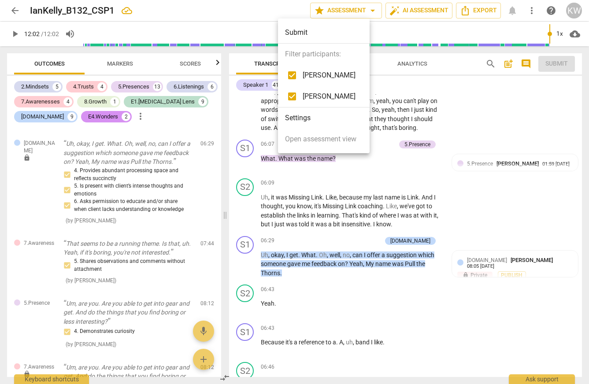
scroll to position [1694, 0]
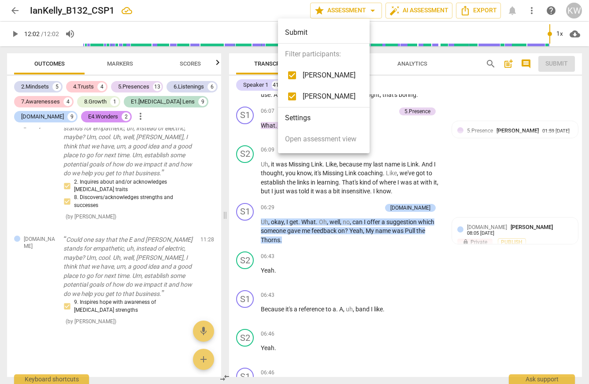
click at [484, 258] on div at bounding box center [294, 192] width 589 height 384
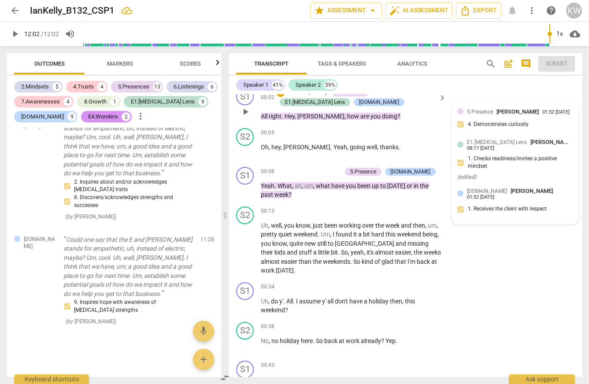
scroll to position [0, 0]
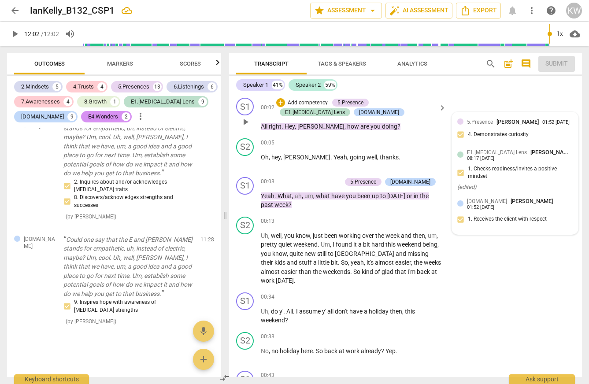
click at [474, 156] on span "E1.[MEDICAL_DATA] Lens" at bounding box center [497, 152] width 60 height 6
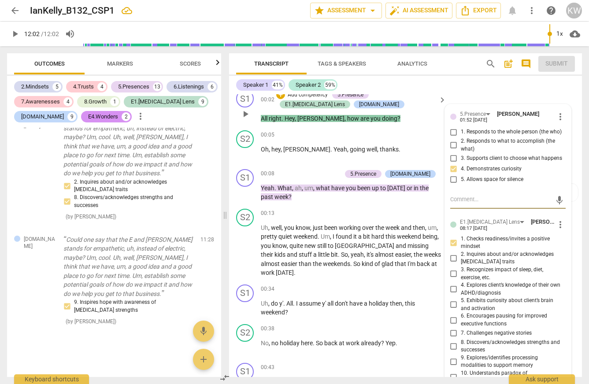
scroll to position [8, 0]
click at [498, 226] on div "E1.[MEDICAL_DATA] Lens" at bounding box center [490, 222] width 60 height 8
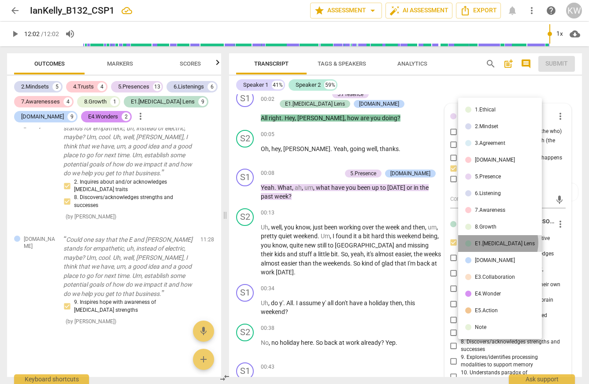
click at [498, 246] on div "E1.[MEDICAL_DATA] Lens" at bounding box center [505, 243] width 60 height 5
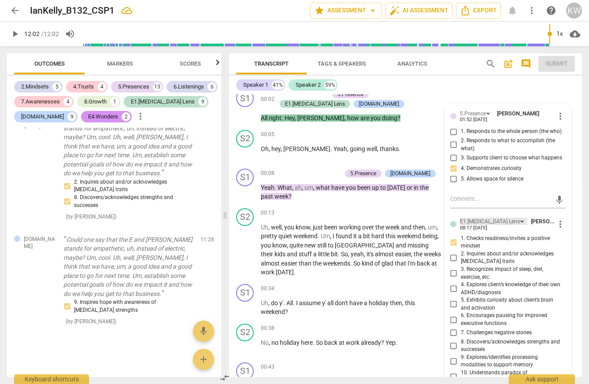
click at [496, 226] on div "E1.[MEDICAL_DATA] Lens" at bounding box center [490, 222] width 60 height 8
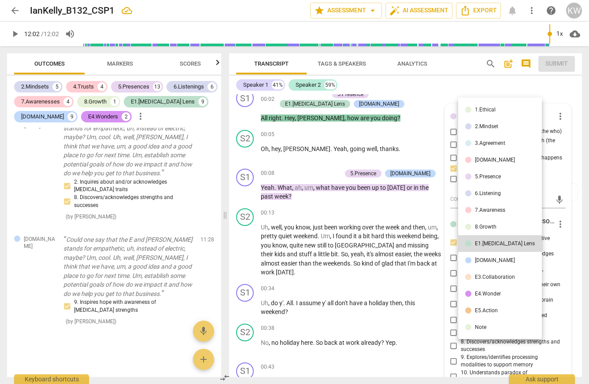
click at [510, 176] on li "5.Presence" at bounding box center [501, 176] width 84 height 17
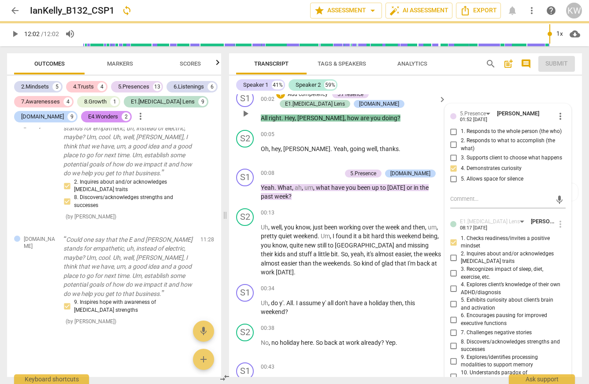
type input "722"
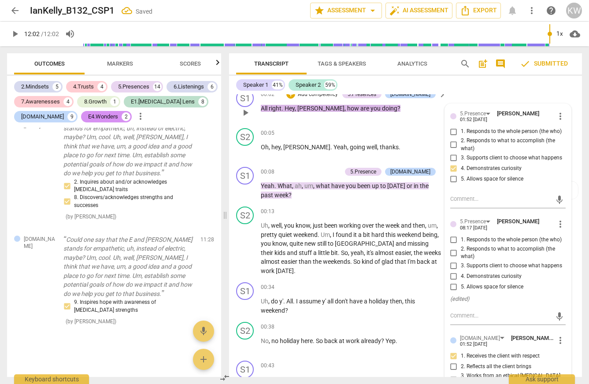
scroll to position [5301, 0]
click at [453, 282] on input "4. Demonstrates curiosity" at bounding box center [454, 277] width 14 height 11
checkbox input "true"
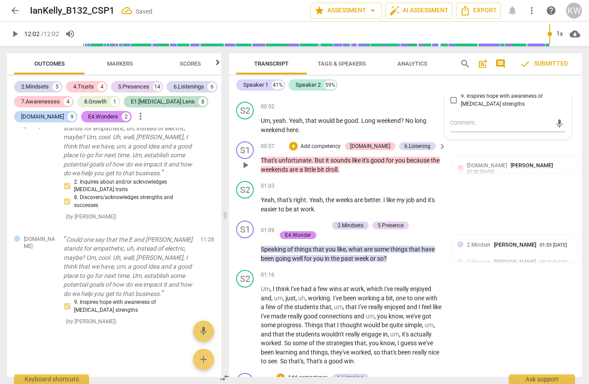
scroll to position [385, 0]
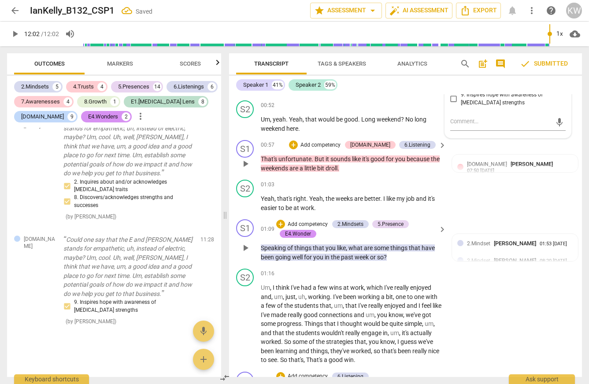
click at [472, 265] on div "S1 play_arrow pause 01:09 + Add competency 2.Mindsets 5.Presence E4.Wonder keyb…" at bounding box center [405, 240] width 353 height 49
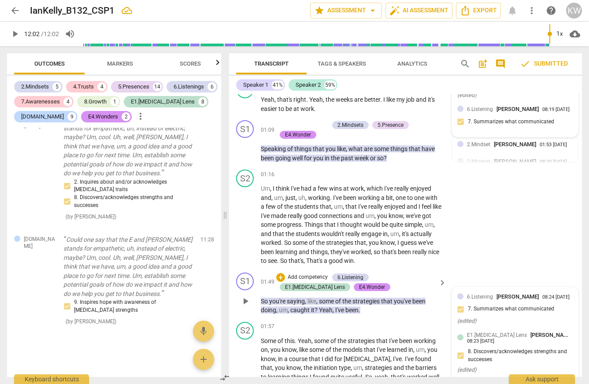
scroll to position [485, 0]
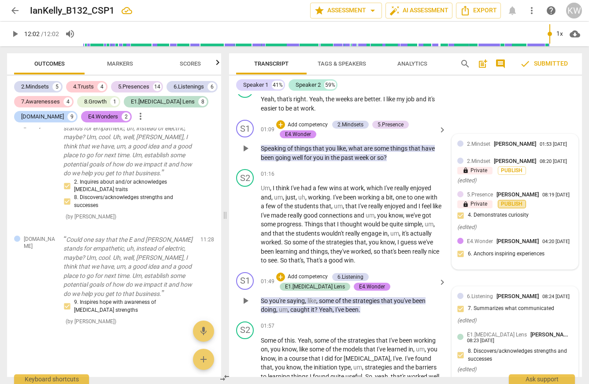
click at [511, 208] on span "Publish" at bounding box center [512, 204] width 13 height 7
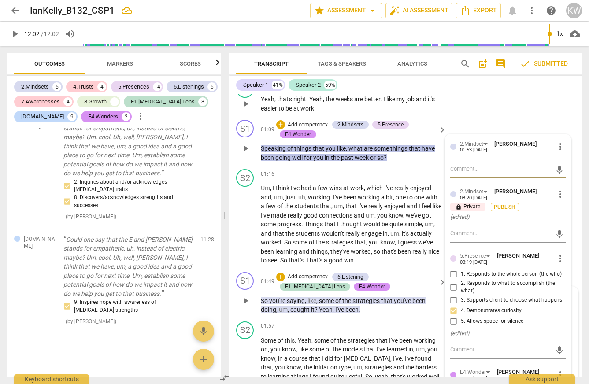
click at [527, 116] on div "S2 play_arrow pause 01:03 + Add competency keyboard_arrow_right Yeah , that's r…" at bounding box center [405, 97] width 353 height 40
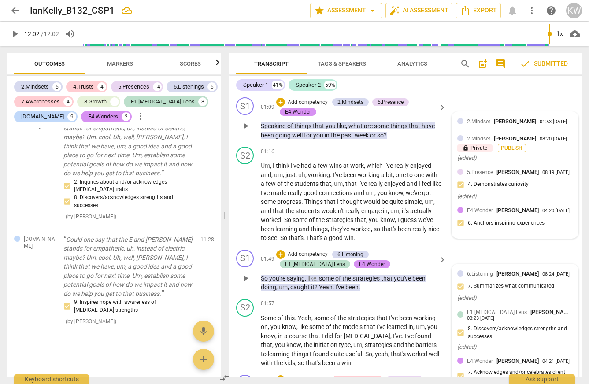
scroll to position [509, 0]
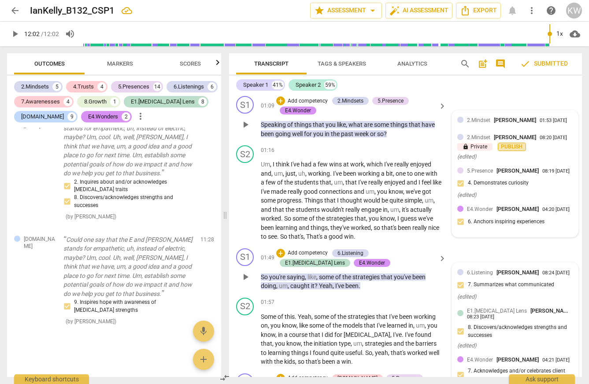
click at [509, 151] on span "Publish" at bounding box center [512, 146] width 13 height 7
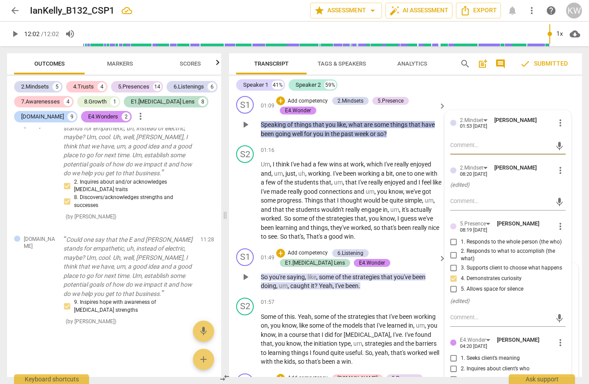
click at [540, 93] on div "S2 play_arrow pause 01:03 + Add competency keyboard_arrow_right Yeah , that's r…" at bounding box center [405, 73] width 353 height 40
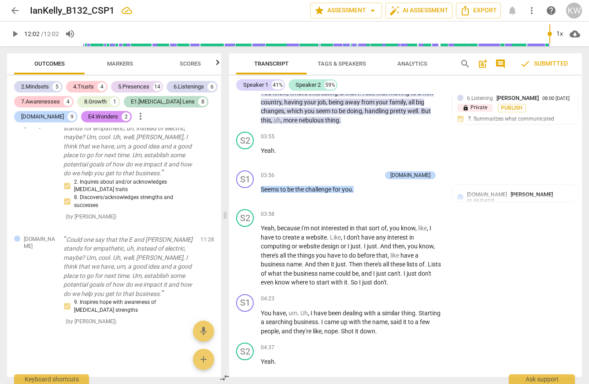
scroll to position [1122, 0]
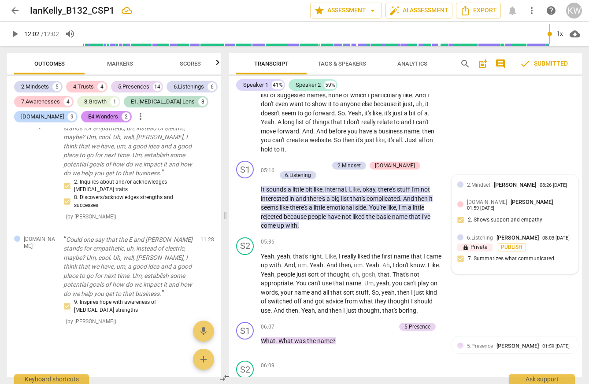
scroll to position [1489, 0]
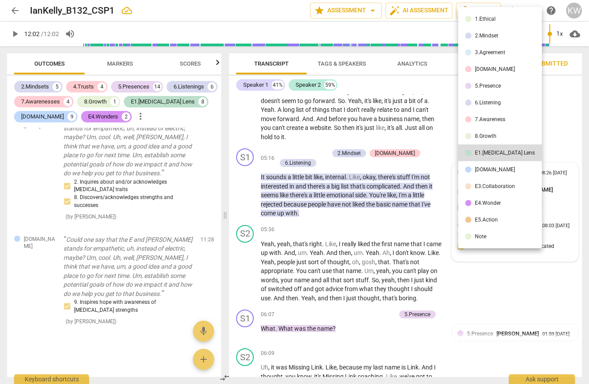
click at [500, 82] on li "5.Presence" at bounding box center [501, 86] width 84 height 17
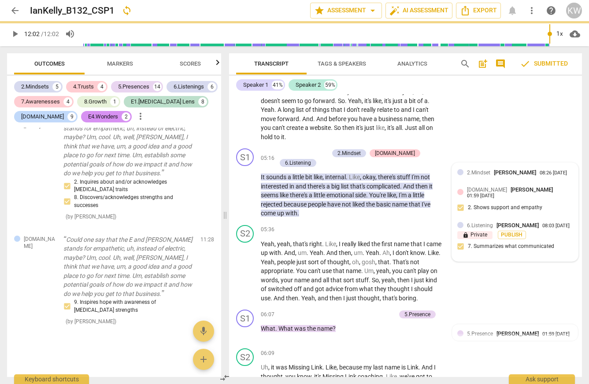
type input "722"
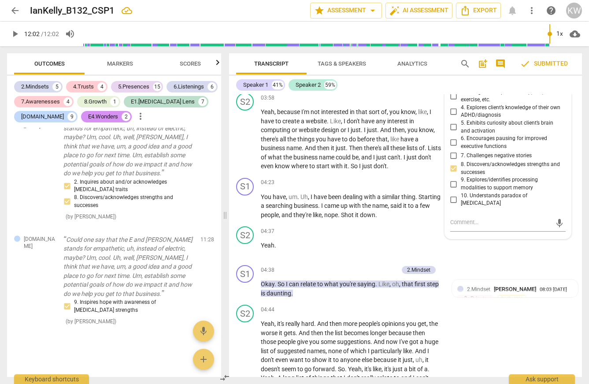
scroll to position [1215, 0]
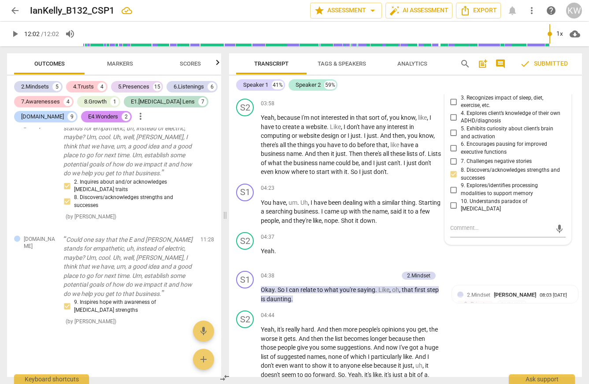
checkbox input "true"
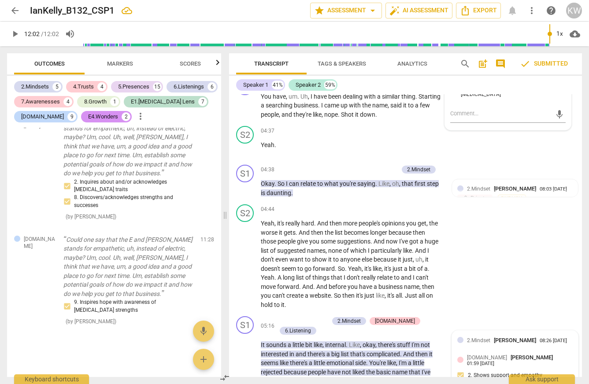
scroll to position [1323, 0]
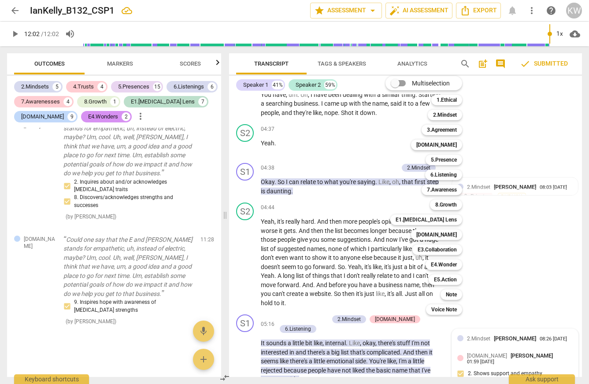
click at [564, 246] on div at bounding box center [294, 192] width 589 height 384
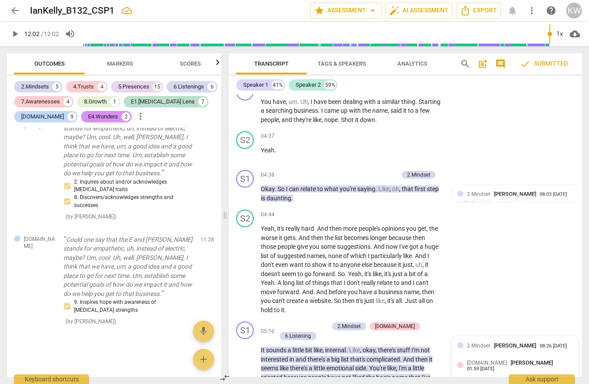
scroll to position [1317, 0]
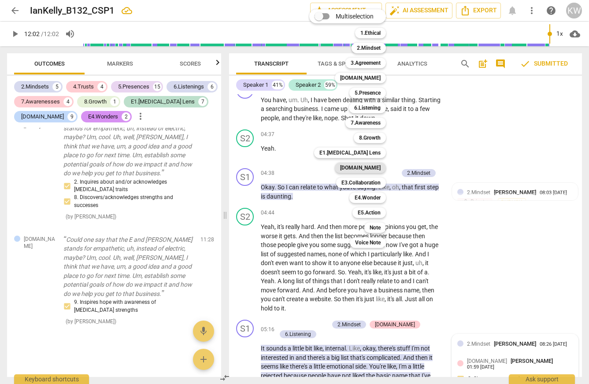
click at [381, 167] on b "[DOMAIN_NAME]" at bounding box center [360, 168] width 41 height 11
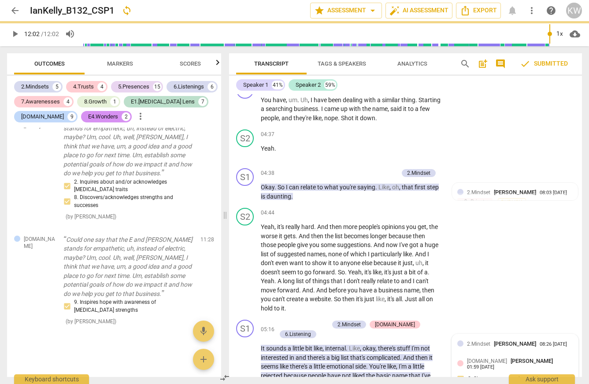
type input "722"
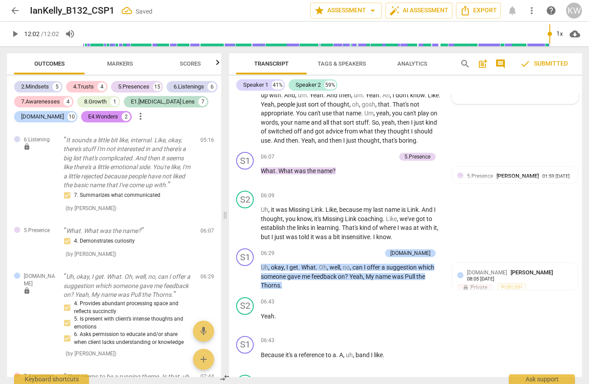
scroll to position [1672, 0]
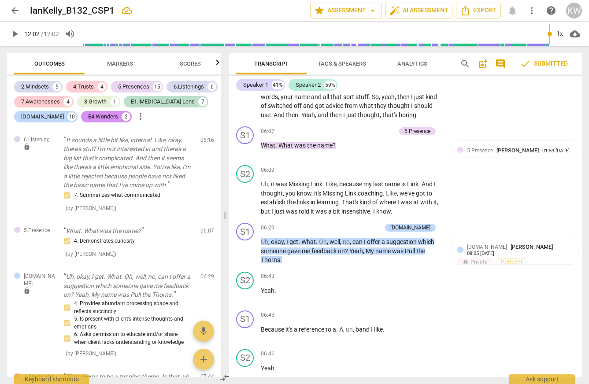
checkbox input "true"
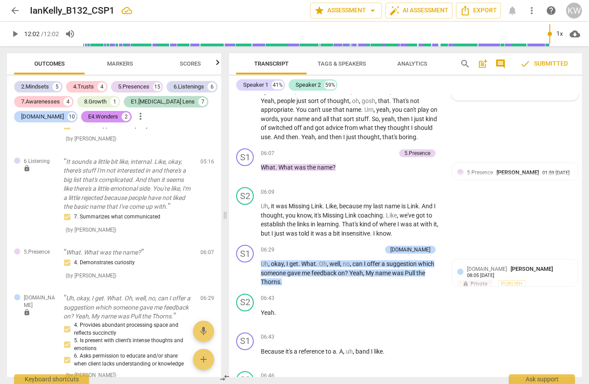
scroll to position [1639, 0]
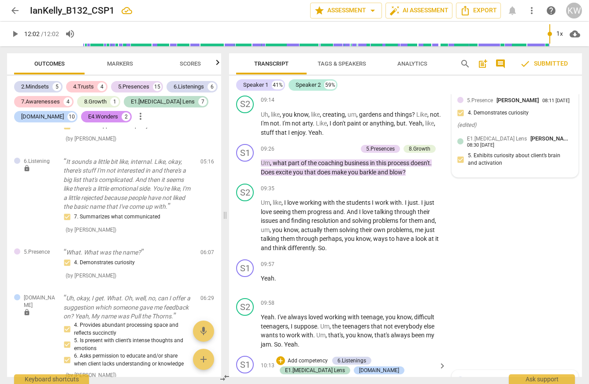
scroll to position [2795, 0]
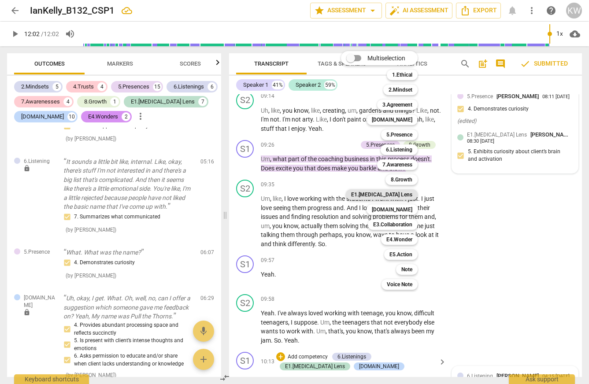
click at [413, 197] on b "E1.[MEDICAL_DATA] Lens" at bounding box center [381, 195] width 61 height 11
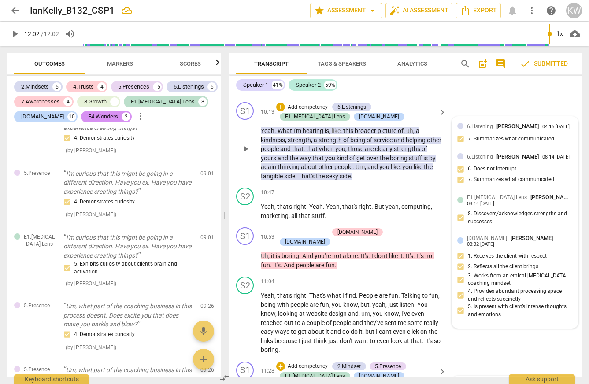
scroll to position [3053, 0]
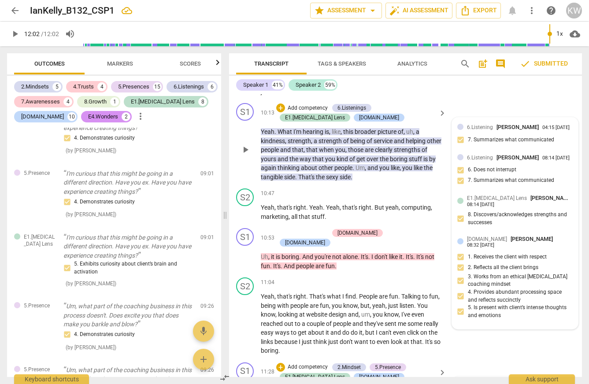
checkbox input "true"
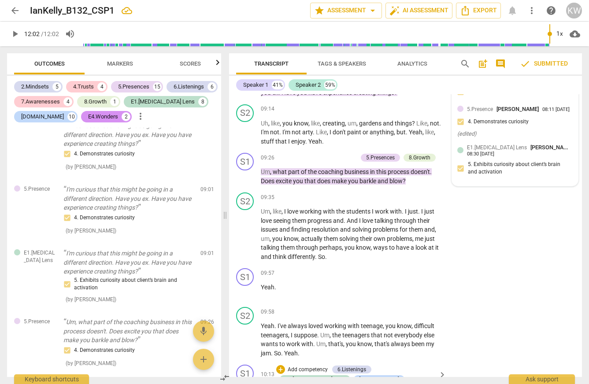
scroll to position [2789, 0]
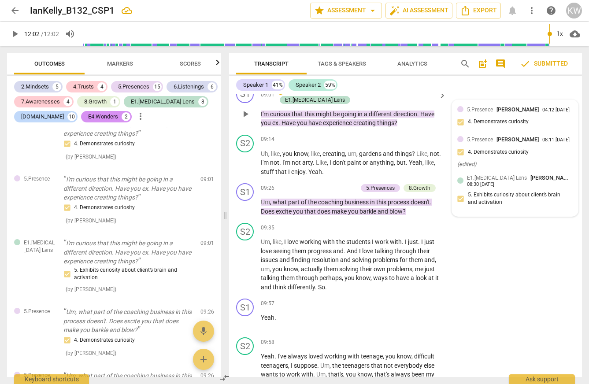
scroll to position [2754, 0]
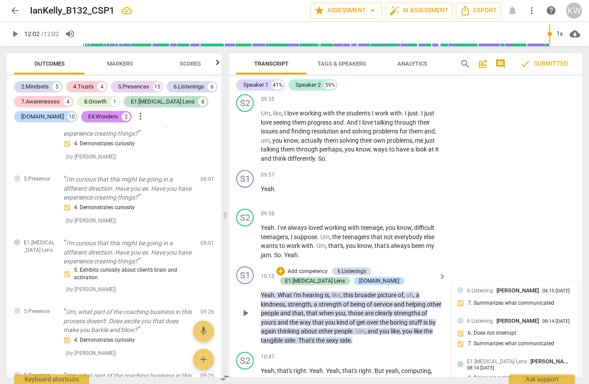
scroll to position [2892, 0]
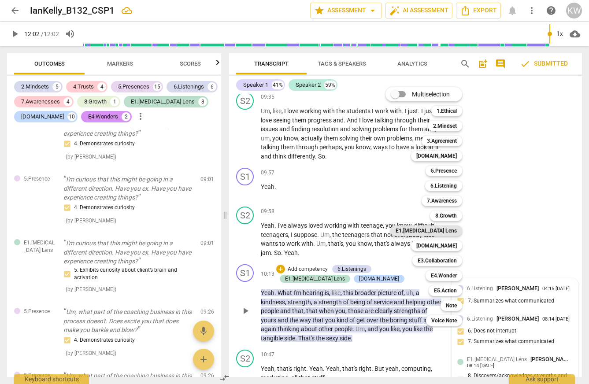
click at [457, 233] on b "E1.[MEDICAL_DATA] Lens" at bounding box center [426, 231] width 61 height 11
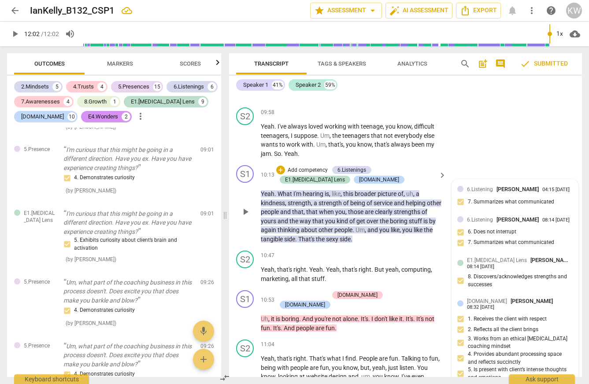
scroll to position [2988, 0]
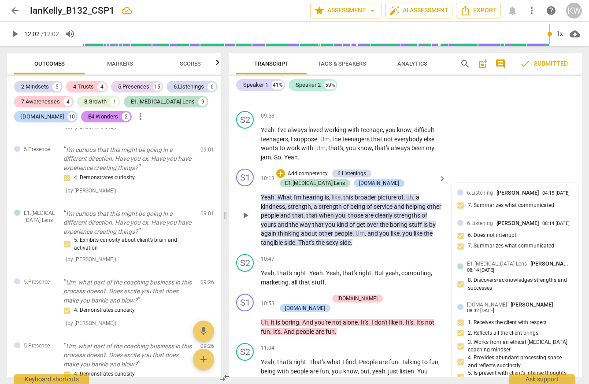
checkbox input "true"
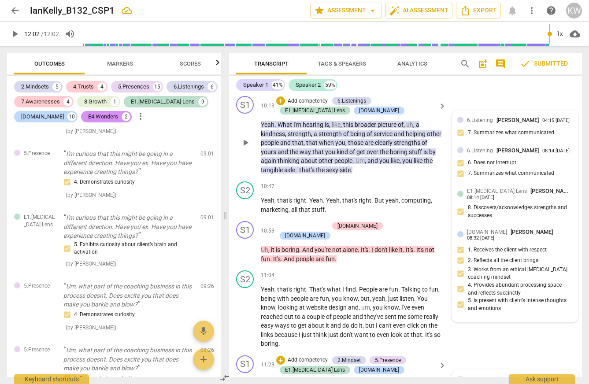
scroll to position [3061, 0]
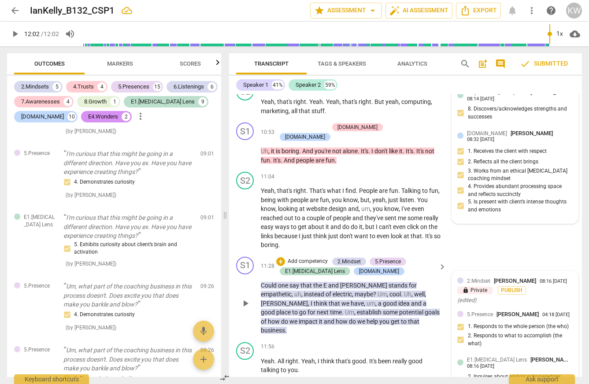
scroll to position [3162, 0]
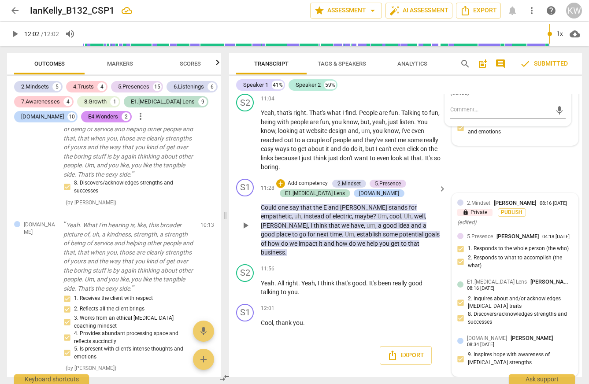
scroll to position [3822, 0]
checkbox input "true"
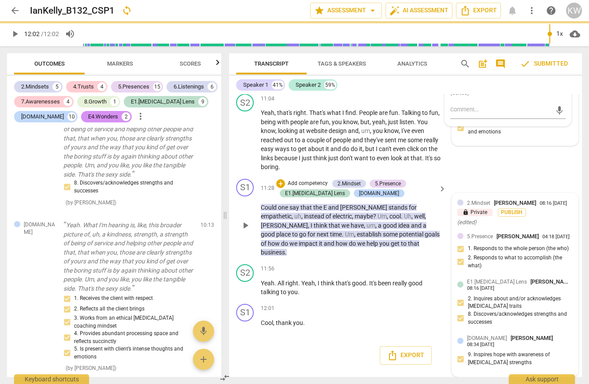
type input "722"
checkbox input "true"
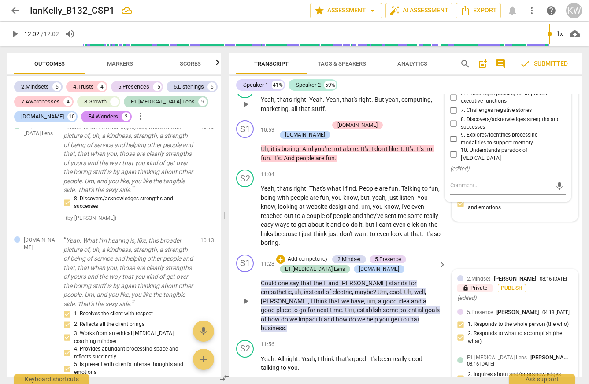
scroll to position [3160, 0]
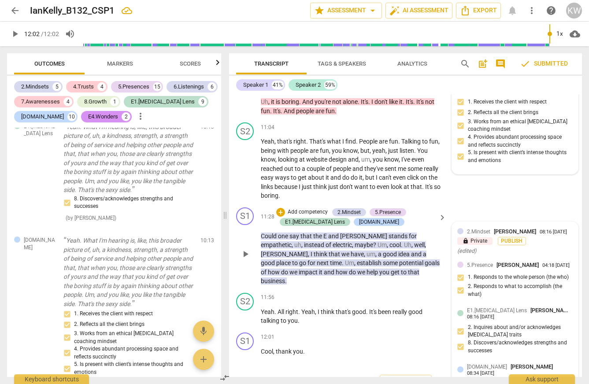
scroll to position [3212, 0]
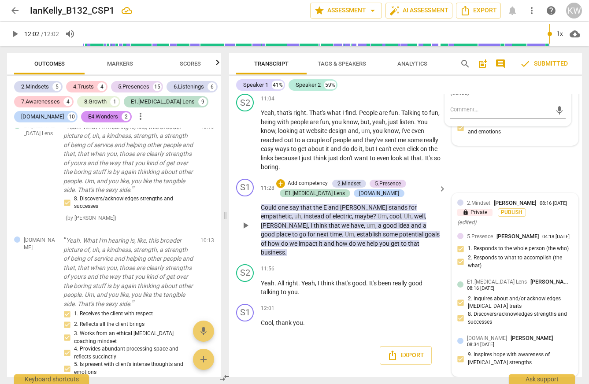
scroll to position [3657, 0]
click at [453, 11] on input "5. Exhibits curiosity about client’s brain and activation" at bounding box center [454, 6] width 14 height 11
click at [451, 11] on input "5. Exhibits curiosity about client’s brain and activation" at bounding box center [454, 6] width 14 height 11
checkbox input "false"
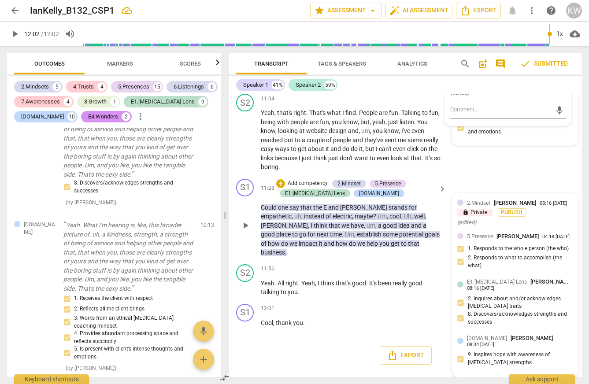
scroll to position [3605, 0]
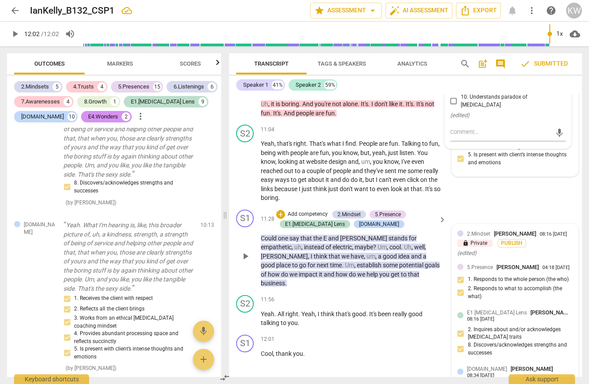
scroll to position [3197, 0]
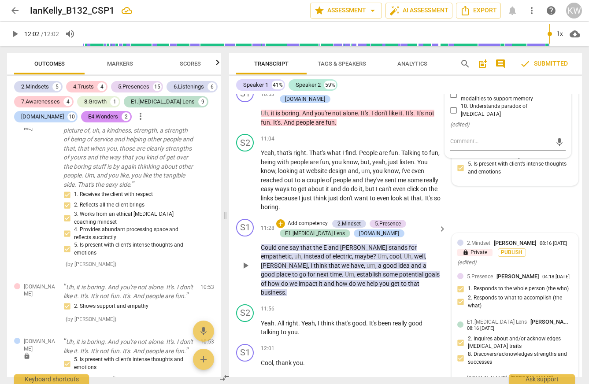
scroll to position [3599, 0]
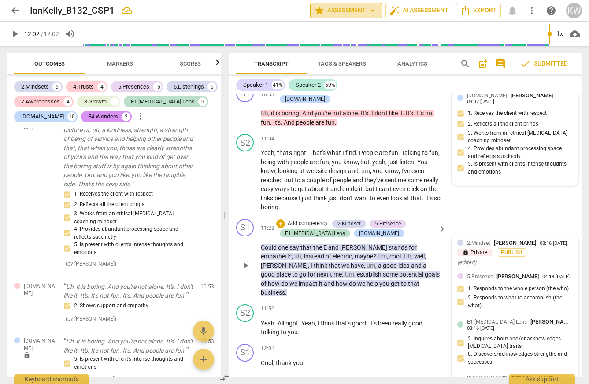
click at [317, 11] on span "star Assessment arrow_drop_down" at bounding box center [346, 10] width 64 height 11
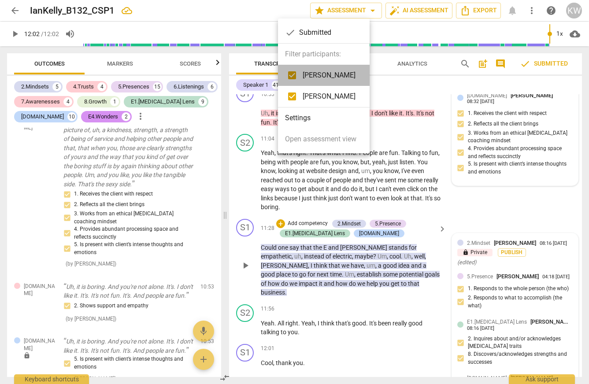
click at [317, 76] on span "[PERSON_NAME]" at bounding box center [329, 75] width 53 height 11
checkbox input "false"
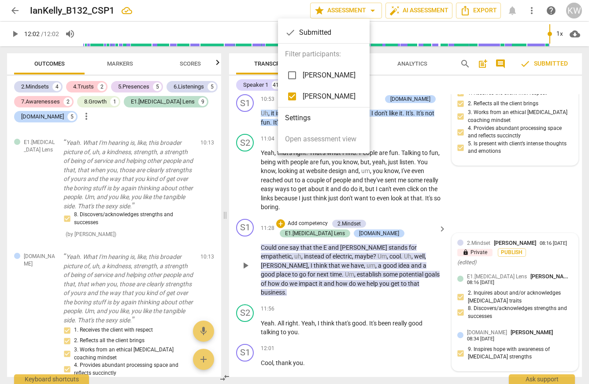
click at [521, 116] on div at bounding box center [294, 192] width 589 height 384
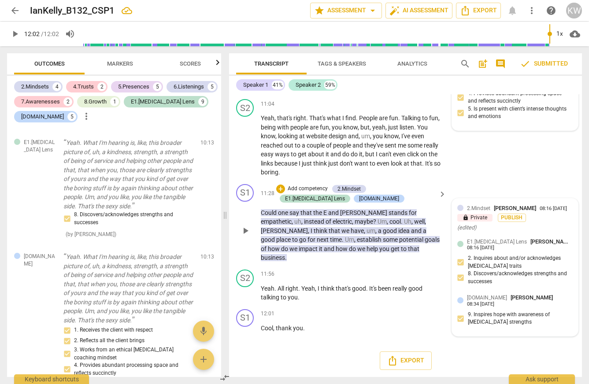
scroll to position [3370, 0]
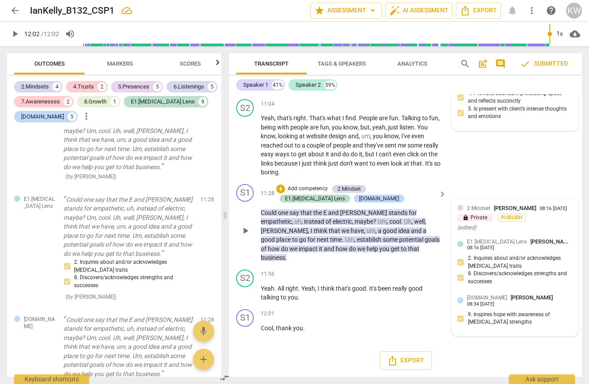
scroll to position [3707, 0]
click at [459, 125] on div "[DOMAIN_NAME] [PERSON_NAME] 08:32 [DATE] 1. Receives the client with respect 2.…" at bounding box center [516, 80] width 116 height 89
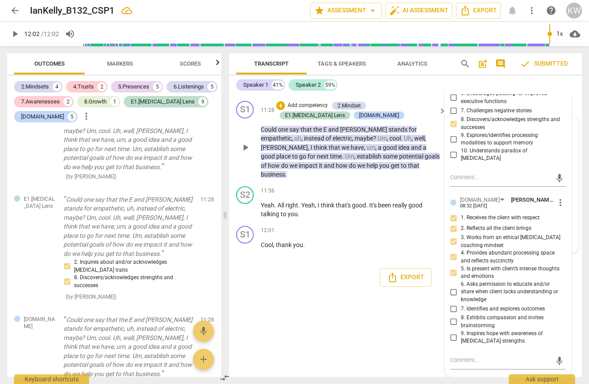
scroll to position [4055, 0]
click at [454, 252] on input "4. Provides abundant processing space and reflects succinctly" at bounding box center [454, 257] width 14 height 11
checkbox input "false"
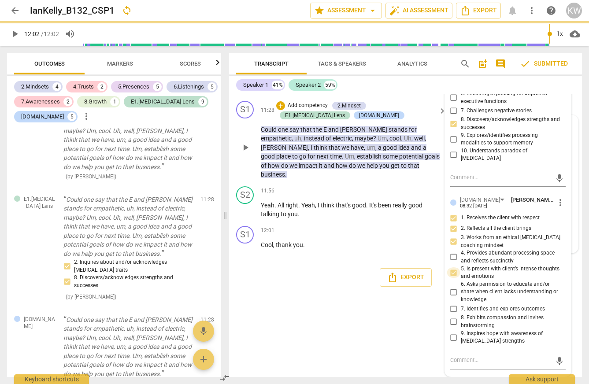
click at [453, 268] on input "5. Is present with client’s intense thoughts and emotions" at bounding box center [454, 273] width 14 height 11
checkbox input "true"
type input "722"
click at [453, 268] on input "5. Is present with client’s intense thoughts and emotions" at bounding box center [454, 273] width 14 height 11
checkbox input "false"
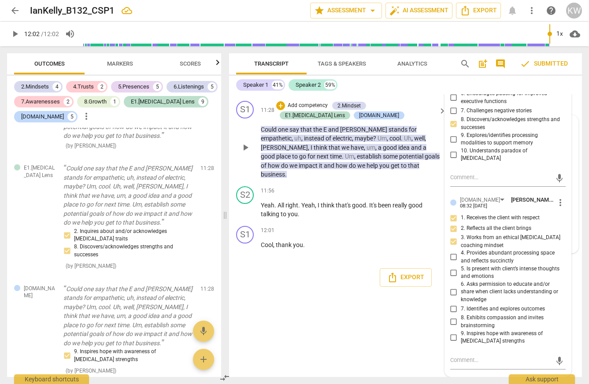
scroll to position [3937, 0]
click at [488, 204] on div "[DOMAIN_NAME]" at bounding box center [484, 199] width 48 height 7
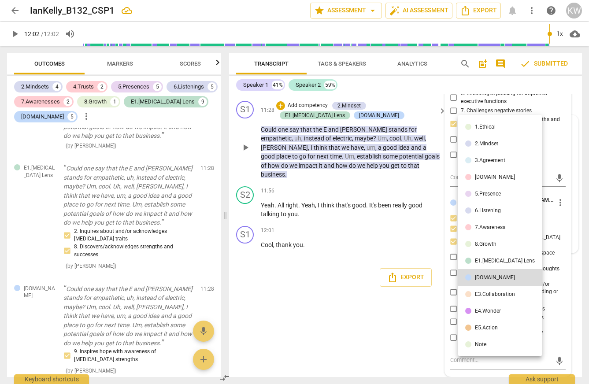
click at [488, 280] on div "[DOMAIN_NAME]" at bounding box center [495, 277] width 40 height 5
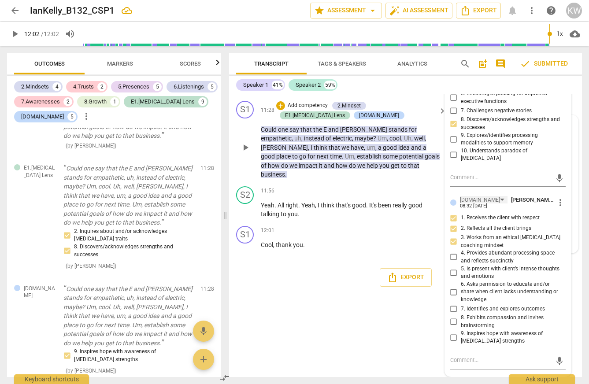
scroll to position [3702, 0]
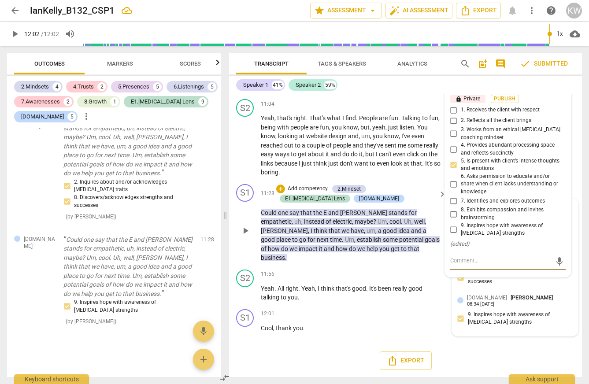
scroll to position [3884, 0]
click at [452, 126] on input "2. Reflects all the client brings" at bounding box center [454, 121] width 14 height 11
checkbox input "true"
click at [453, 116] on input "1. Receives the client with respect" at bounding box center [454, 110] width 14 height 11
checkbox input "true"
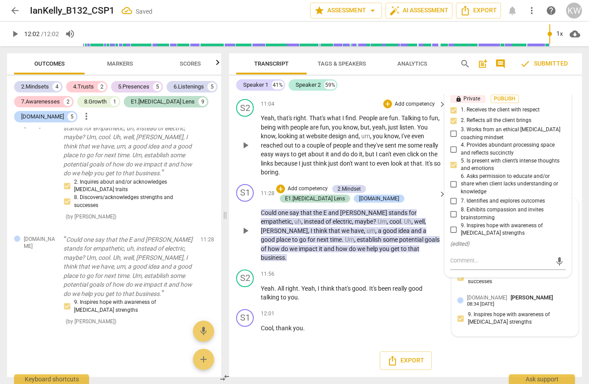
scroll to position [3898, 0]
click at [452, 155] on input "4. Provides abundant processing space and reflects succinctly" at bounding box center [454, 149] width 14 height 11
checkbox input "true"
click at [512, 103] on span "Publish" at bounding box center [505, 98] width 13 height 7
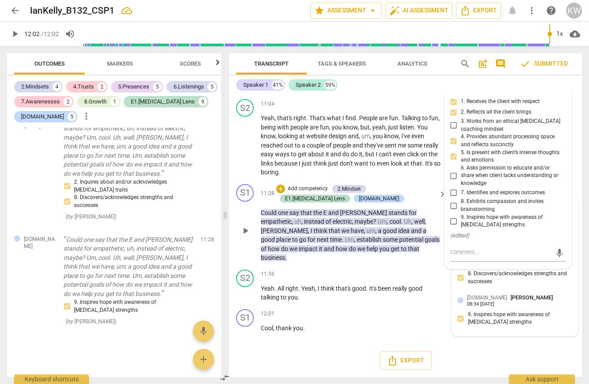
click at [440, 200] on span "keyboard_arrow_right" at bounding box center [442, 194] width 11 height 11
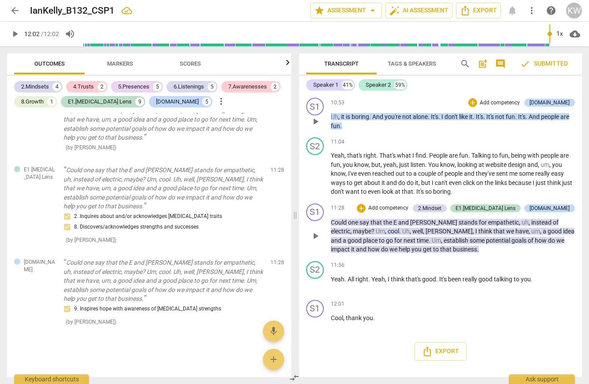
scroll to position [2327, 0]
click at [313, 242] on span "play_arrow" at bounding box center [315, 236] width 11 height 11
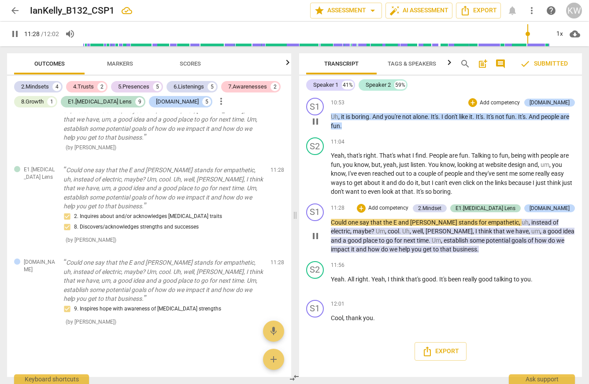
click at [313, 242] on span "pause" at bounding box center [315, 236] width 11 height 11
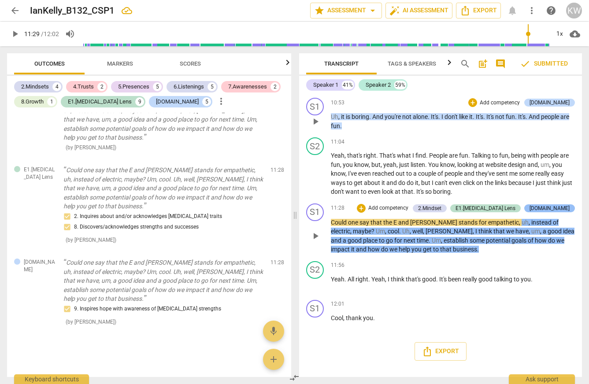
click at [565, 213] on div "[DOMAIN_NAME]" at bounding box center [550, 209] width 40 height 8
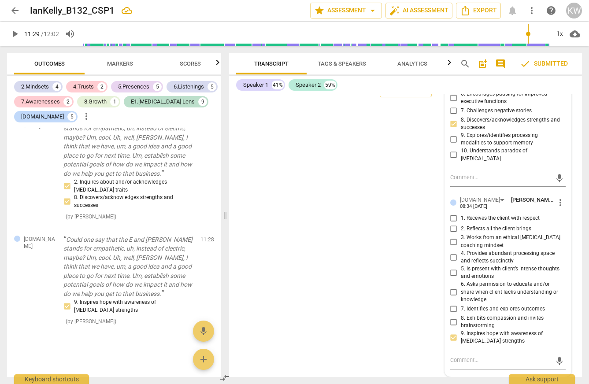
scroll to position [4013, 0]
click at [122, 64] on span "Markers" at bounding box center [120, 63] width 26 height 7
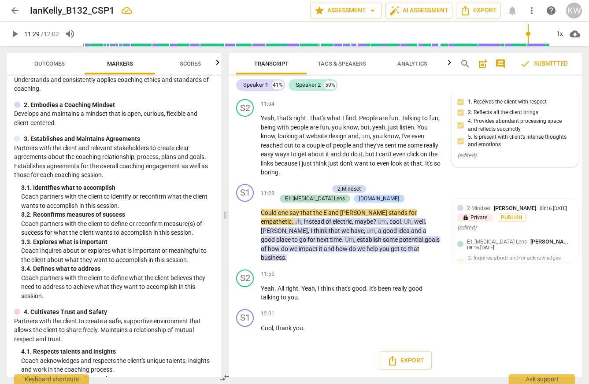
scroll to position [37, 0]
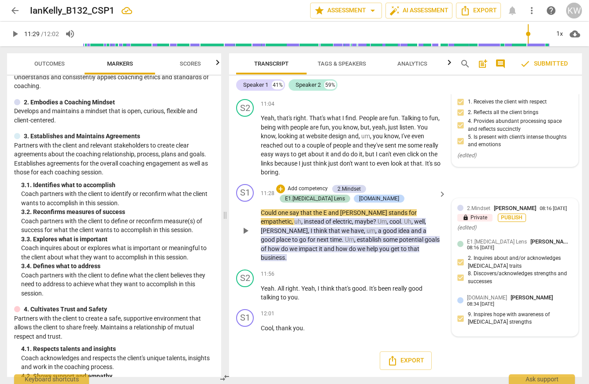
click at [519, 214] on span "Publish" at bounding box center [512, 217] width 13 height 7
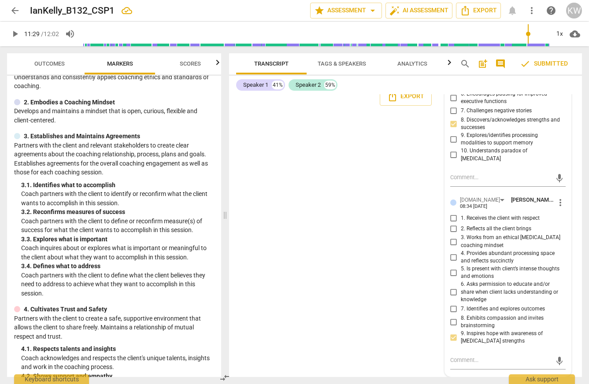
type input "689"
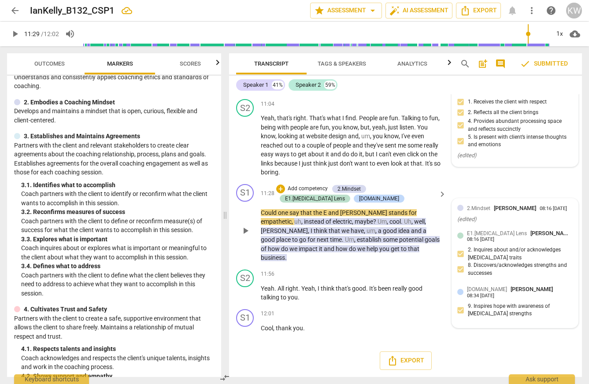
scroll to position [3963, 0]
